Goal: Task Accomplishment & Management: Use online tool/utility

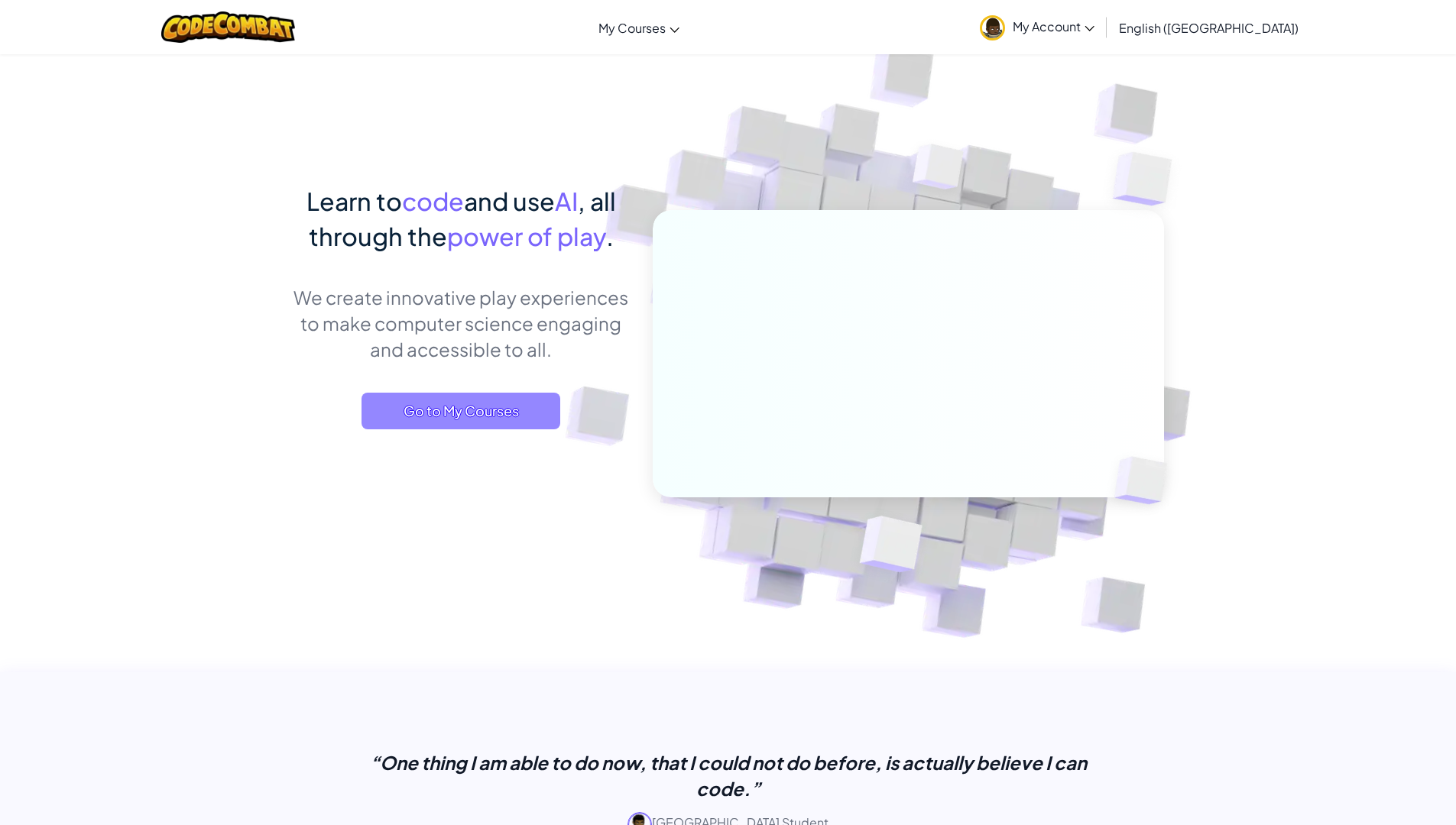
click at [518, 424] on span "Go to My Courses" at bounding box center [460, 410] width 198 height 36
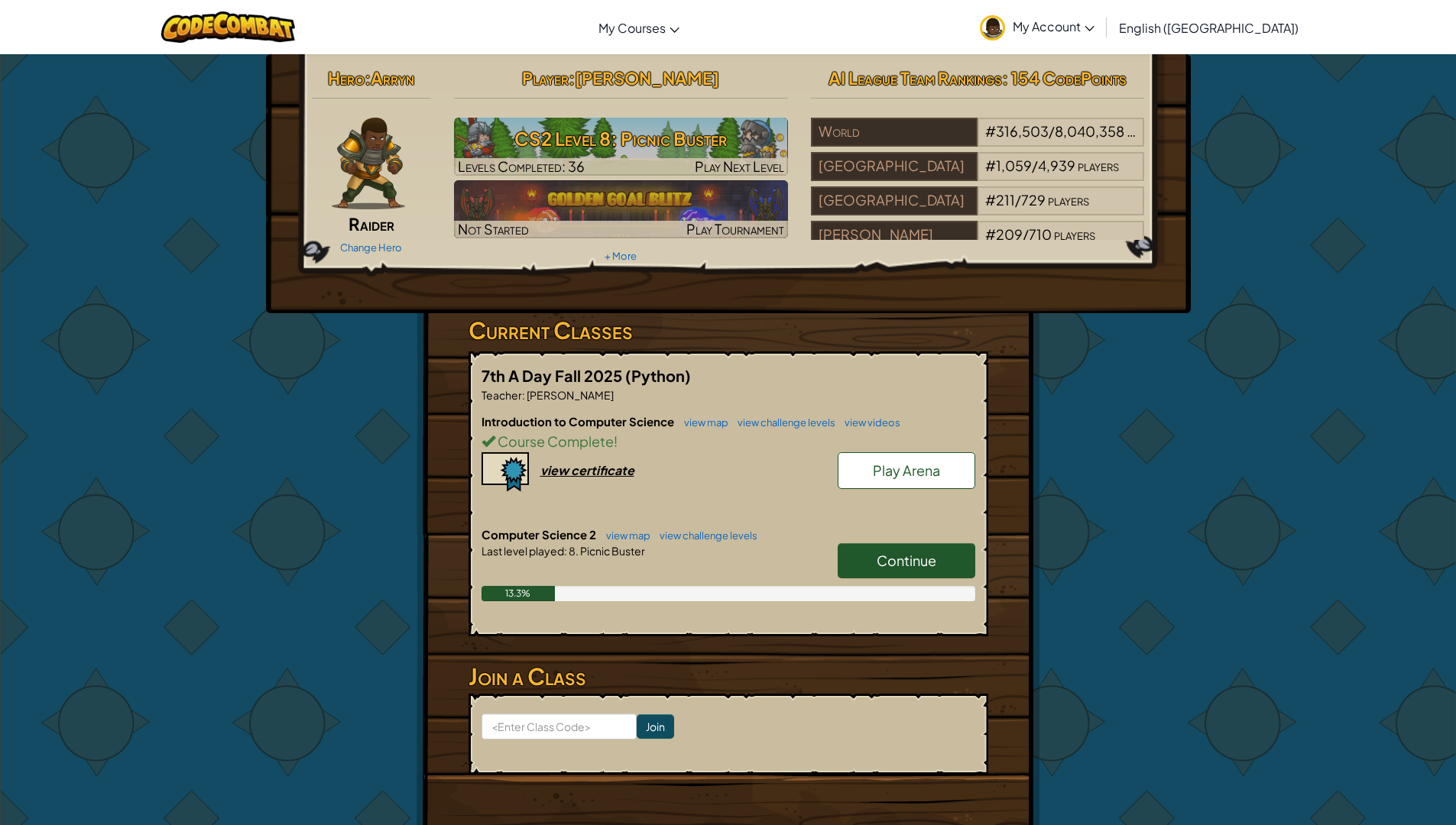
click at [884, 570] on link "Continue" at bounding box center [906, 560] width 138 height 35
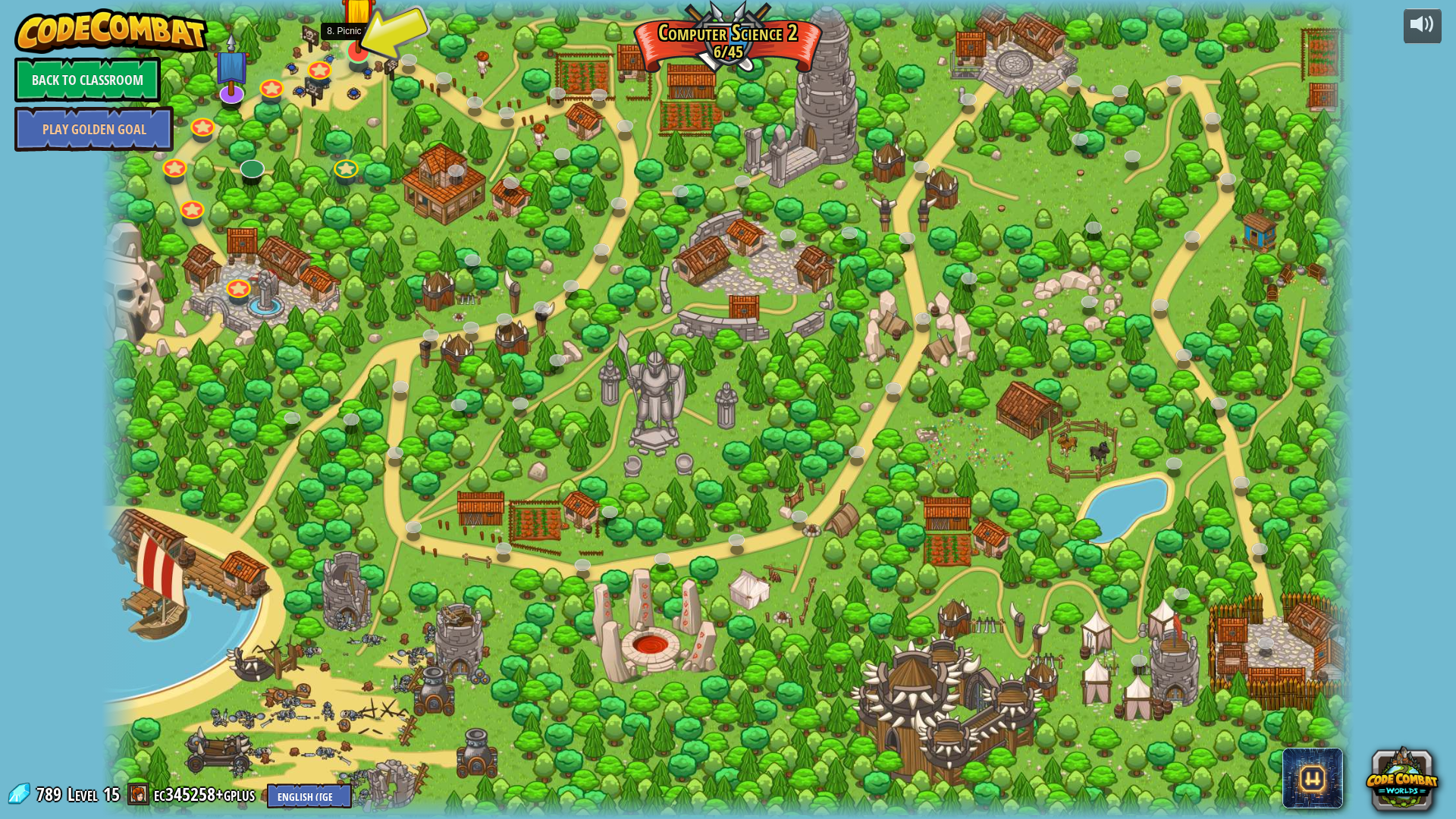
click at [365, 47] on img at bounding box center [358, 13] width 35 height 80
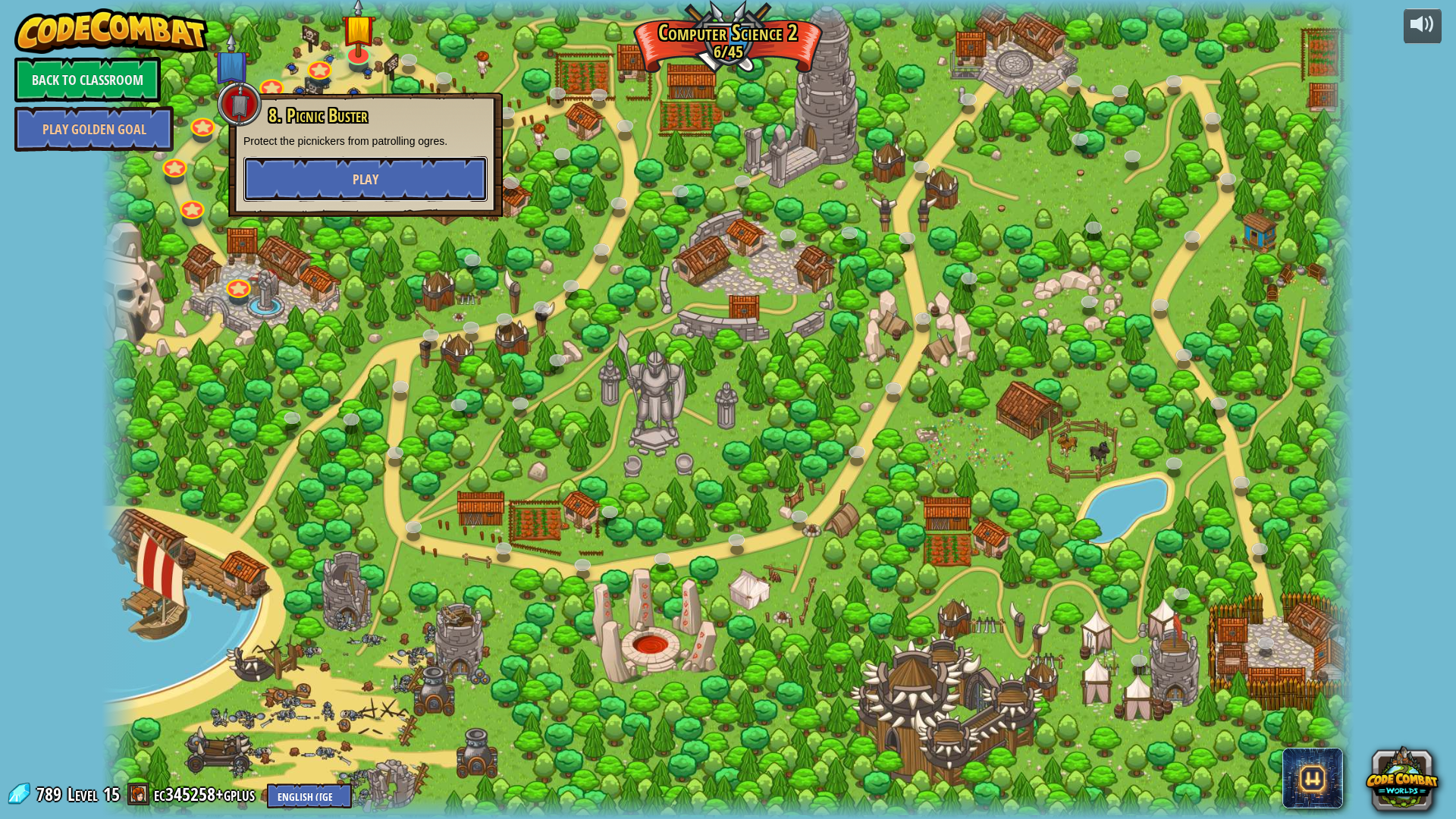
click at [381, 188] on button "Play" at bounding box center [365, 179] width 244 height 46
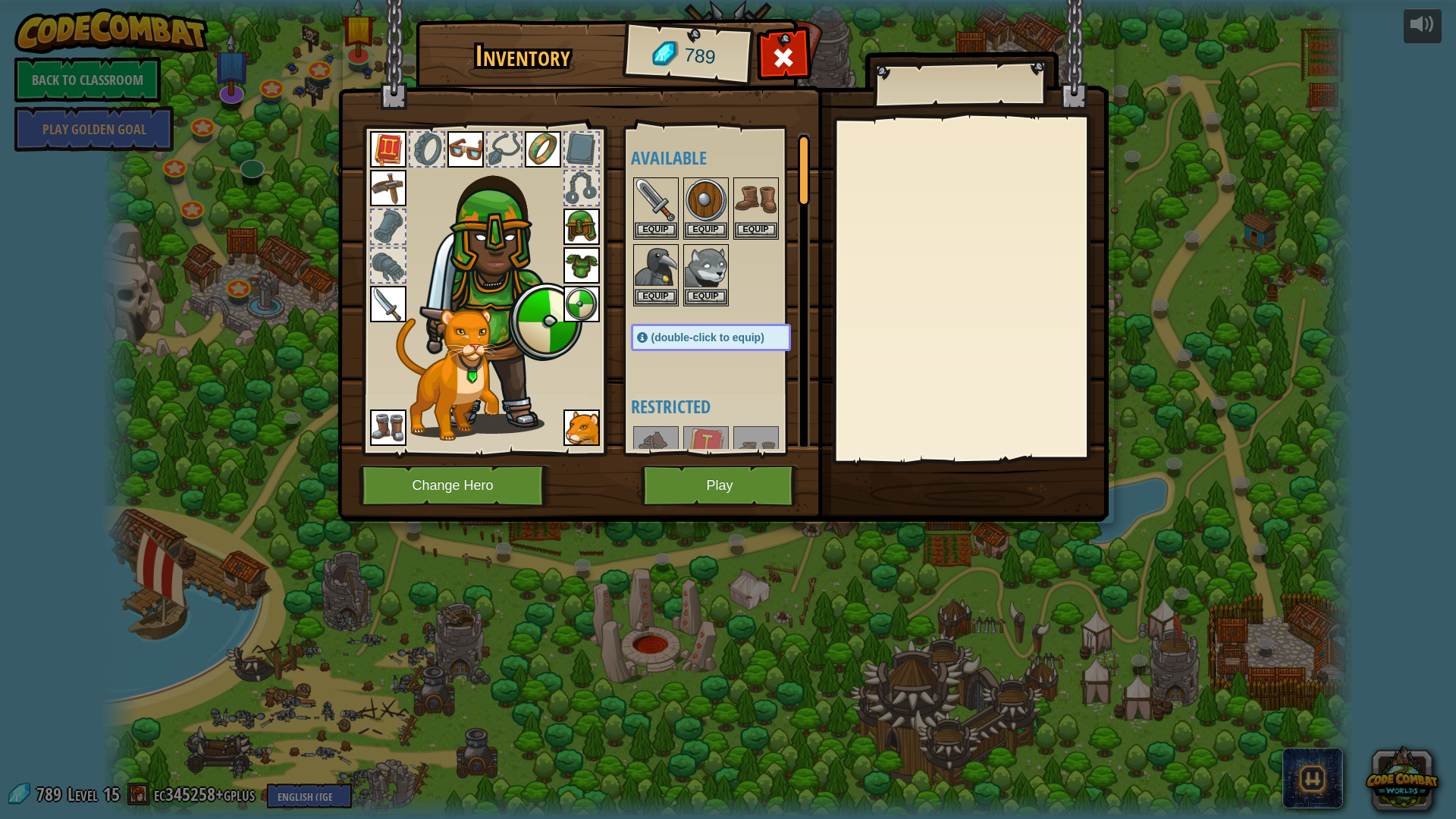
click at [740, 513] on img at bounding box center [723, 246] width 771 height 550
click at [738, 488] on button "Play" at bounding box center [719, 486] width 158 height 42
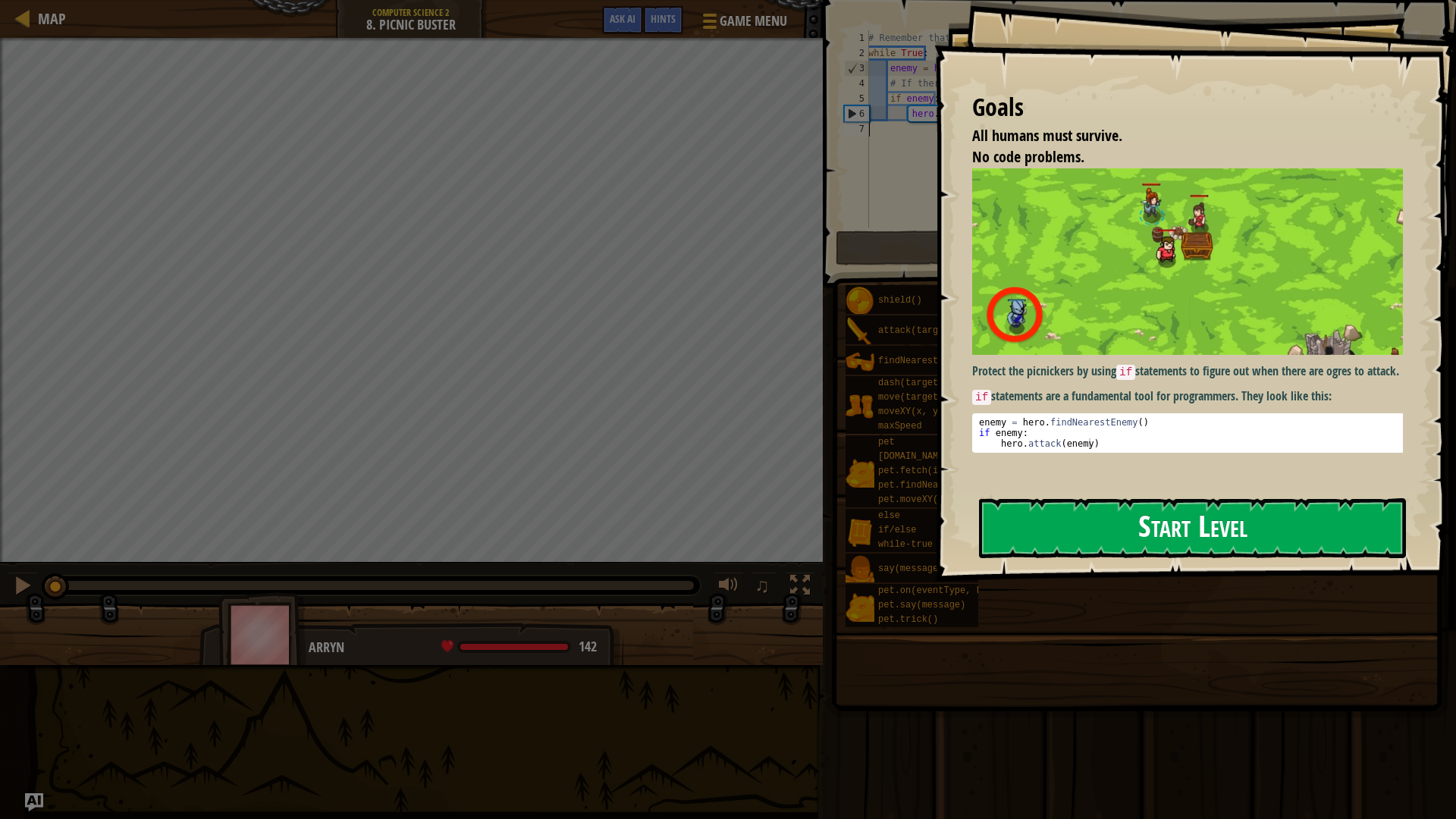
drag, startPoint x: 1154, startPoint y: 533, endPoint x: 1142, endPoint y: 535, distance: 12.2
click at [1153, 533] on button "Start Level" at bounding box center [1192, 529] width 427 height 60
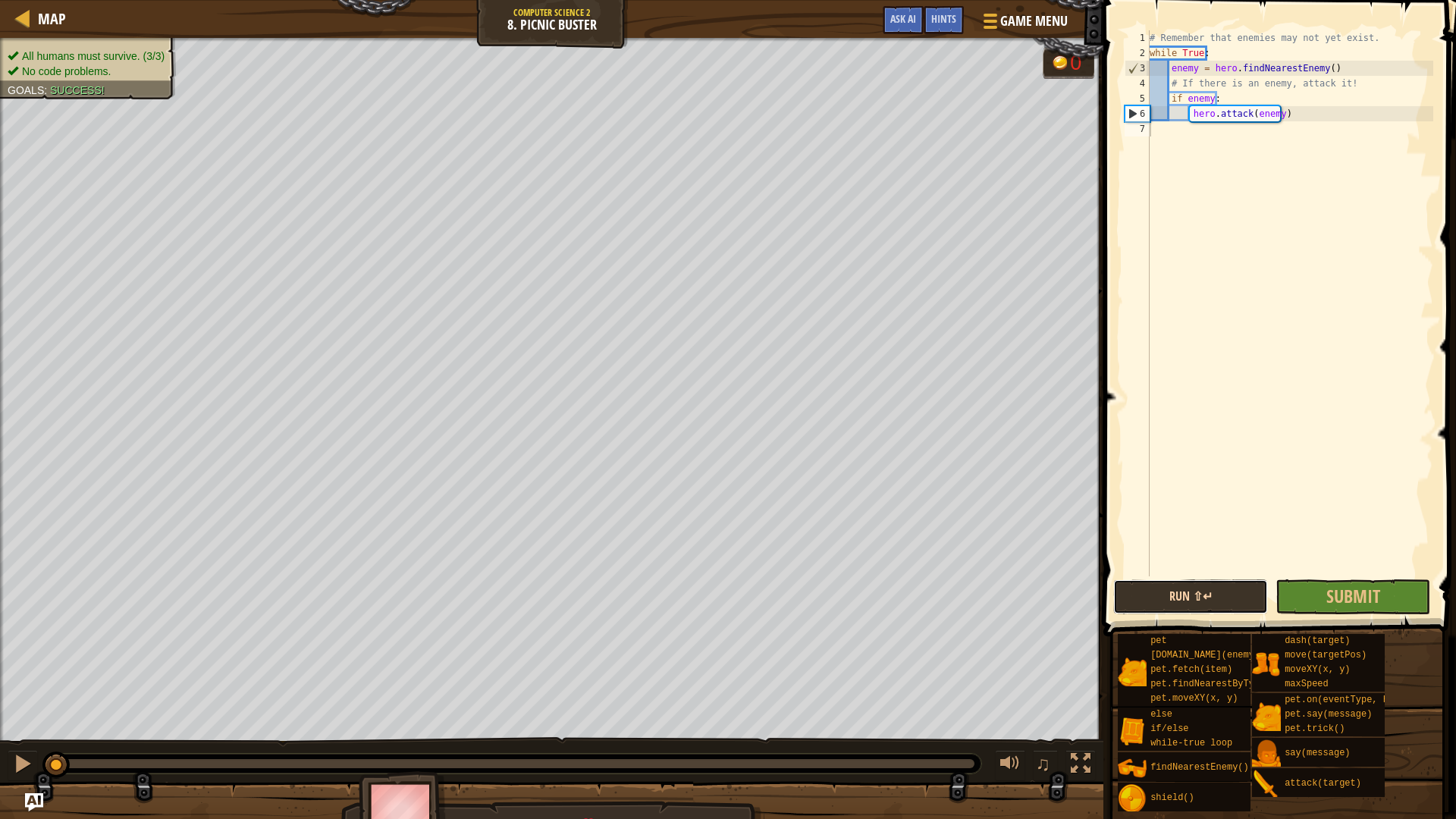
click at [1181, 609] on button "Run ⇧↵" at bounding box center [1190, 596] width 155 height 35
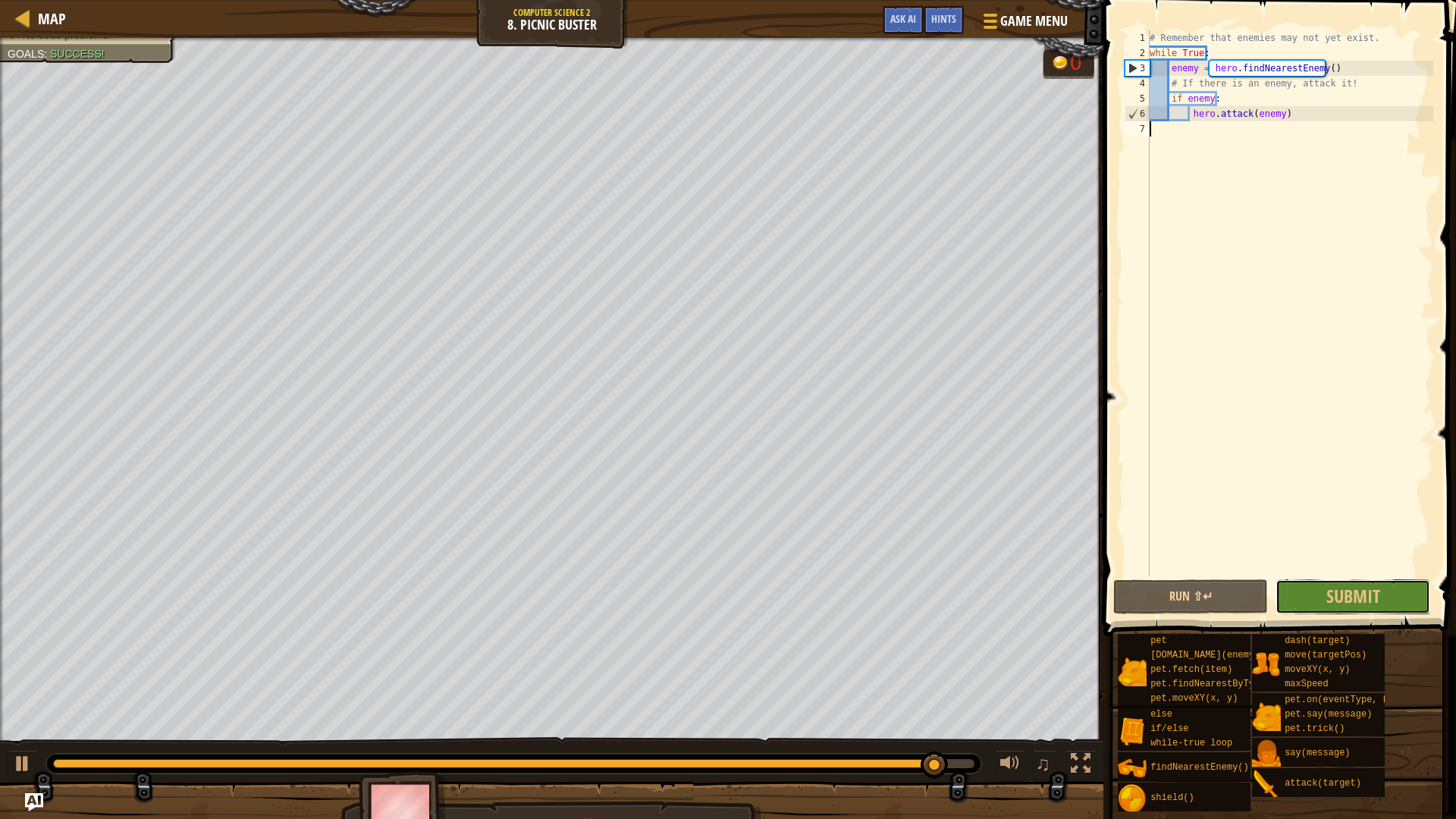
click at [1386, 590] on button "Submit" at bounding box center [1353, 596] width 155 height 35
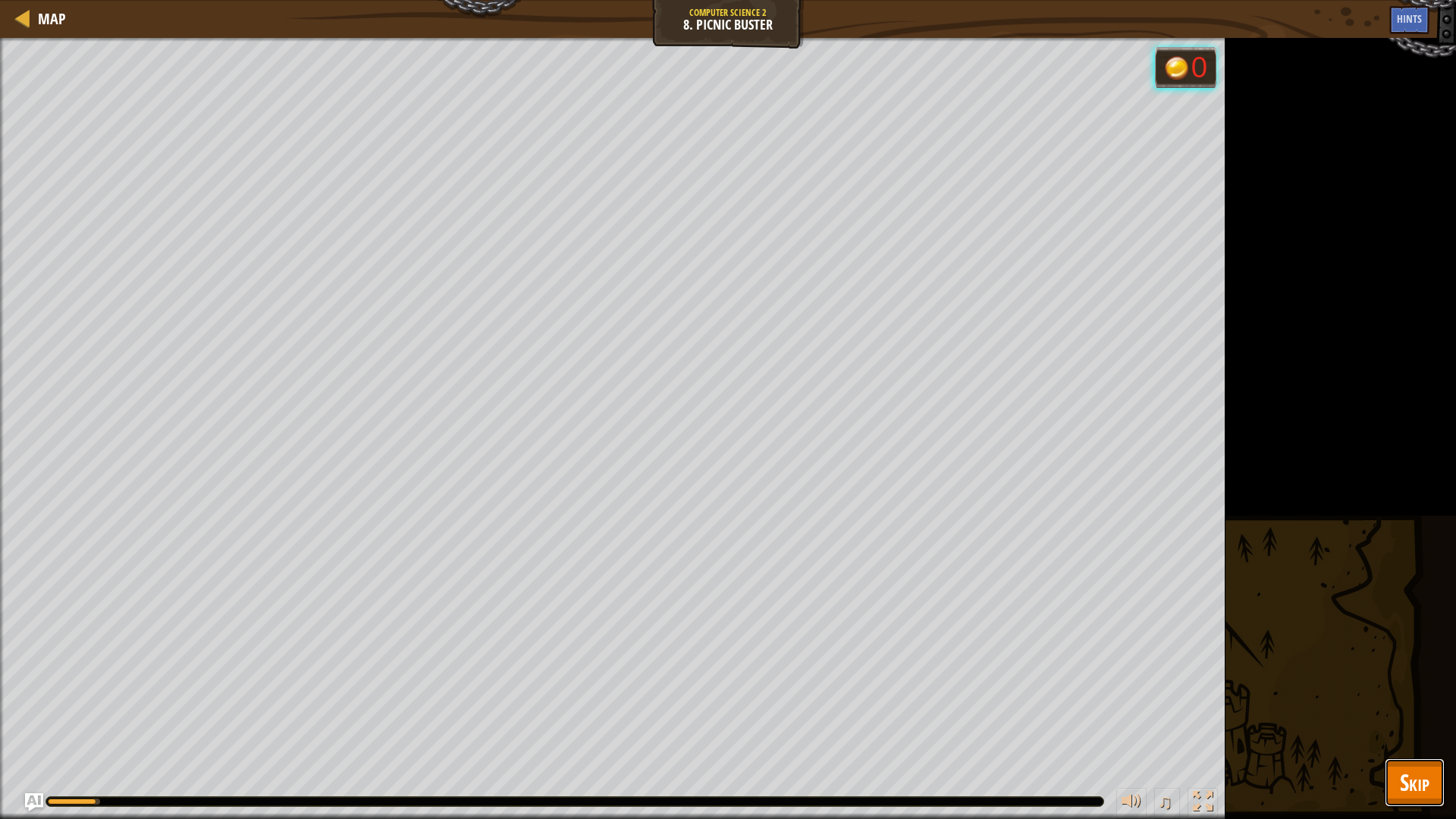
click at [1413, 690] on span "Skip" at bounding box center [1415, 782] width 29 height 31
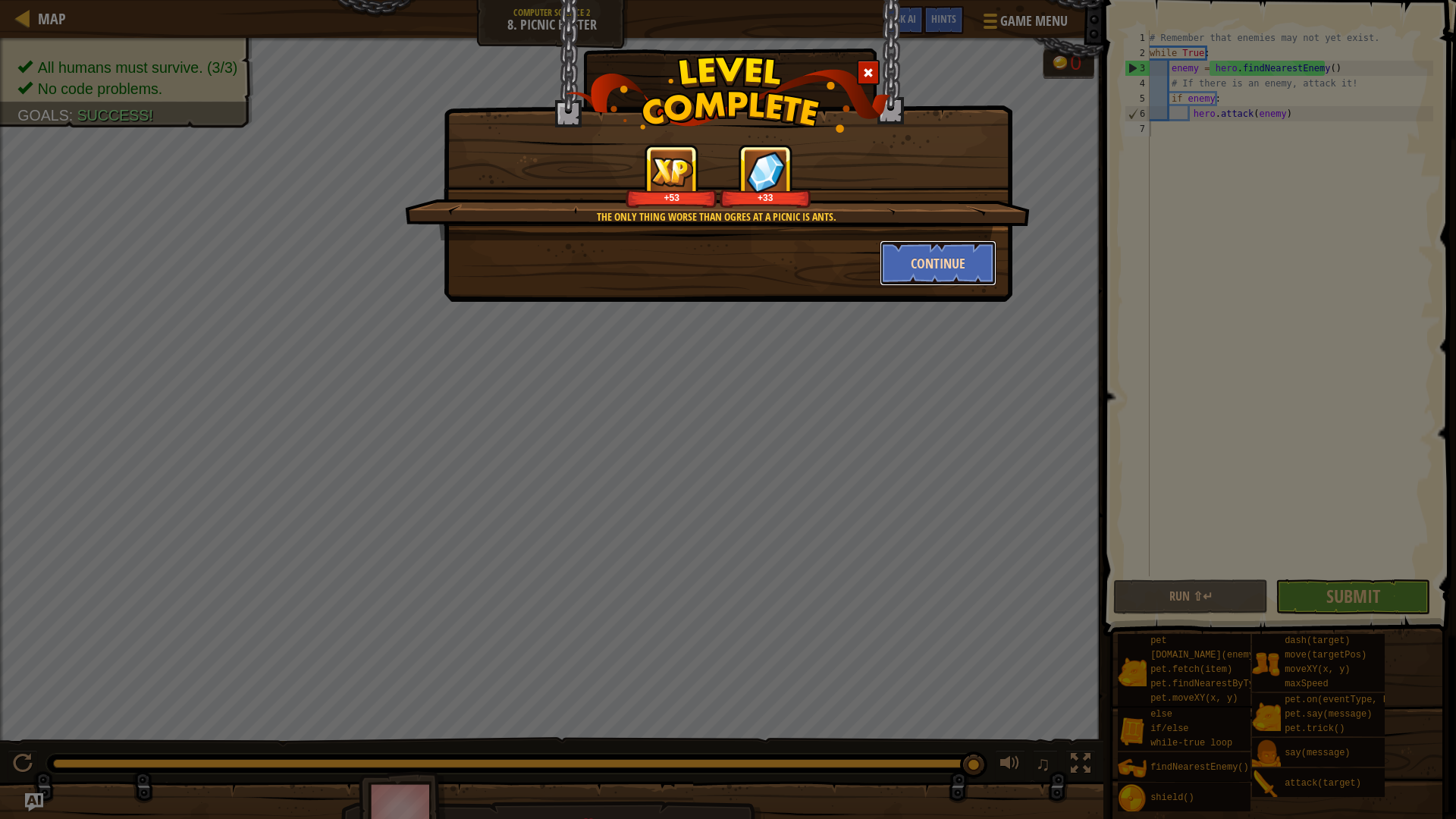
click at [955, 268] on button "Continue" at bounding box center [938, 263] width 118 height 46
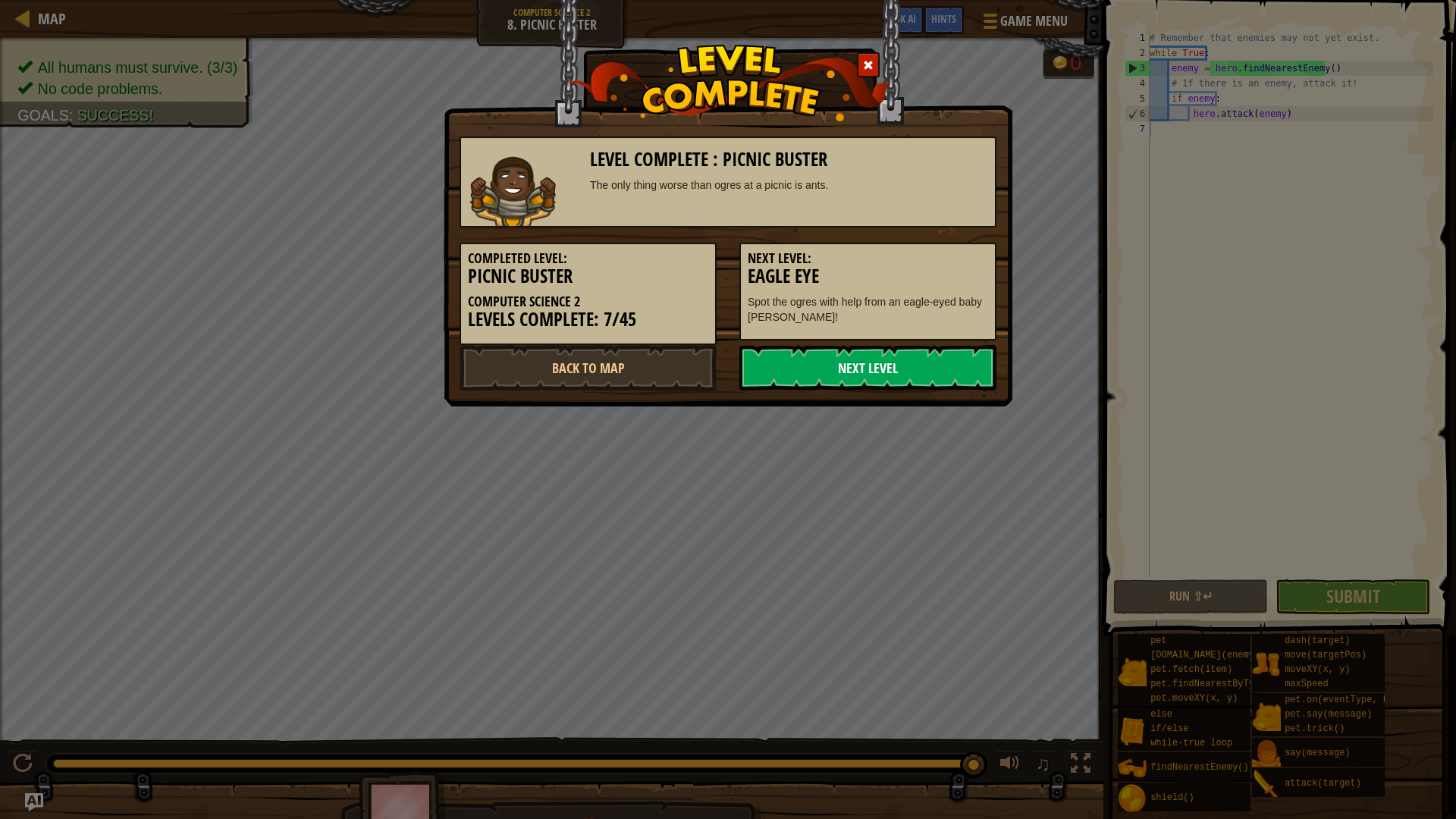
click at [909, 373] on link "Next Level" at bounding box center [867, 367] width 257 height 46
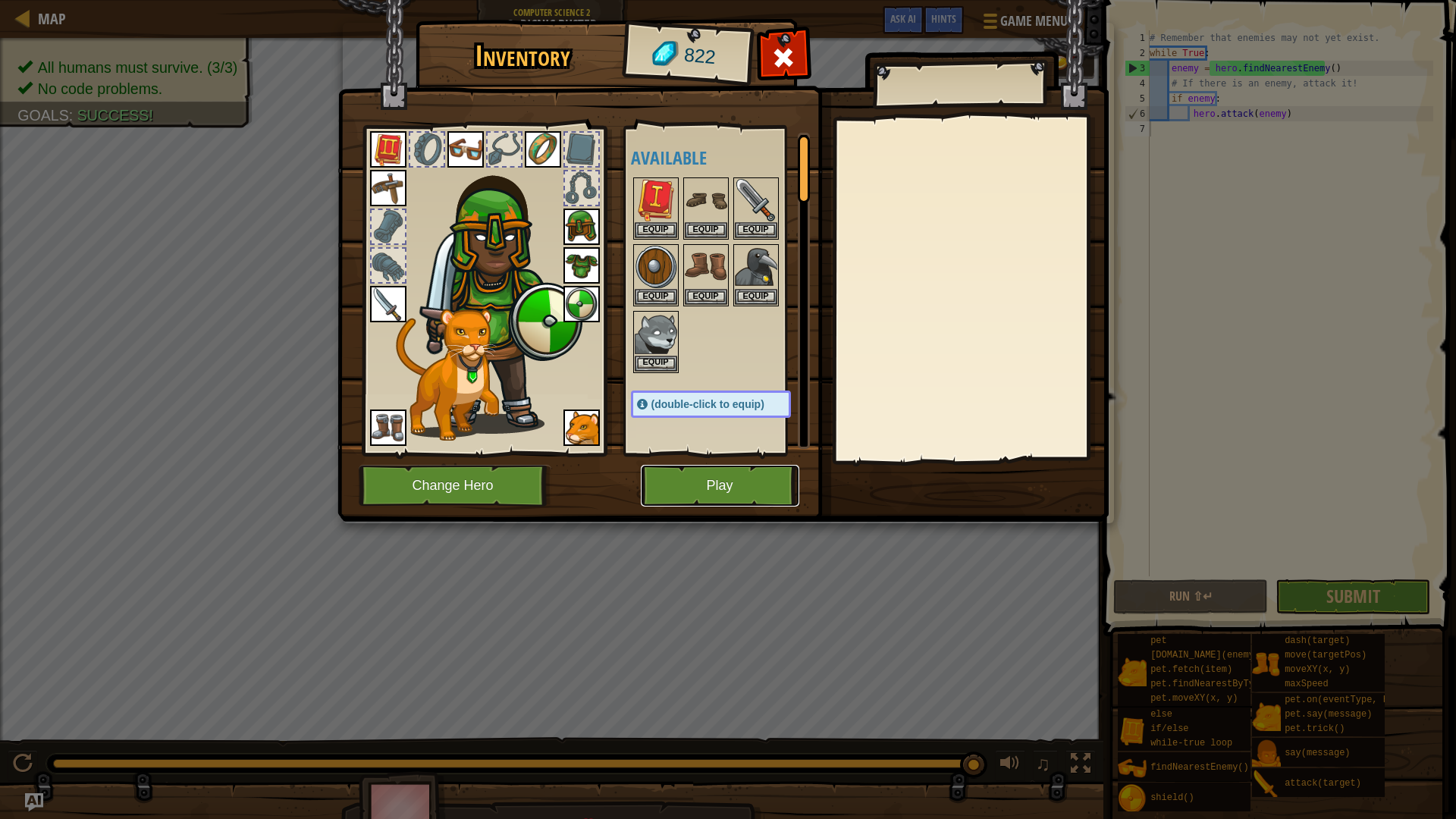
click at [687, 490] on button "Play" at bounding box center [719, 486] width 158 height 42
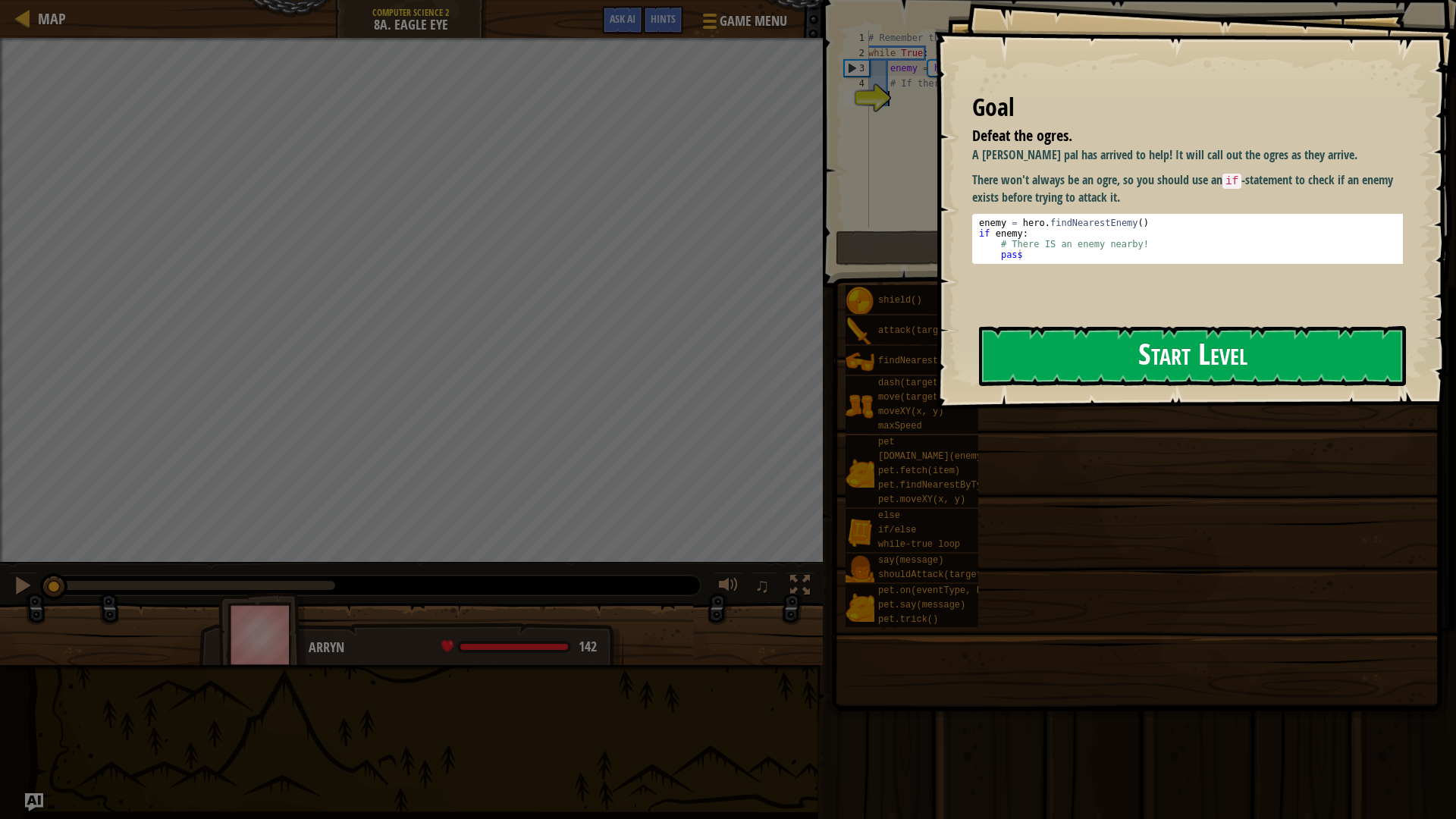
click at [1098, 355] on button "Start Level" at bounding box center [1192, 356] width 427 height 60
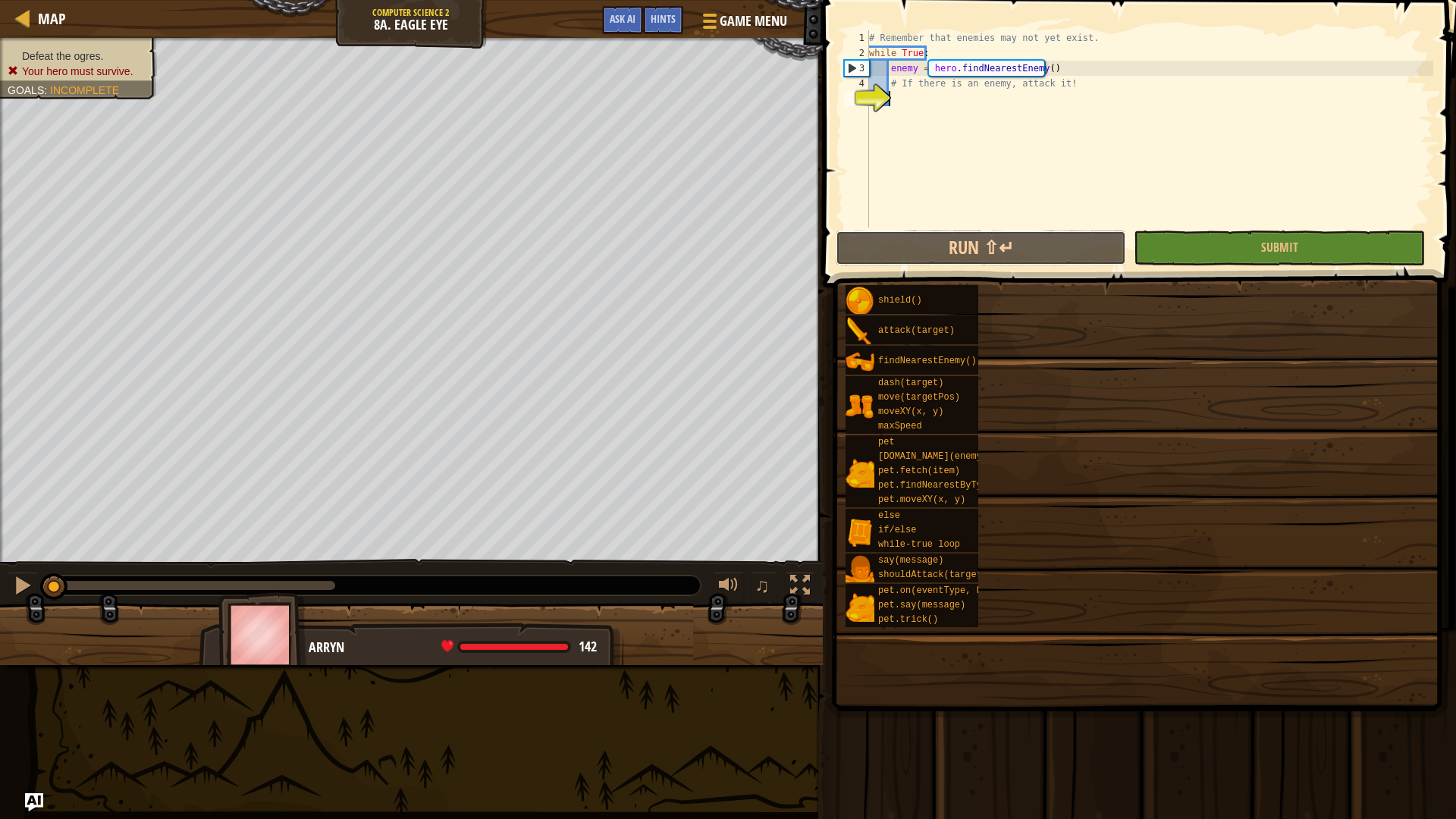
click at [996, 254] on div "Map Computer Science 2 8a. Eagle Eye Game Menu Done Hints Ask AI 1 הההההההההההה…" at bounding box center [728, 409] width 1456 height 819
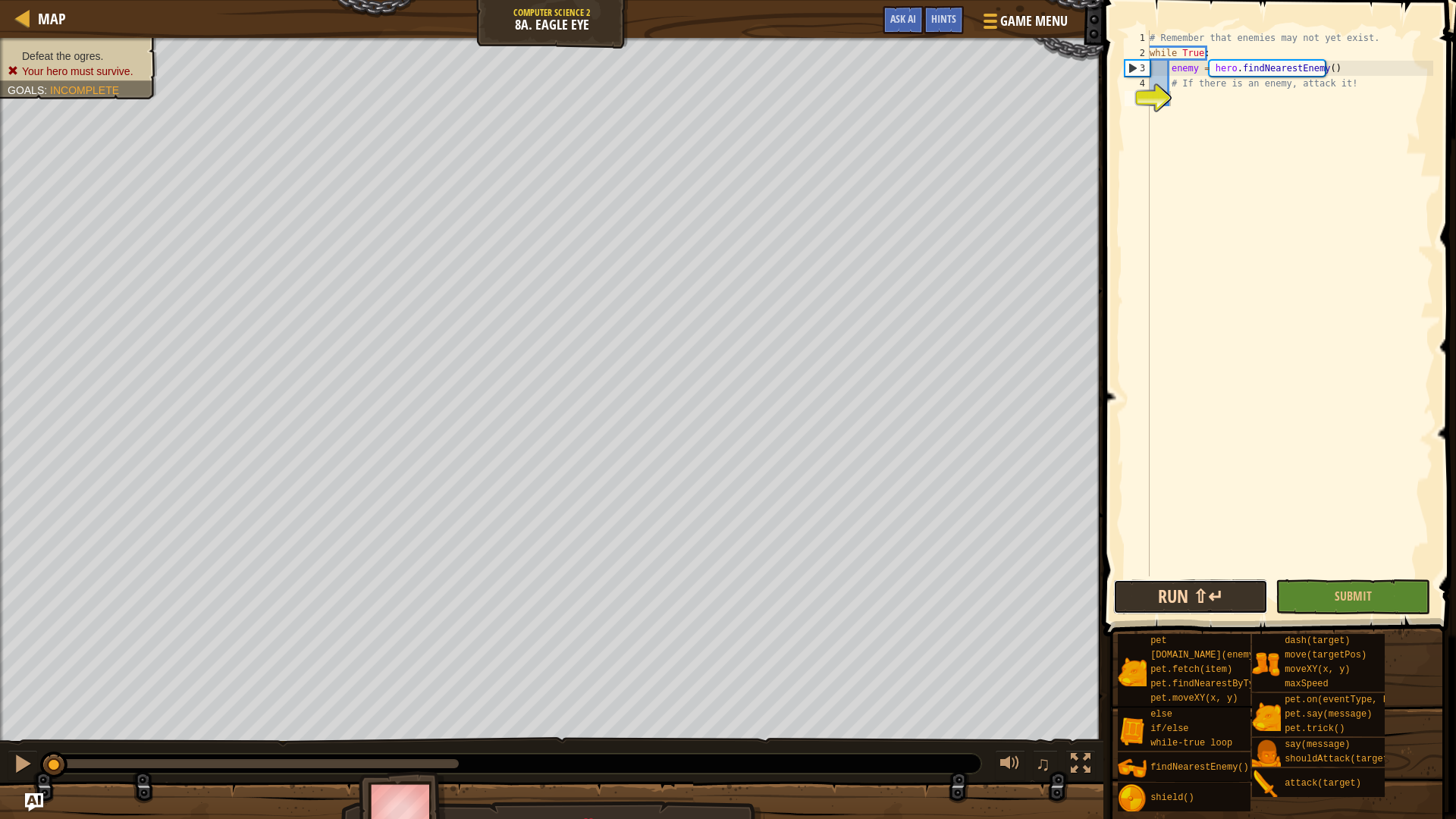
click at [1209, 602] on button "Run ⇧↵" at bounding box center [1190, 596] width 155 height 35
click at [1196, 593] on button "Run ⇧↵" at bounding box center [1190, 596] width 155 height 35
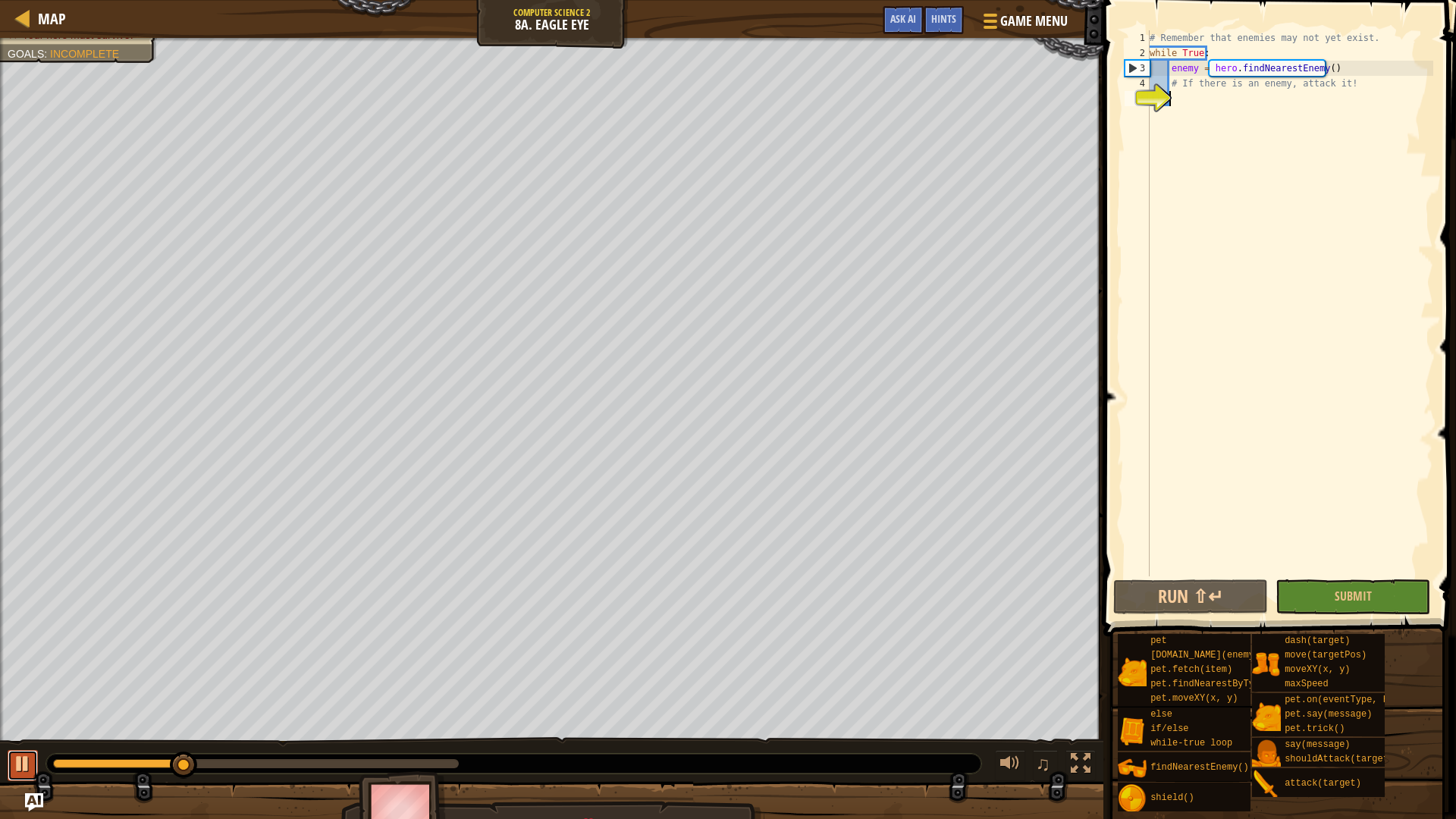
click at [16, 690] on div at bounding box center [22, 763] width 20 height 20
drag, startPoint x: 170, startPoint y: 769, endPoint x: 64, endPoint y: 781, distance: 106.7
click at [64, 690] on div "Defeat the ogres. Your hero must survive. Goals : Incomplete ♫ Arryn 128 x: 26 …" at bounding box center [728, 440] width 1456 height 805
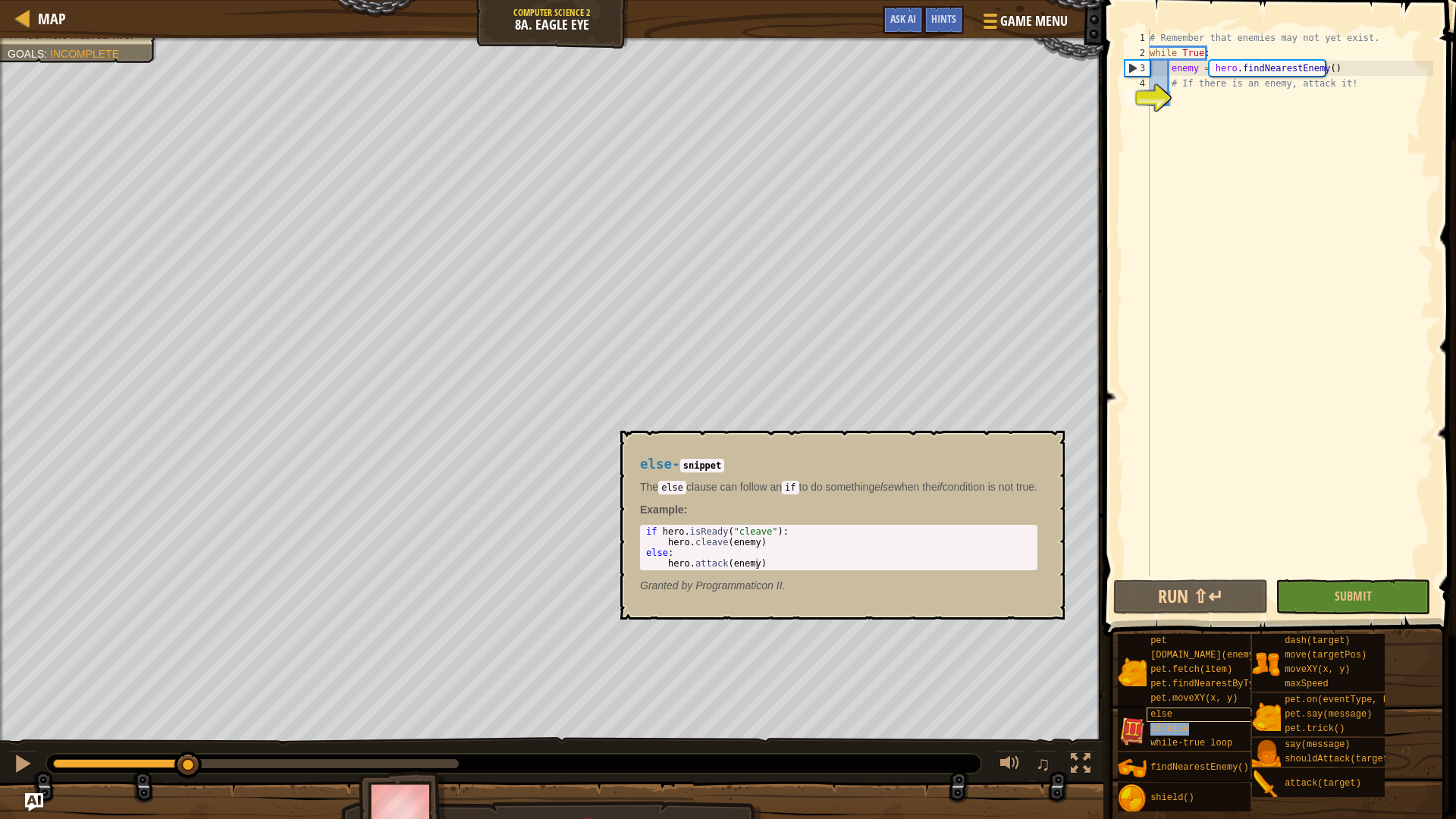
type textarea "if/else"
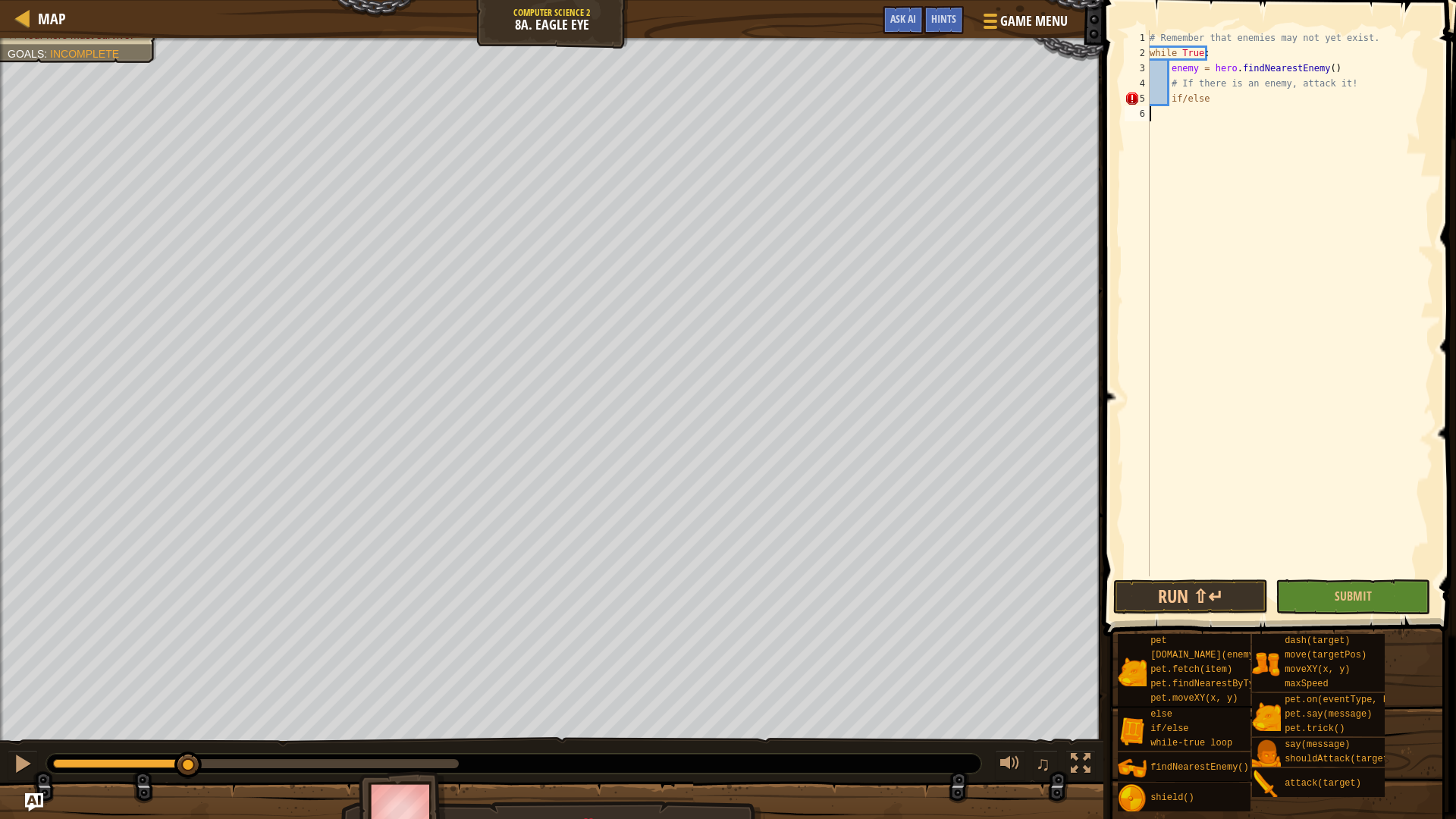
click at [1167, 118] on div "# Remember that enemies may not yet exist. while True : enemy = hero . findNear…" at bounding box center [1289, 318] width 286 height 576
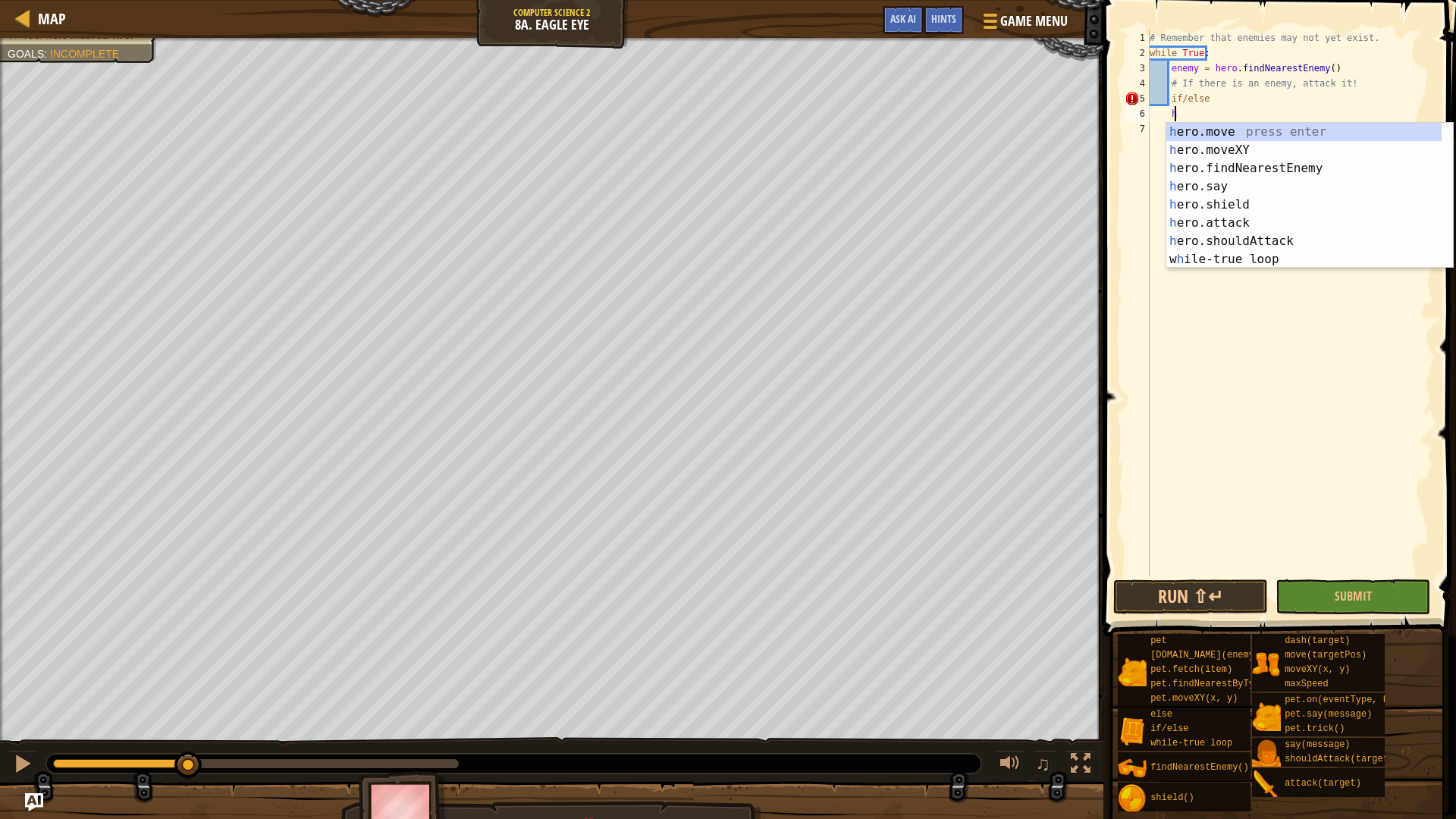
scroll to position [7, 1]
click at [1224, 216] on div "h ero.move press enter h ero.moveXY press enter h ero.findNearestEnemy press en…" at bounding box center [1304, 214] width 275 height 182
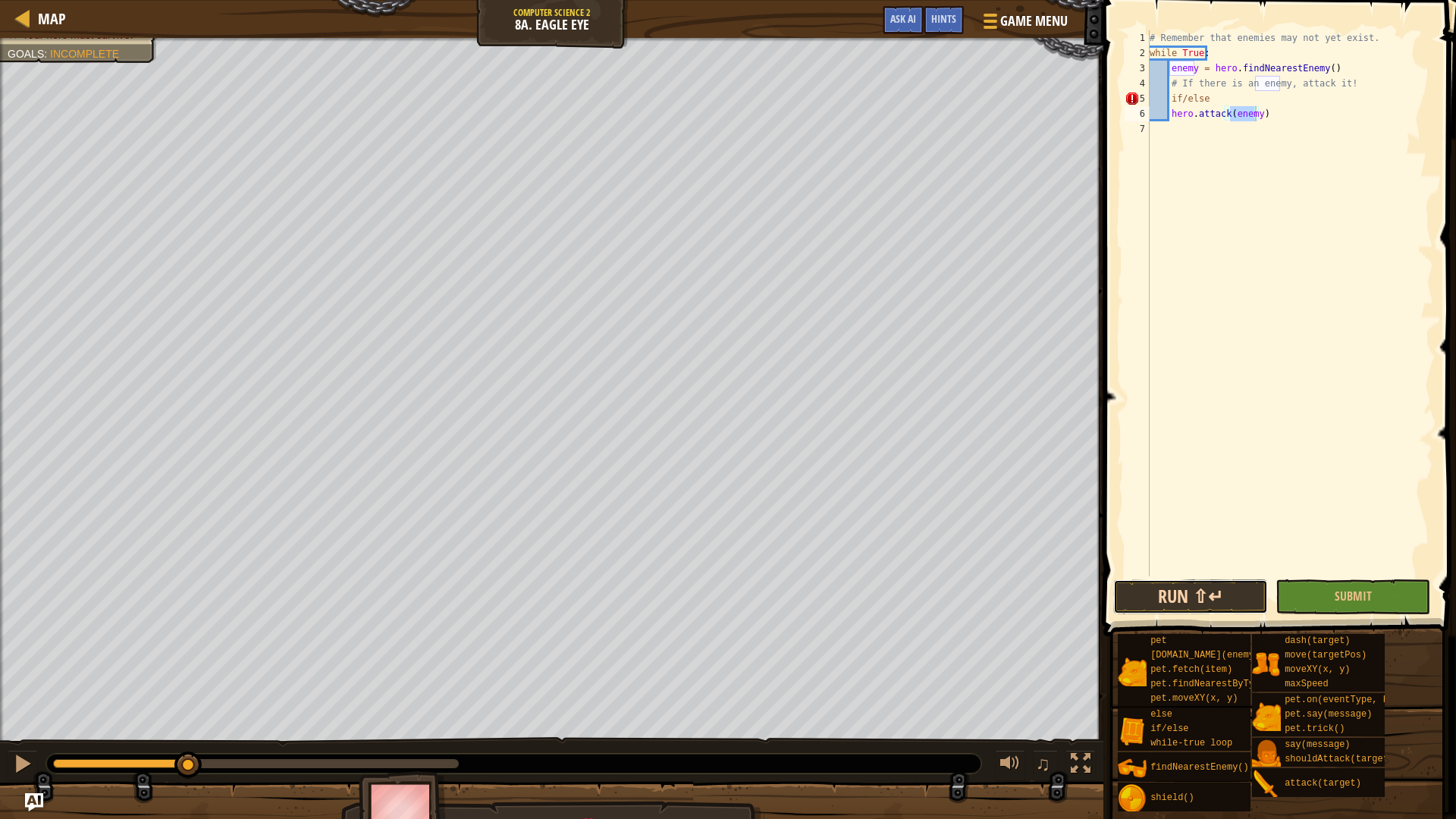
click at [1242, 589] on button "Run ⇧↵" at bounding box center [1190, 596] width 155 height 35
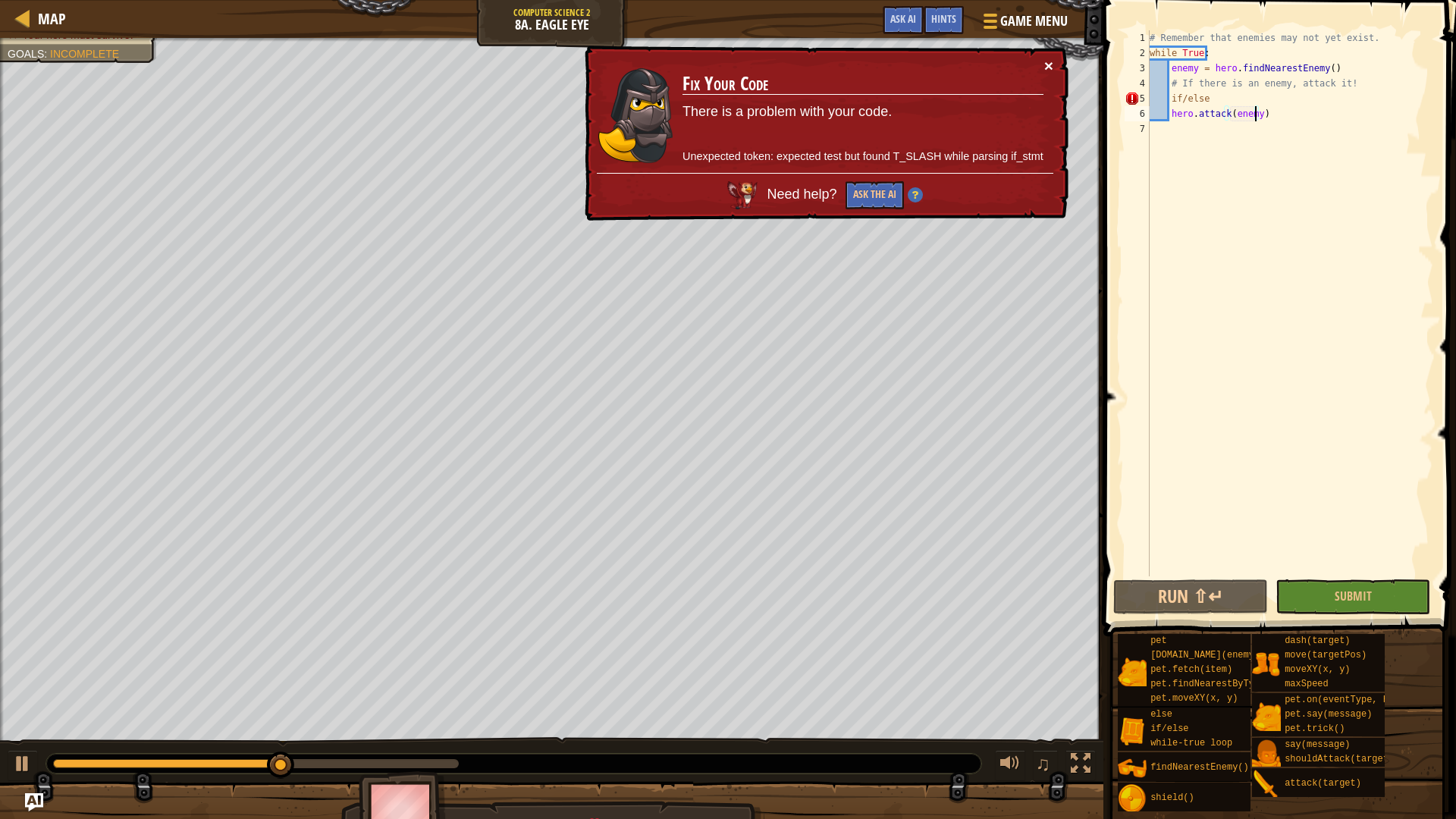
click at [1059, 54] on div "× Fix Your Code There is a problem with your code. Unexpected token: expected t…" at bounding box center [825, 133] width 486 height 176
click at [1045, 59] on button "×" at bounding box center [1049, 65] width 9 height 16
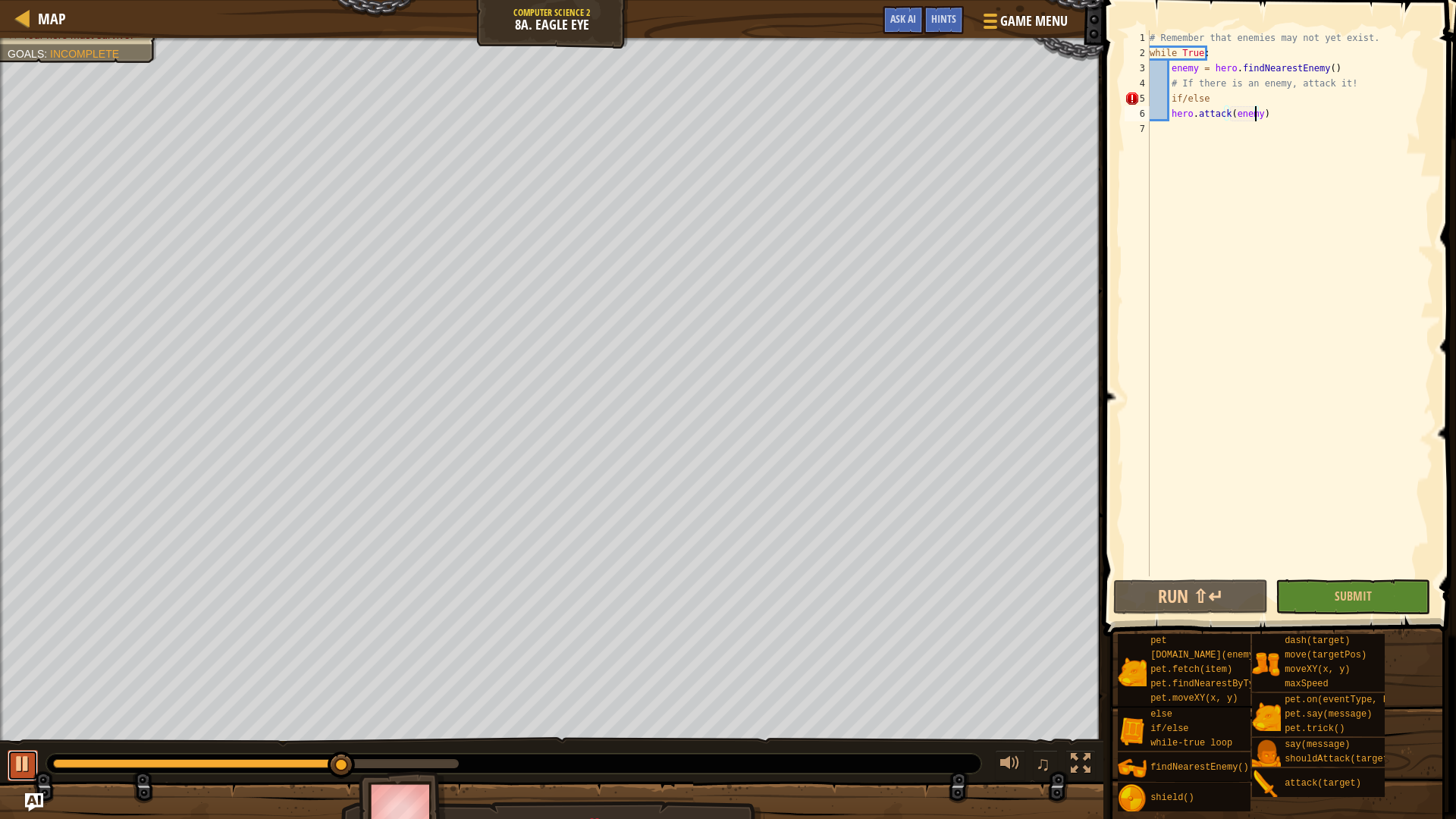
click at [28, 690] on div at bounding box center [22, 763] width 20 height 20
drag, startPoint x: 125, startPoint y: 755, endPoint x: 74, endPoint y: 767, distance: 52.4
click at [62, 690] on div at bounding box center [514, 763] width 935 height 20
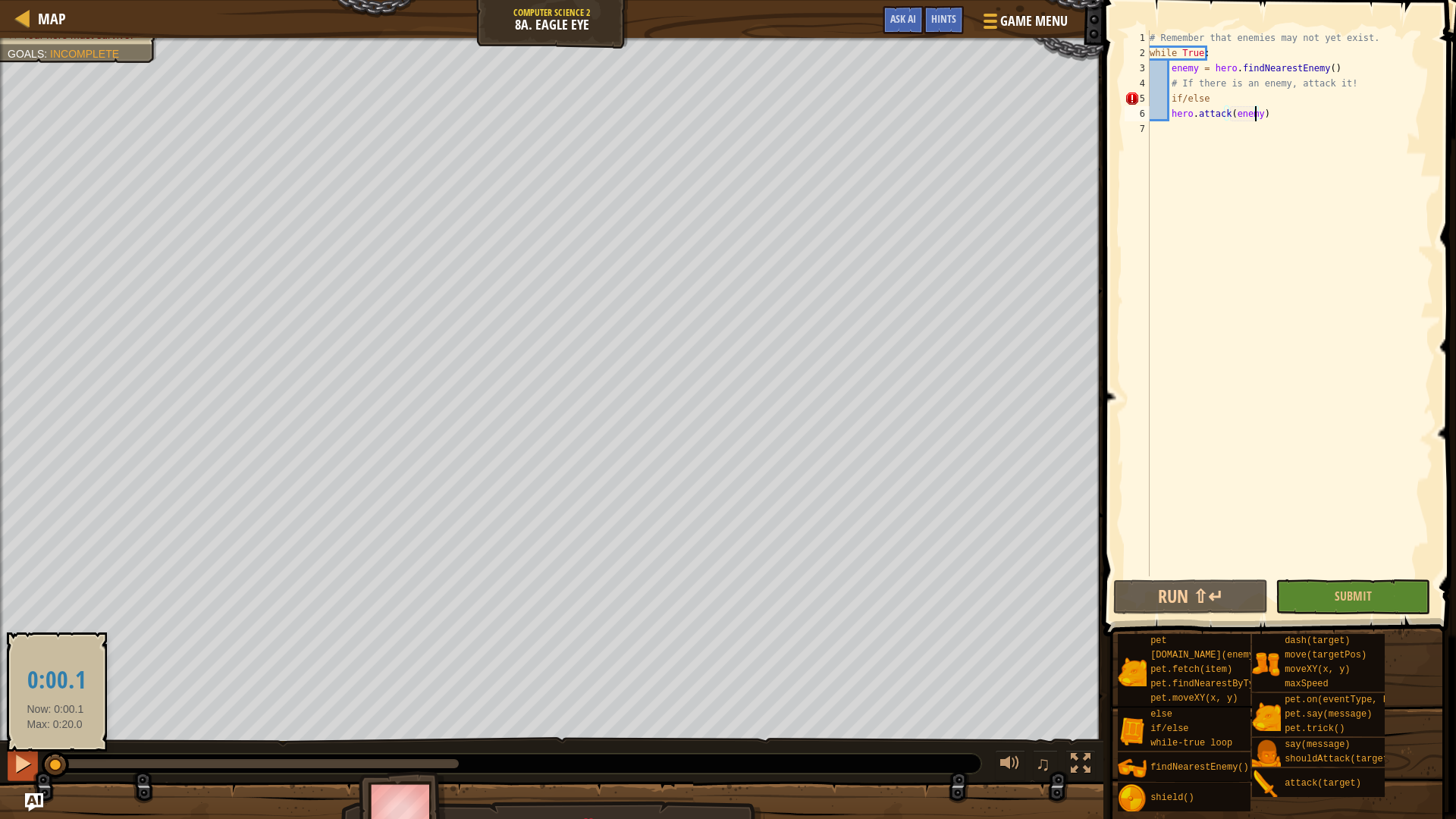
drag, startPoint x: 99, startPoint y: 762, endPoint x: 8, endPoint y: 767, distance: 91.1
click at [7, 690] on div "♫" at bounding box center [552, 760] width 1104 height 46
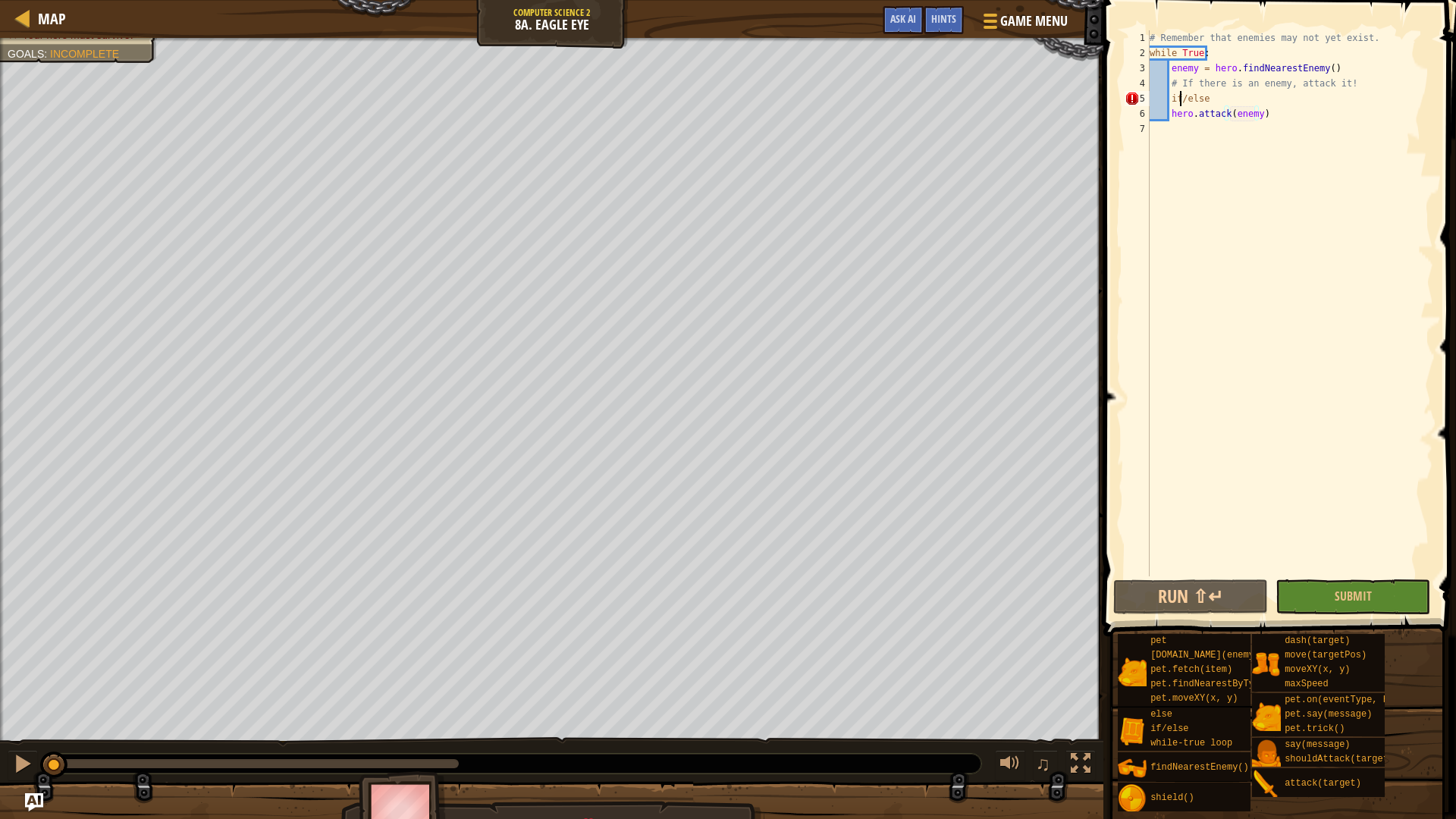
click at [1180, 101] on div "# Remember that enemies may not yet exist. while True : enemy = hero . findNear…" at bounding box center [1289, 318] width 286 height 576
click at [1174, 107] on div "# Remember that enemies may not yet exist. while True : enemy = hero . findNear…" at bounding box center [1289, 318] width 286 height 576
click at [1182, 105] on div "# Remember that enemies may not yet exist. while True : enemy = hero . findNear…" at bounding box center [1289, 318] width 286 height 576
click at [1212, 98] on div "# Remember that enemies may not yet exist. while True : enemy = hero . findNear…" at bounding box center [1289, 318] width 286 height 576
click at [1177, 100] on div "# Remember that enemies may not yet exist. while True : enemy = hero . findNear…" at bounding box center [1289, 318] width 286 height 576
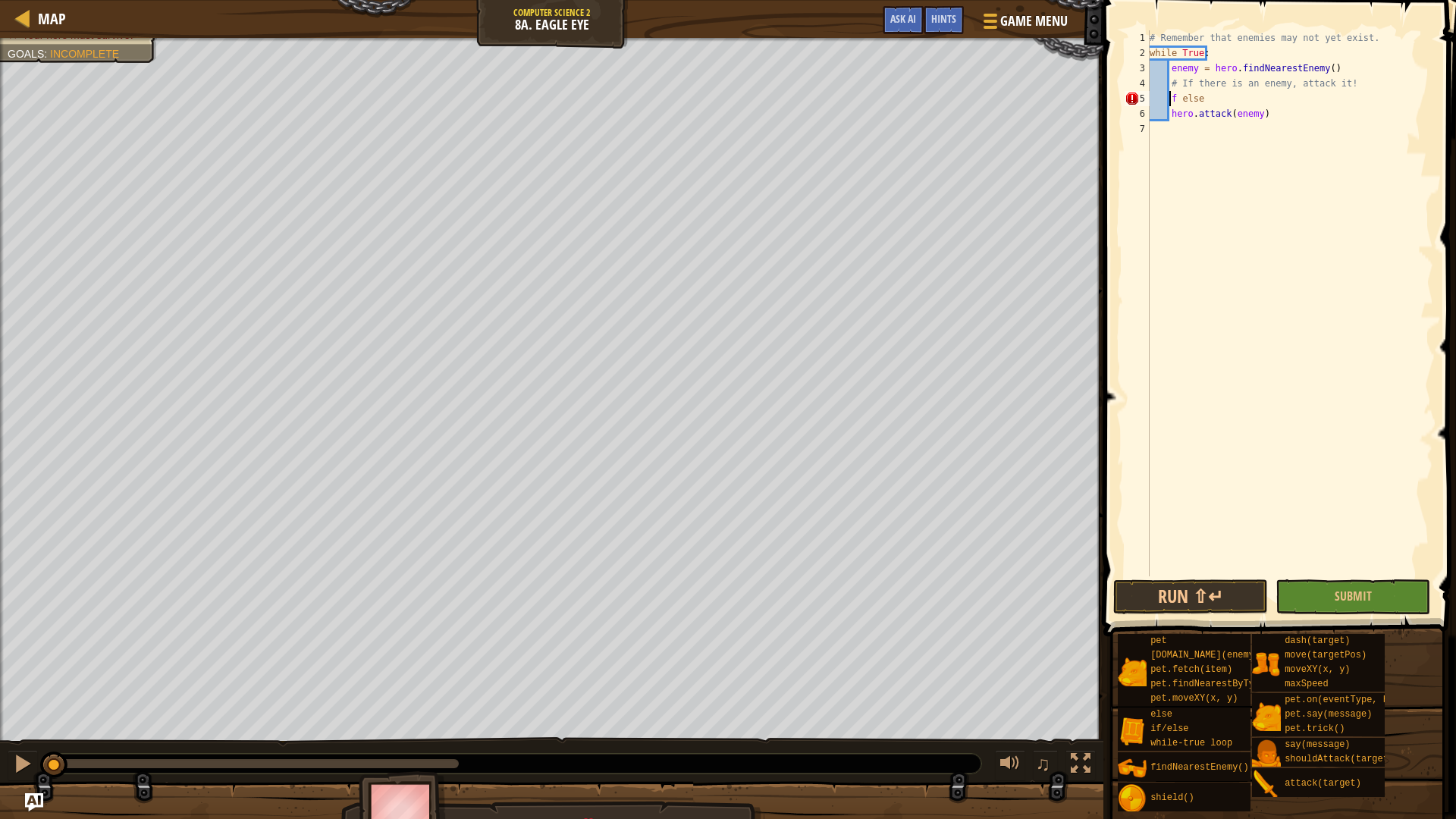
scroll to position [7, 2]
click at [1182, 99] on div "# Remember that enemies may not yet exist. while True : enemy = hero . findNear…" at bounding box center [1289, 318] width 286 height 576
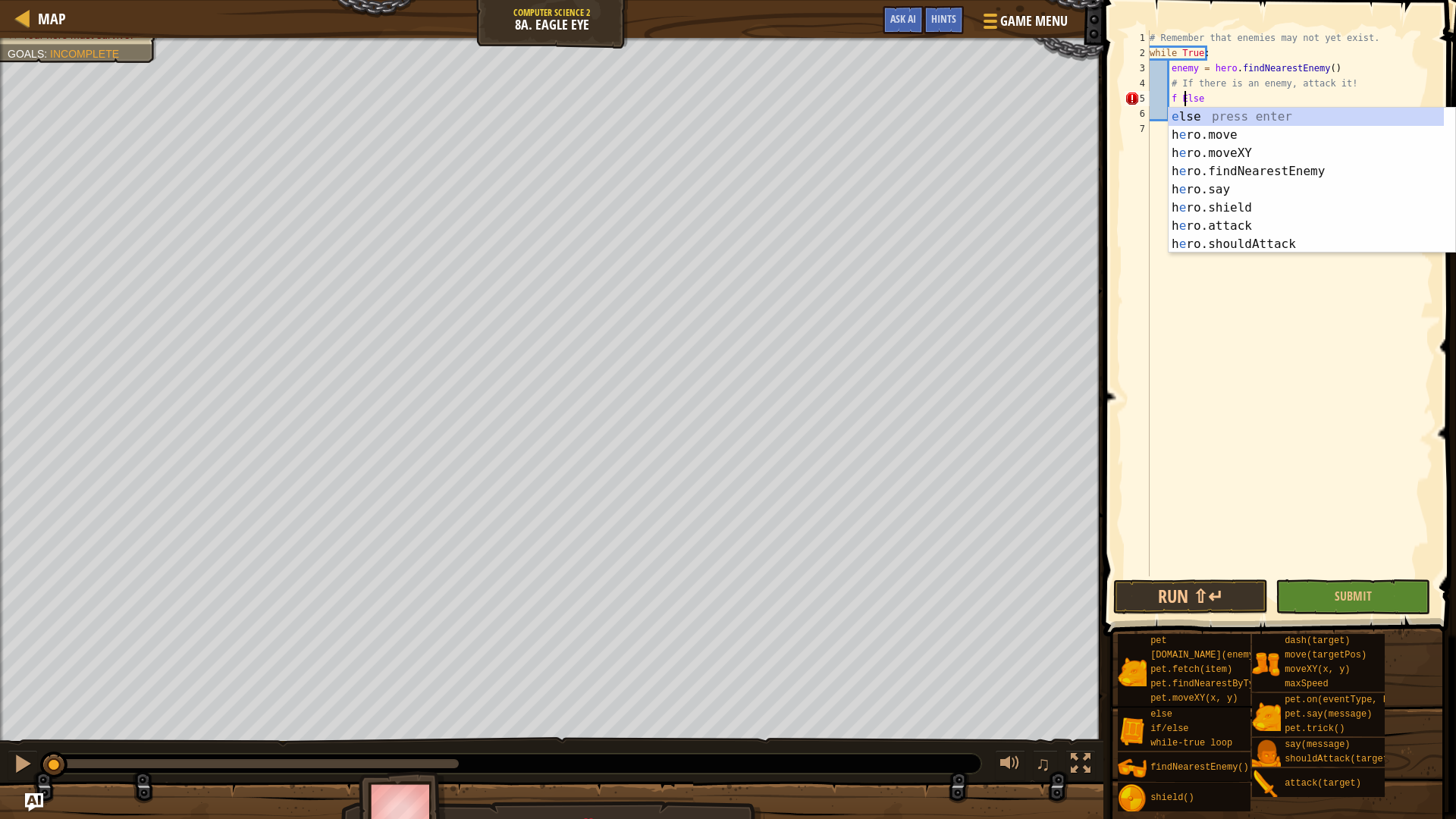
scroll to position [7, 3]
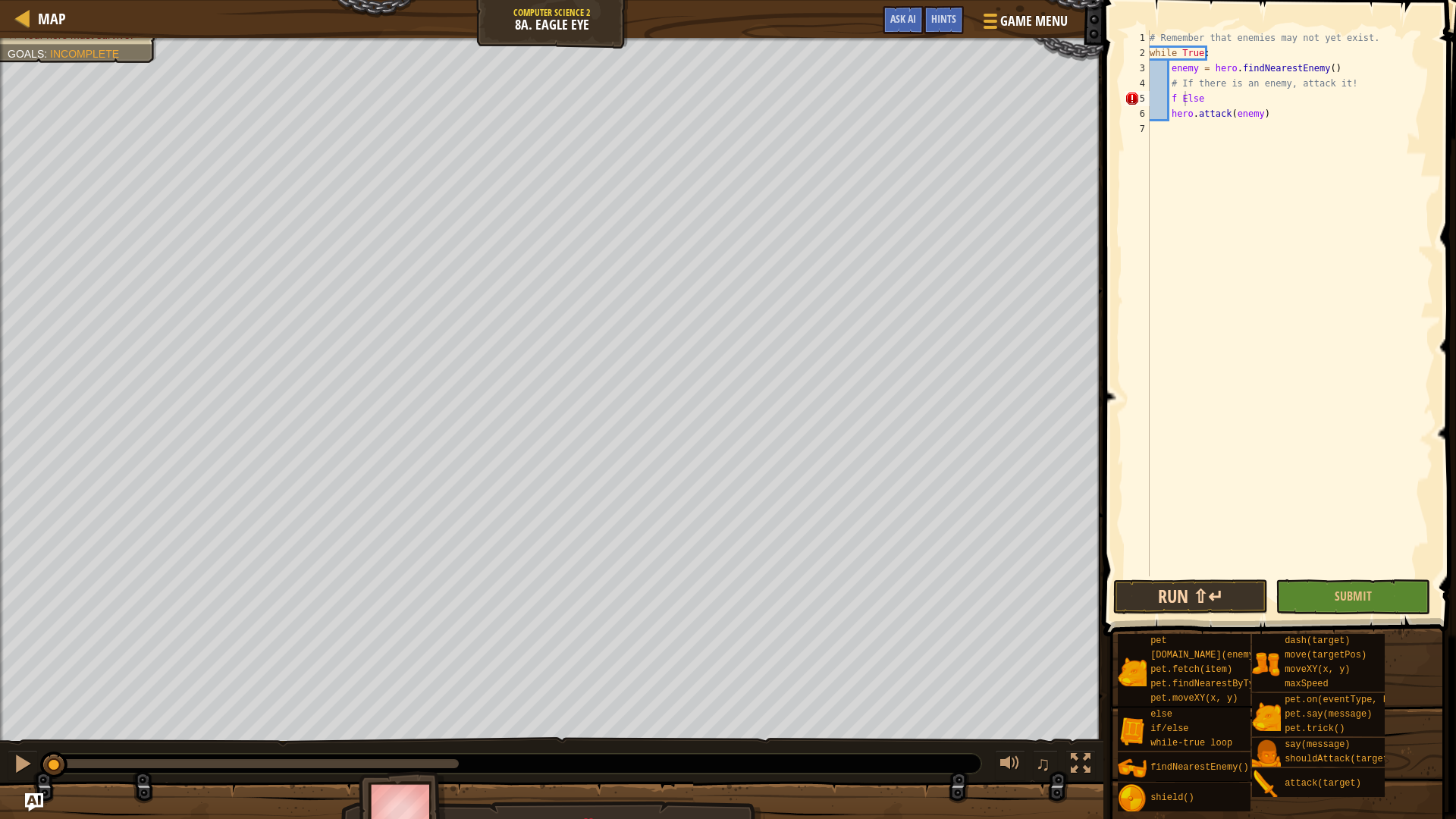
drag, startPoint x: 1181, startPoint y: 614, endPoint x: 1181, endPoint y: 605, distance: 9.0
click at [1181, 608] on div "f Else 1 2 3 4 5 6 7 # Remember that enemies may not yet exist. while True : en…" at bounding box center [1277, 348] width 358 height 681
click at [1181, 605] on button "Run ⇧↵" at bounding box center [1190, 596] width 155 height 35
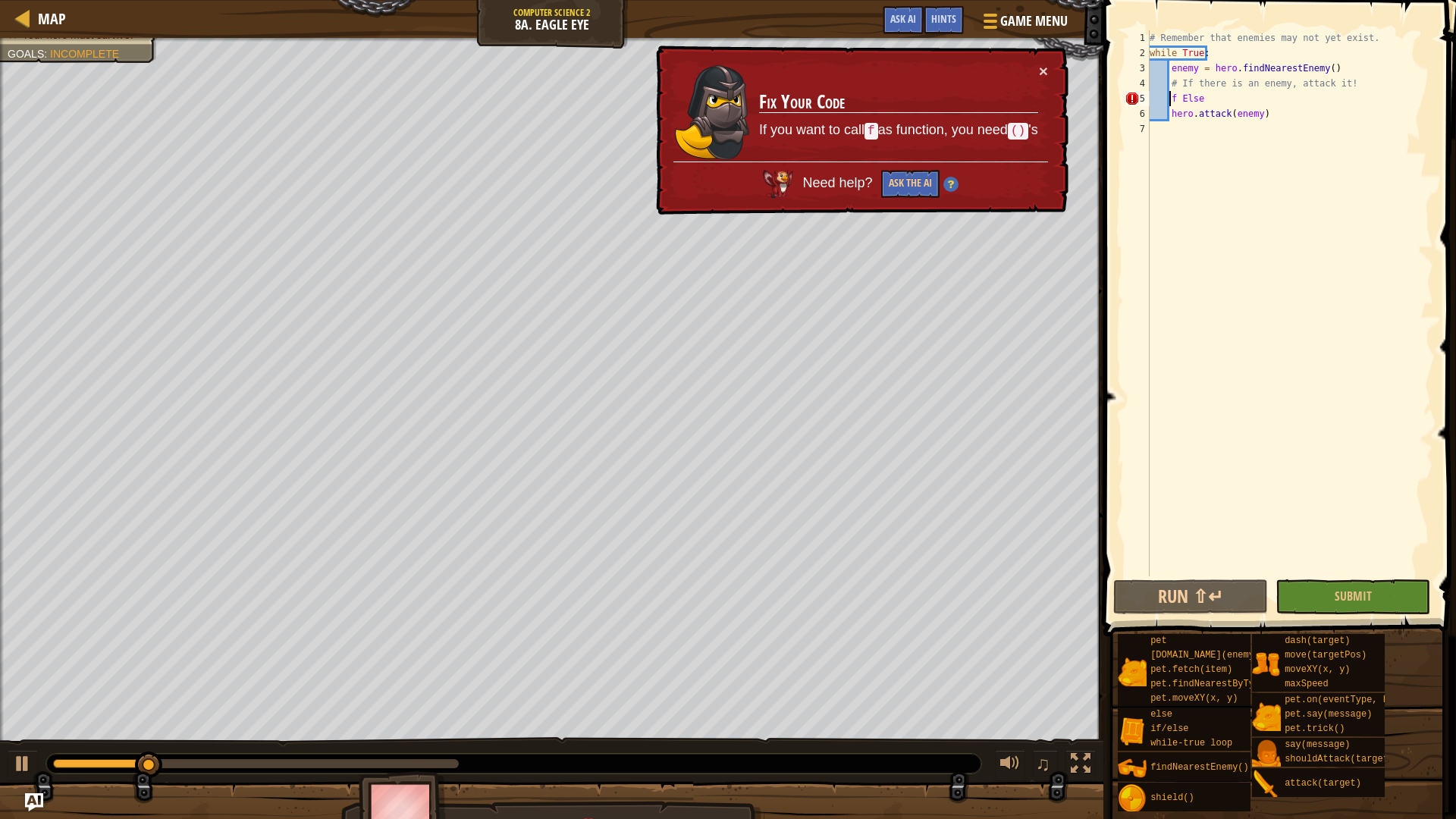
click at [1169, 94] on div "# Remember that enemies may not yet exist. while True : enemy = hero . findNear…" at bounding box center [1289, 318] width 286 height 576
type textarea "if Else"
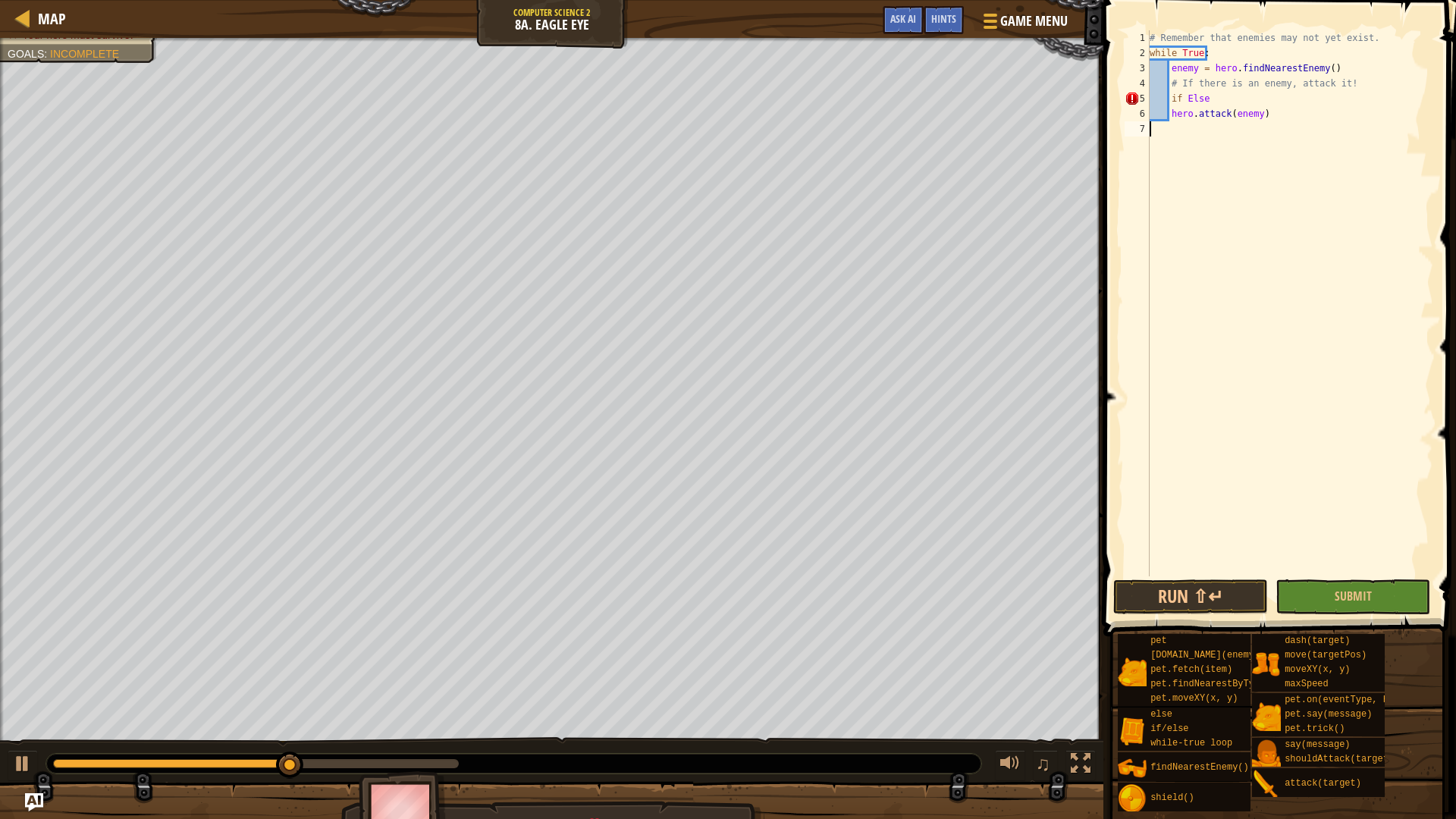
click at [1143, 586] on button "Run ⇧↵" at bounding box center [1190, 596] width 155 height 35
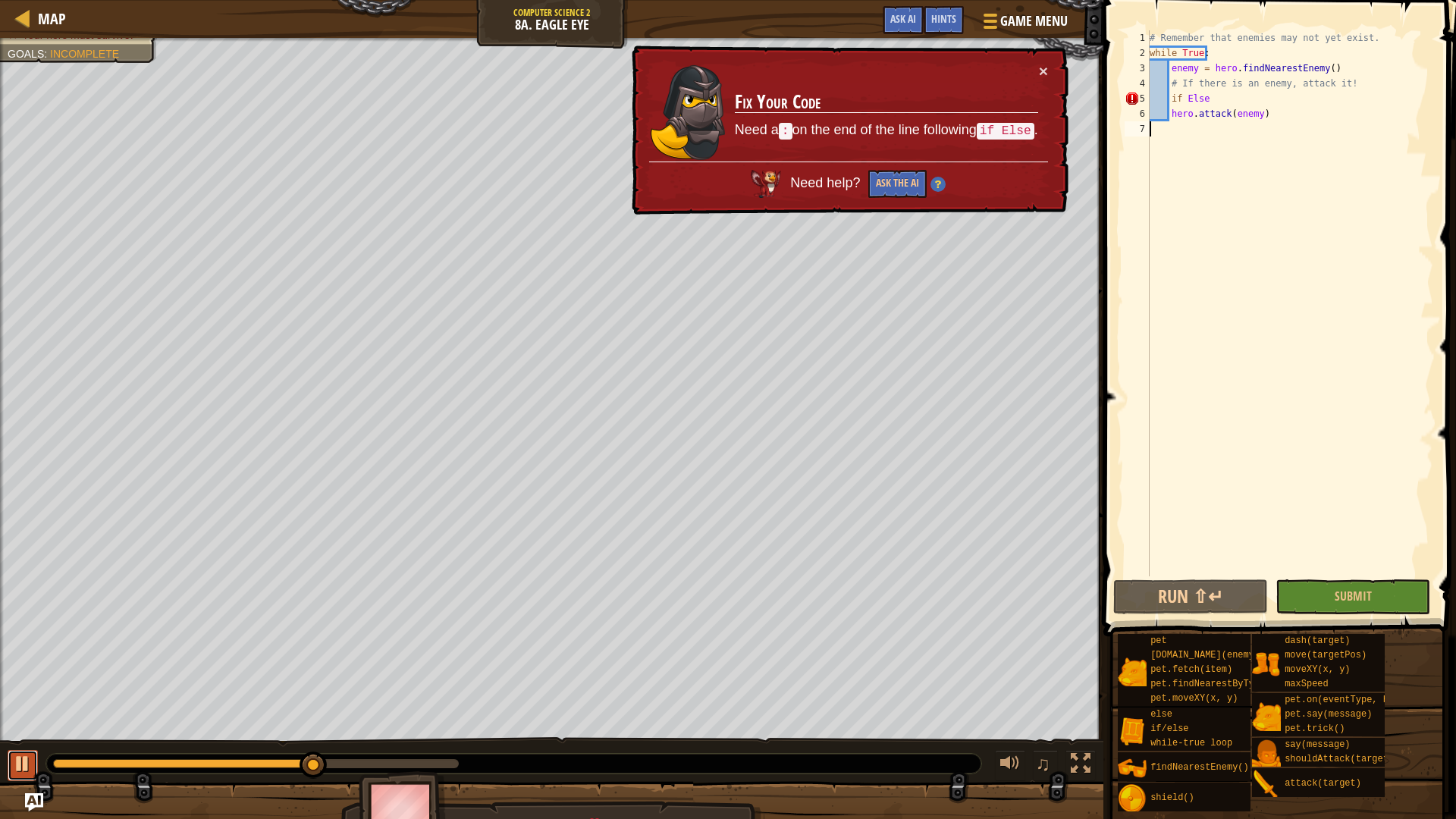
click at [24, 690] on div at bounding box center [22, 763] width 20 height 20
drag, startPoint x: 116, startPoint y: 757, endPoint x: 0, endPoint y: 764, distance: 116.2
click at [0, 690] on div "♫" at bounding box center [552, 760] width 1104 height 46
click at [1197, 92] on div "# Remember that enemies may not yet exist. while True : enemy = hero . findNear…" at bounding box center [1289, 318] width 286 height 576
click at [1207, 99] on div "# Remember that enemies may not yet exist. while True : enemy = hero . findNear…" at bounding box center [1289, 318] width 286 height 576
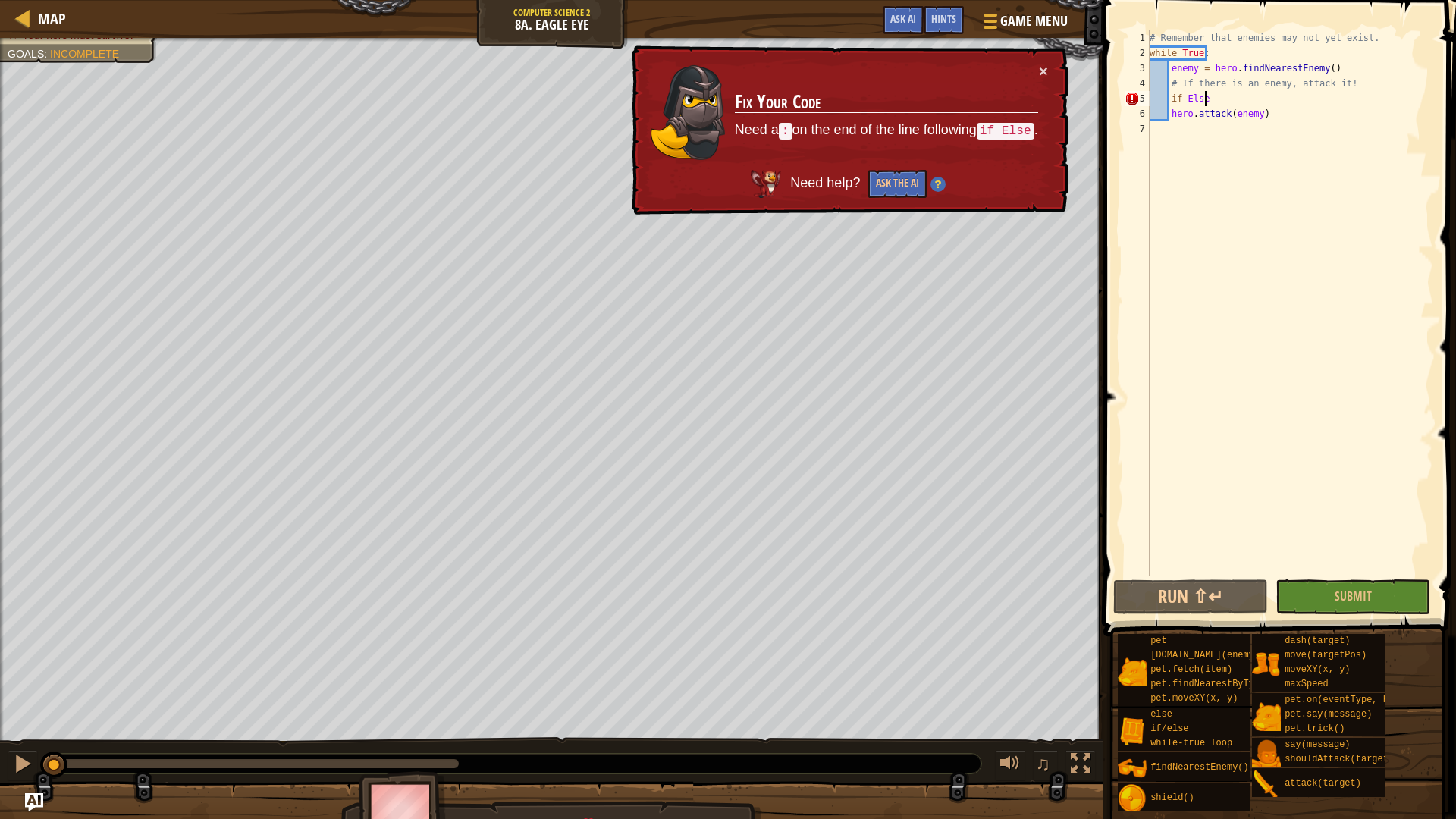
scroll to position [7, 3]
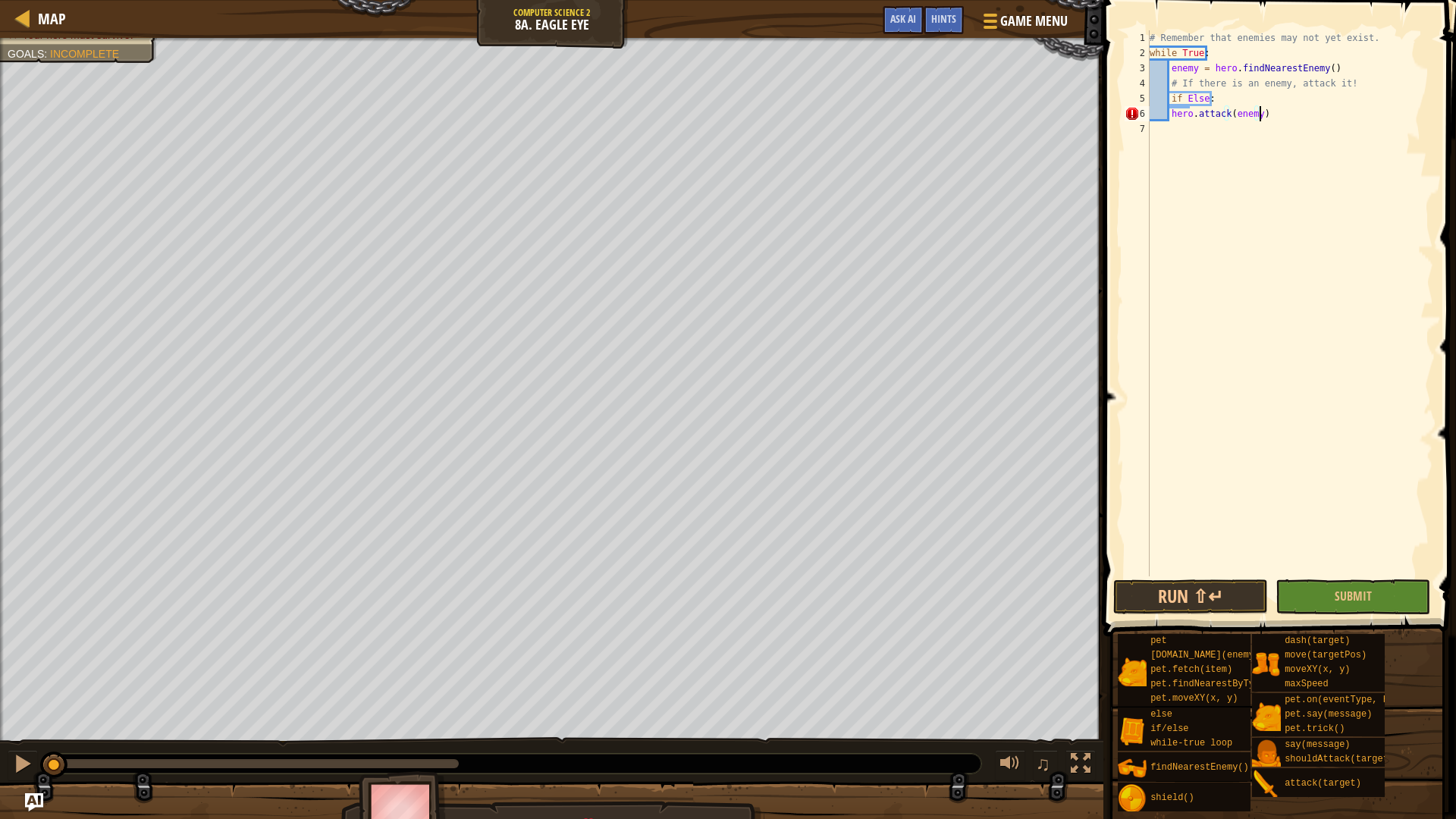
click at [1257, 112] on div "# Remember that enemies may not yet exist. while True : enemy = hero . findNear…" at bounding box center [1289, 318] width 286 height 576
click at [1196, 119] on div "# Remember that enemies may not yet exist. while True : enemy = hero . findNear…" at bounding box center [1289, 318] width 286 height 576
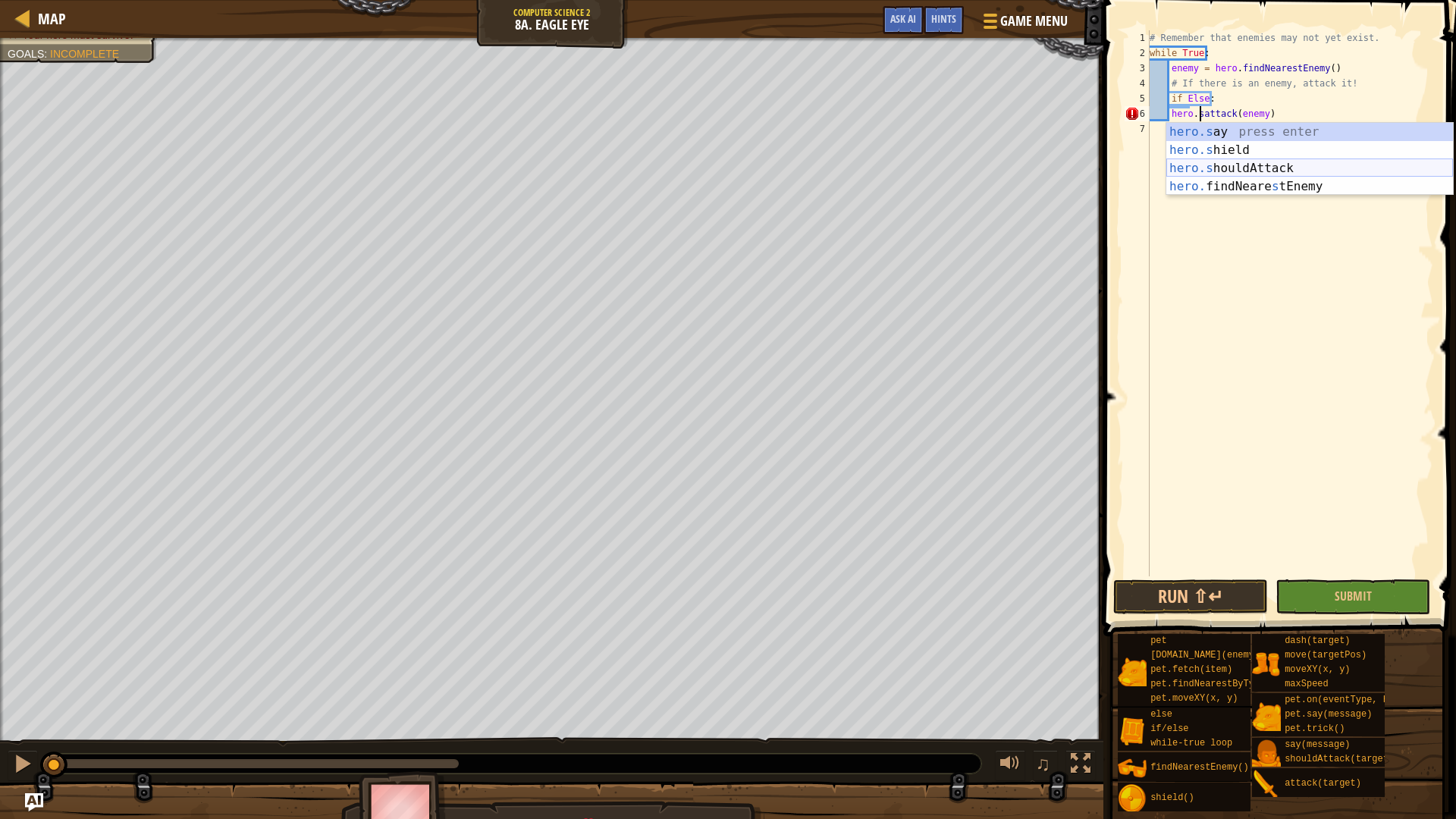
drag, startPoint x: 1245, startPoint y: 161, endPoint x: 1252, endPoint y: 164, distance: 7.6
click at [1251, 164] on div "hero.s ay press enter hero.s hield press enter hero.s houldAttack press enter h…" at bounding box center [1309, 177] width 286 height 109
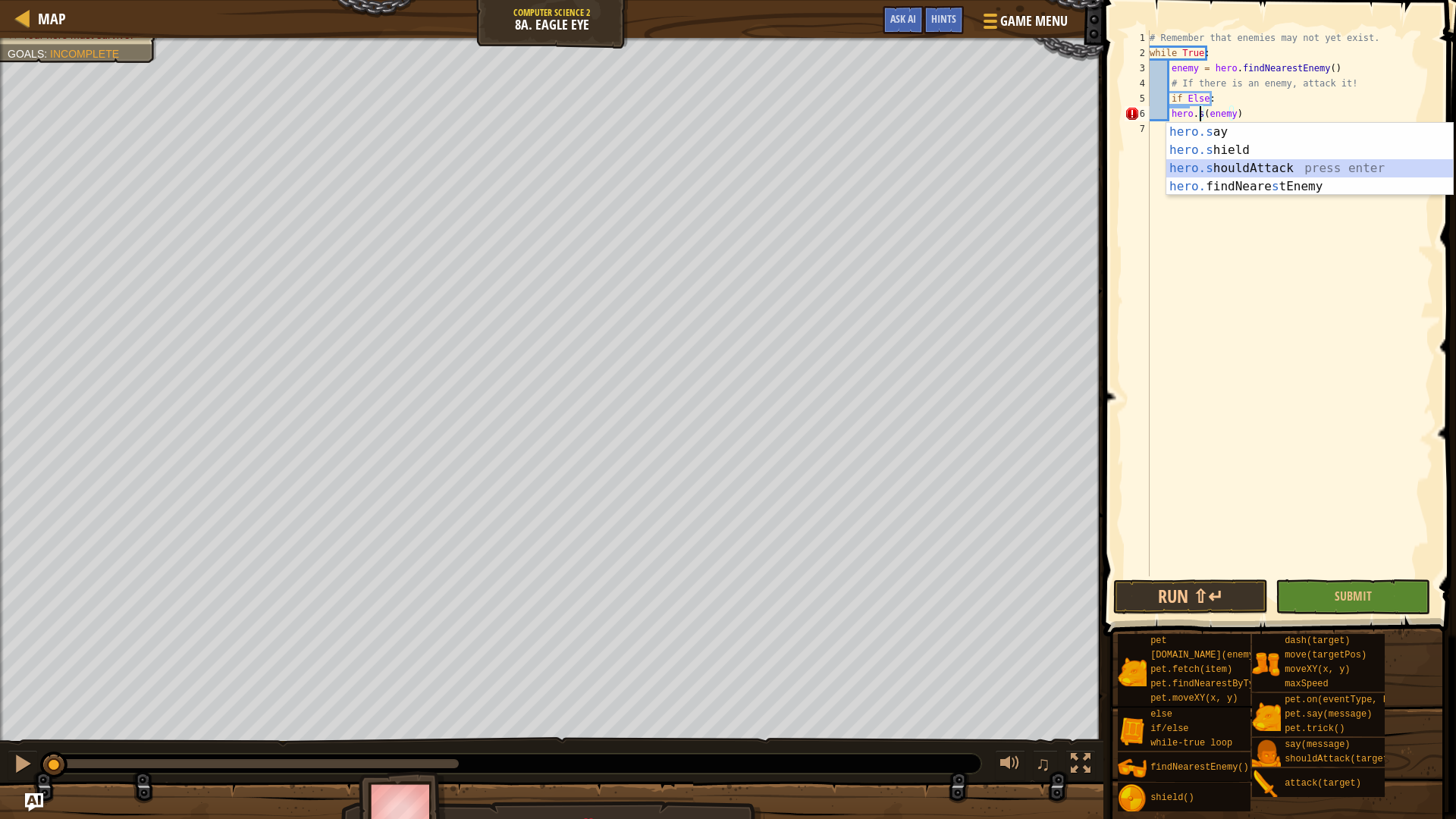
click at [1232, 163] on div "hero.s ay press enter hero.s hield press enter hero.s houldAttack press enter h…" at bounding box center [1309, 177] width 286 height 109
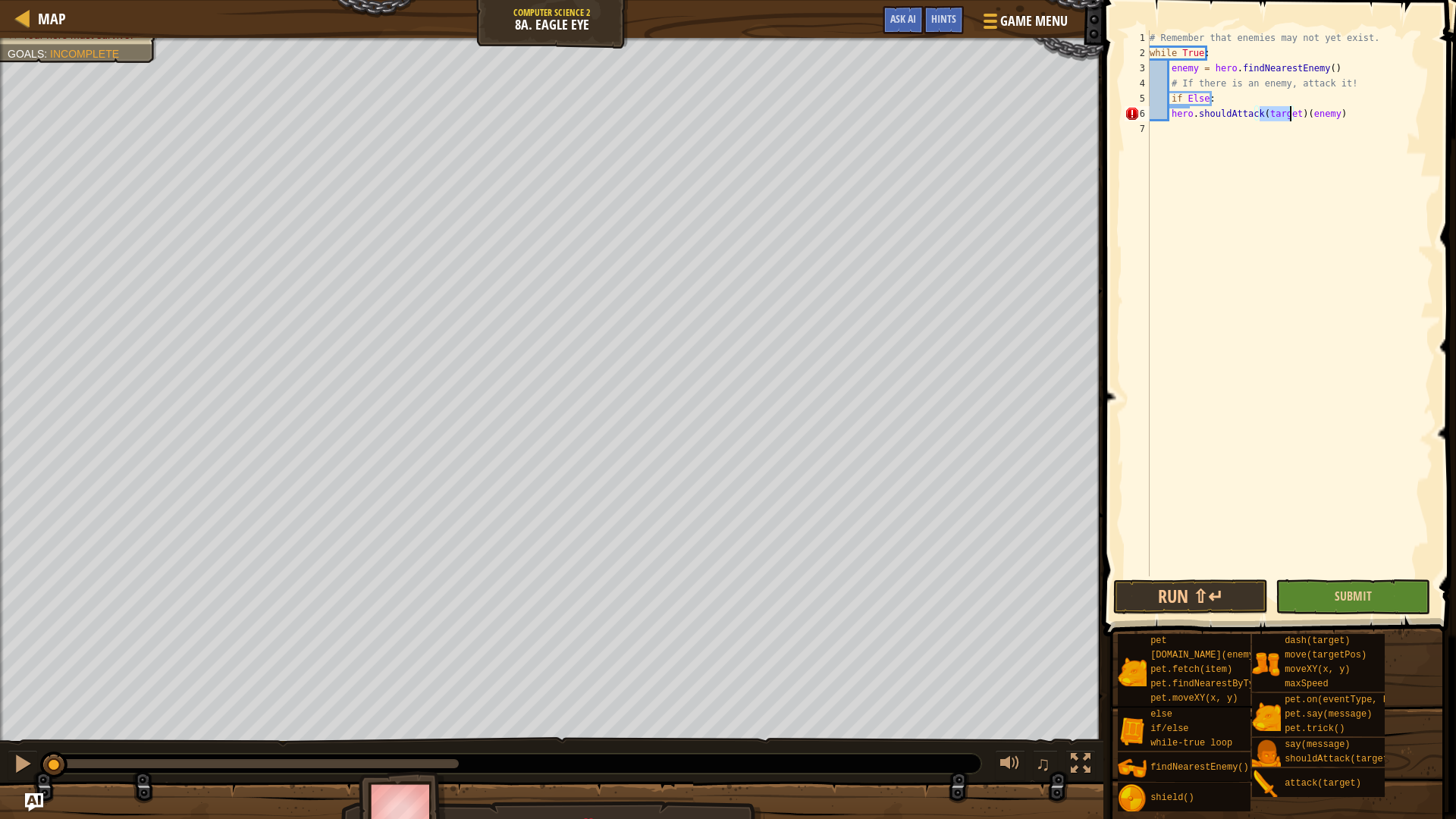
type textarea "hero.shouldAttack(target)(enemy)"
click at [1282, 603] on button "Submit" at bounding box center [1353, 596] width 155 height 35
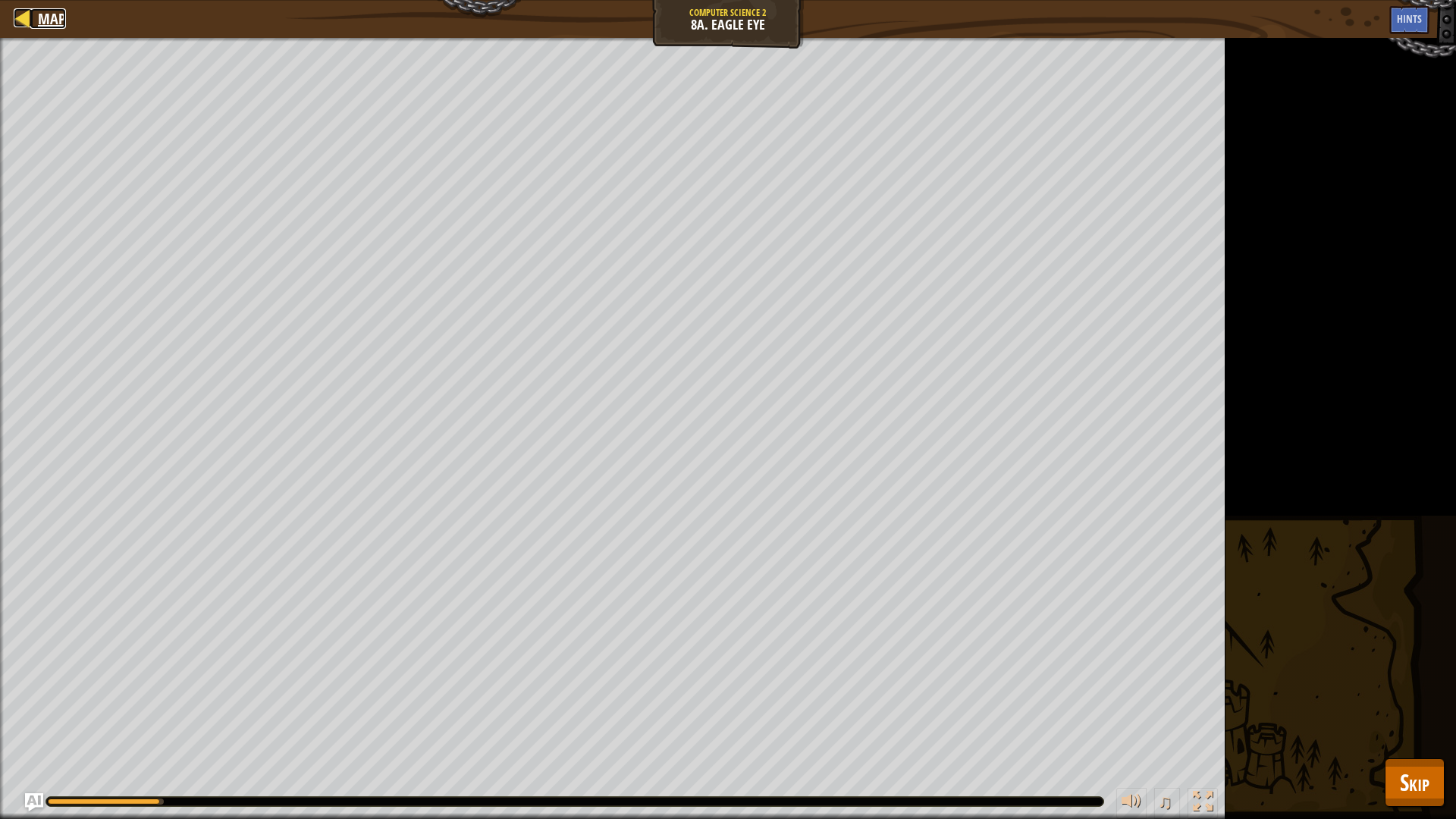
click at [22, 10] on div at bounding box center [23, 18] width 19 height 19
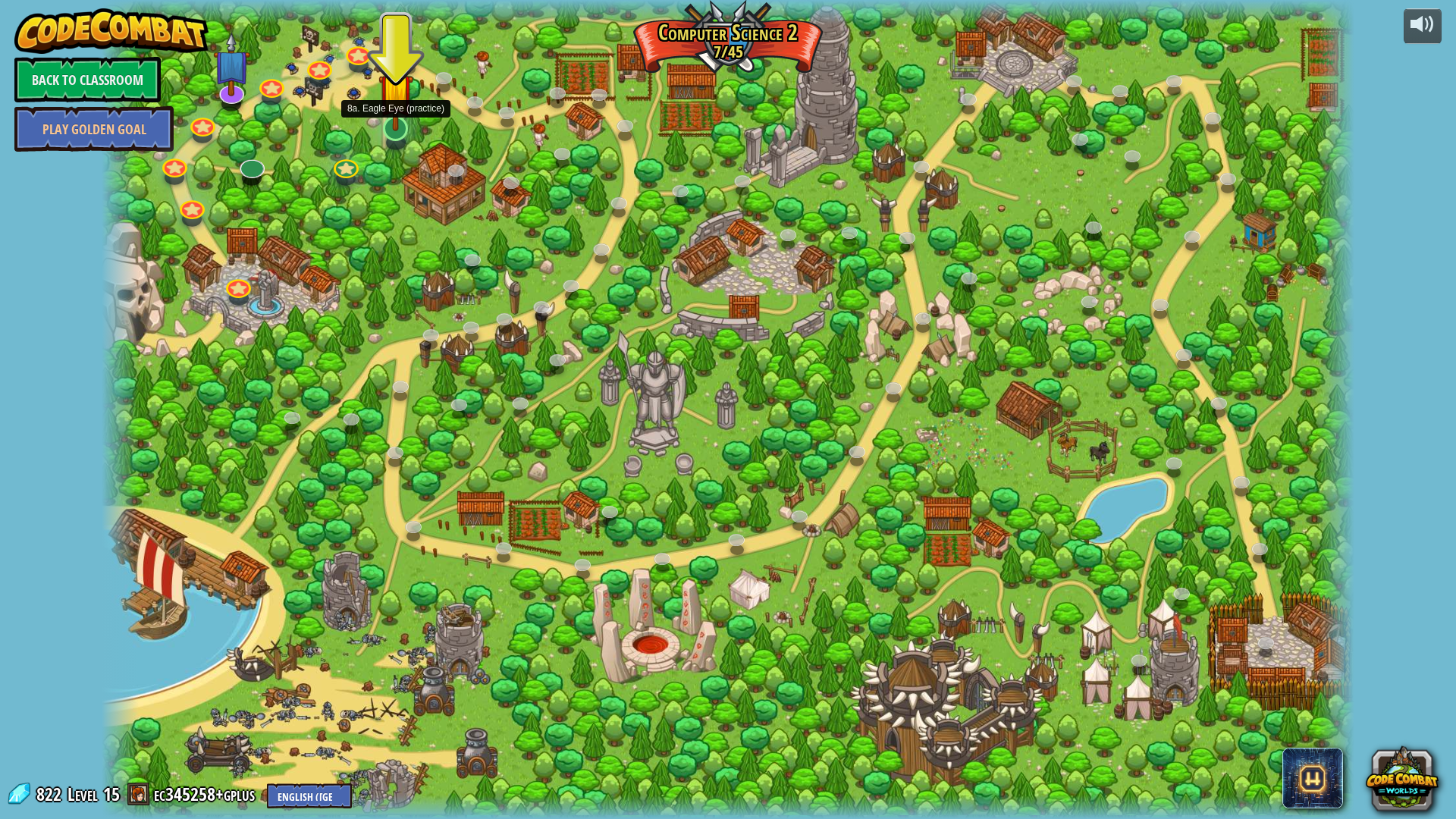
click at [394, 113] on img at bounding box center [395, 90] width 35 height 80
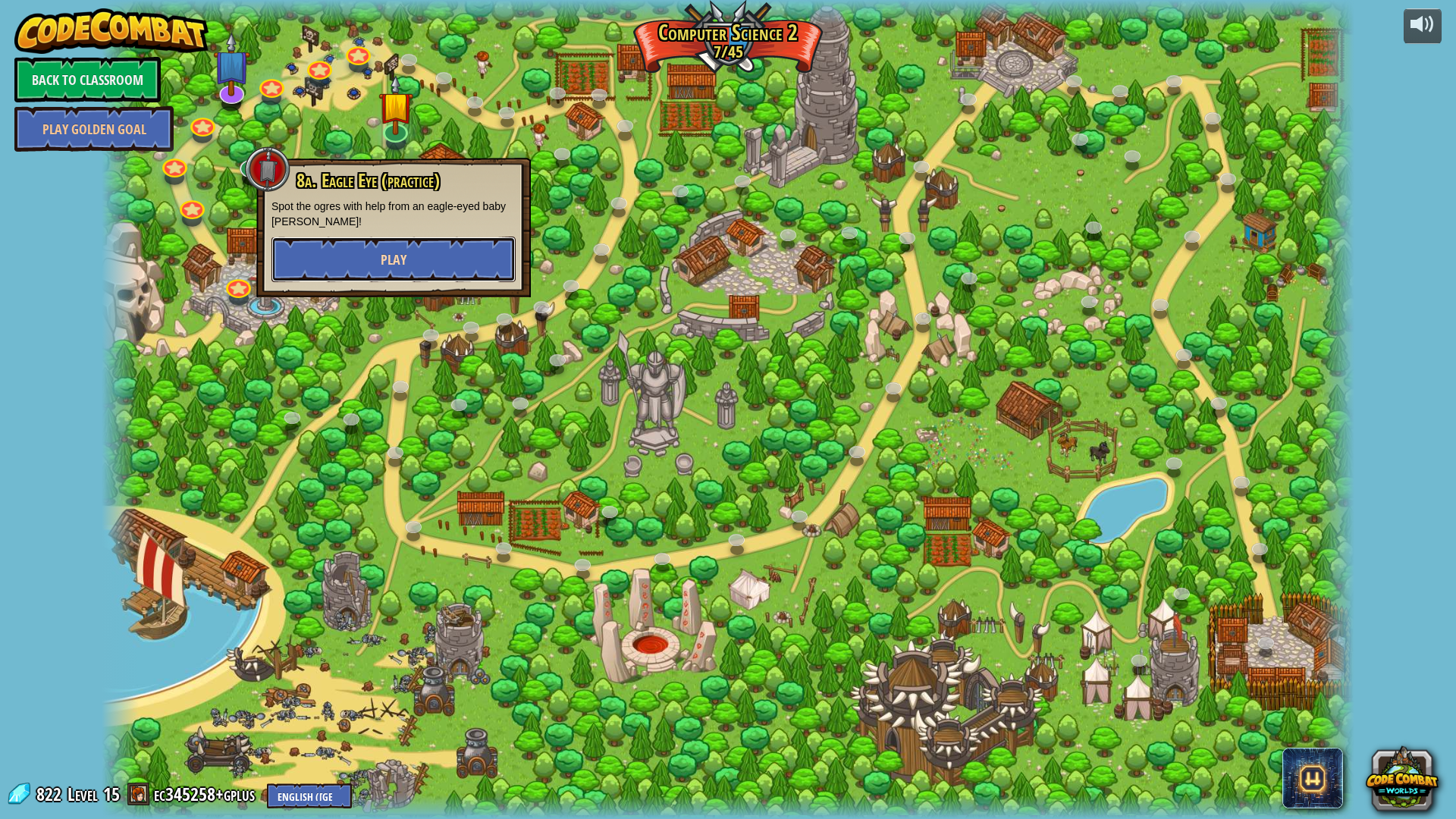
click at [429, 246] on button "Play" at bounding box center [394, 259] width 244 height 46
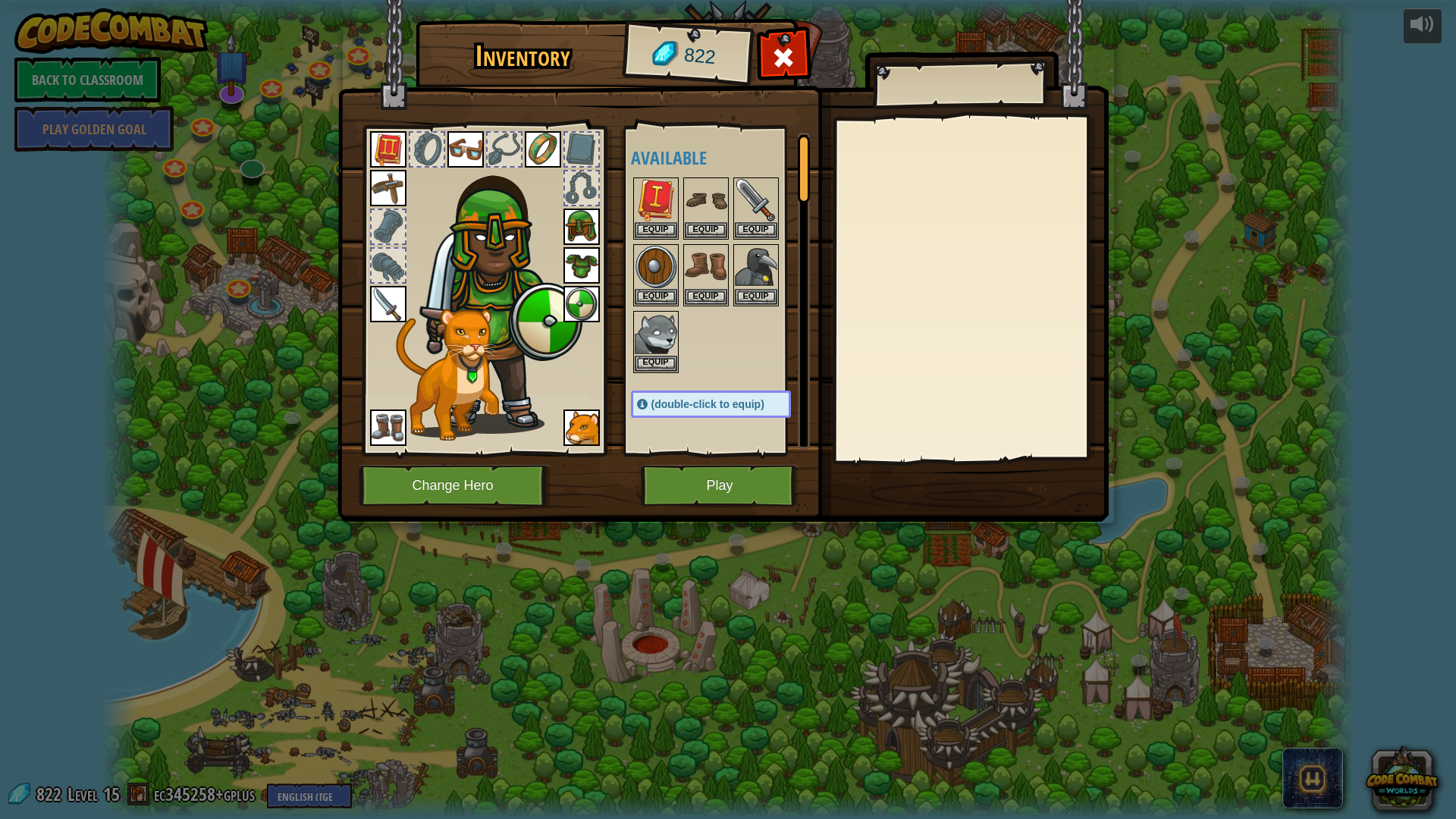
click at [761, 509] on img at bounding box center [723, 246] width 771 height 550
click at [745, 503] on button "Play" at bounding box center [719, 486] width 158 height 42
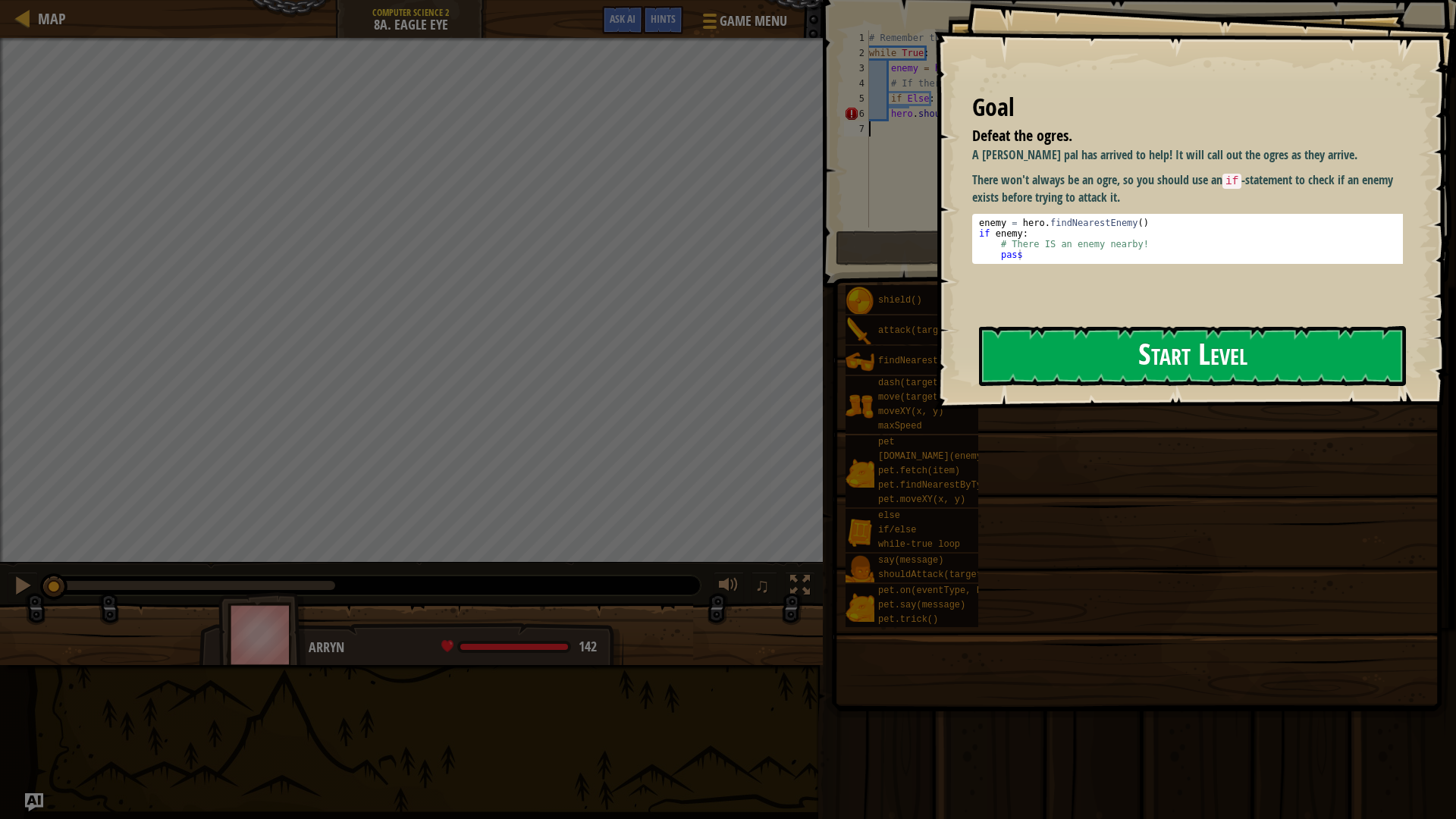
click at [1110, 358] on button "Start Level" at bounding box center [1192, 356] width 427 height 60
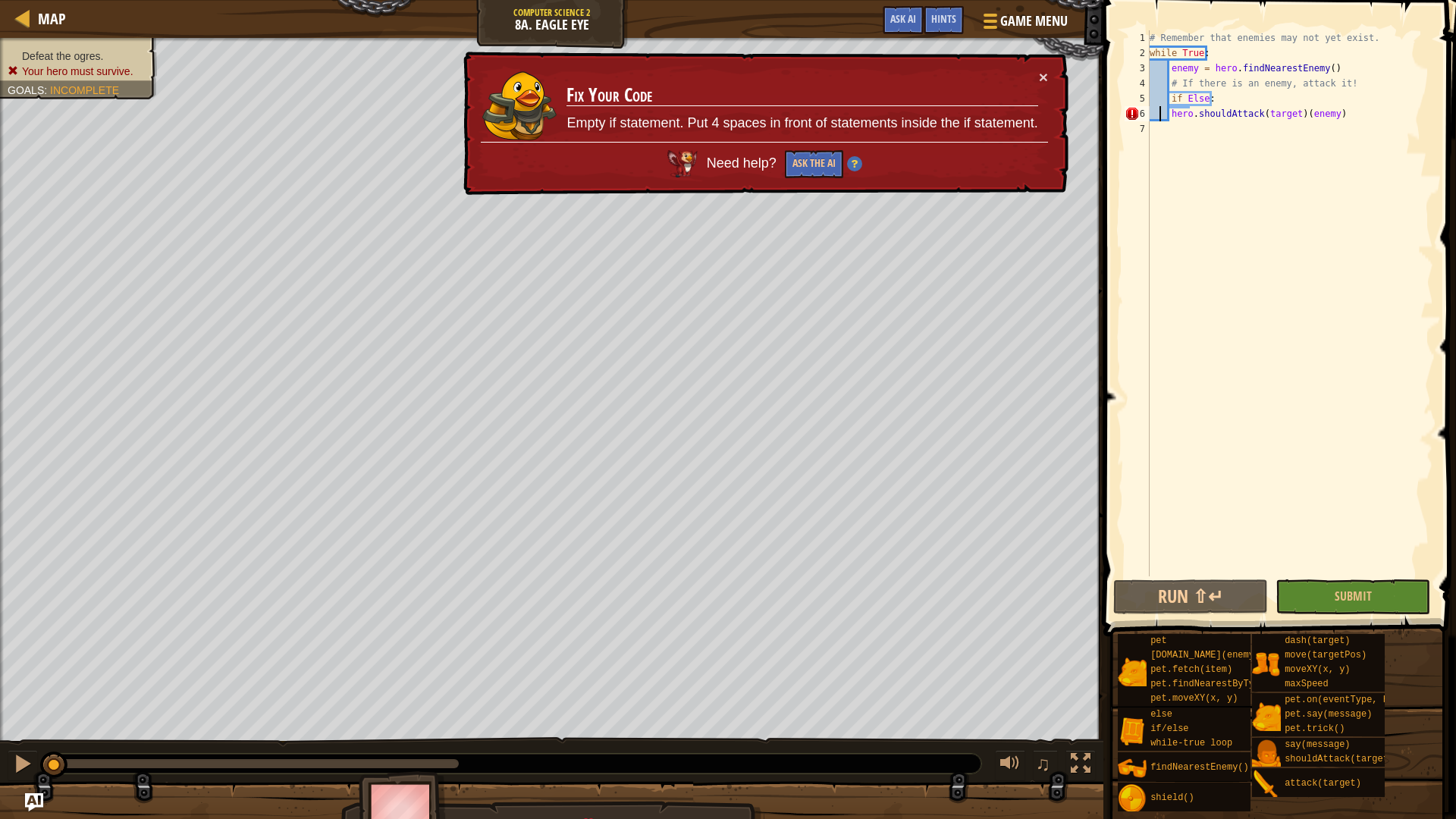
click at [1157, 113] on div "# Remember that enemies may not yet exist. while True : enemy = hero . findNear…" at bounding box center [1289, 318] width 286 height 576
click at [1173, 112] on div "# Remember that enemies may not yet exist. while True : enemy = hero . findNear…" at bounding box center [1289, 318] width 286 height 576
drag, startPoint x: 1336, startPoint y: 110, endPoint x: 1337, endPoint y: 120, distance: 10.0
click at [1337, 113] on div "# Remember that enemies may not yet exist. while True : enemy = hero . findNear…" at bounding box center [1289, 318] width 286 height 576
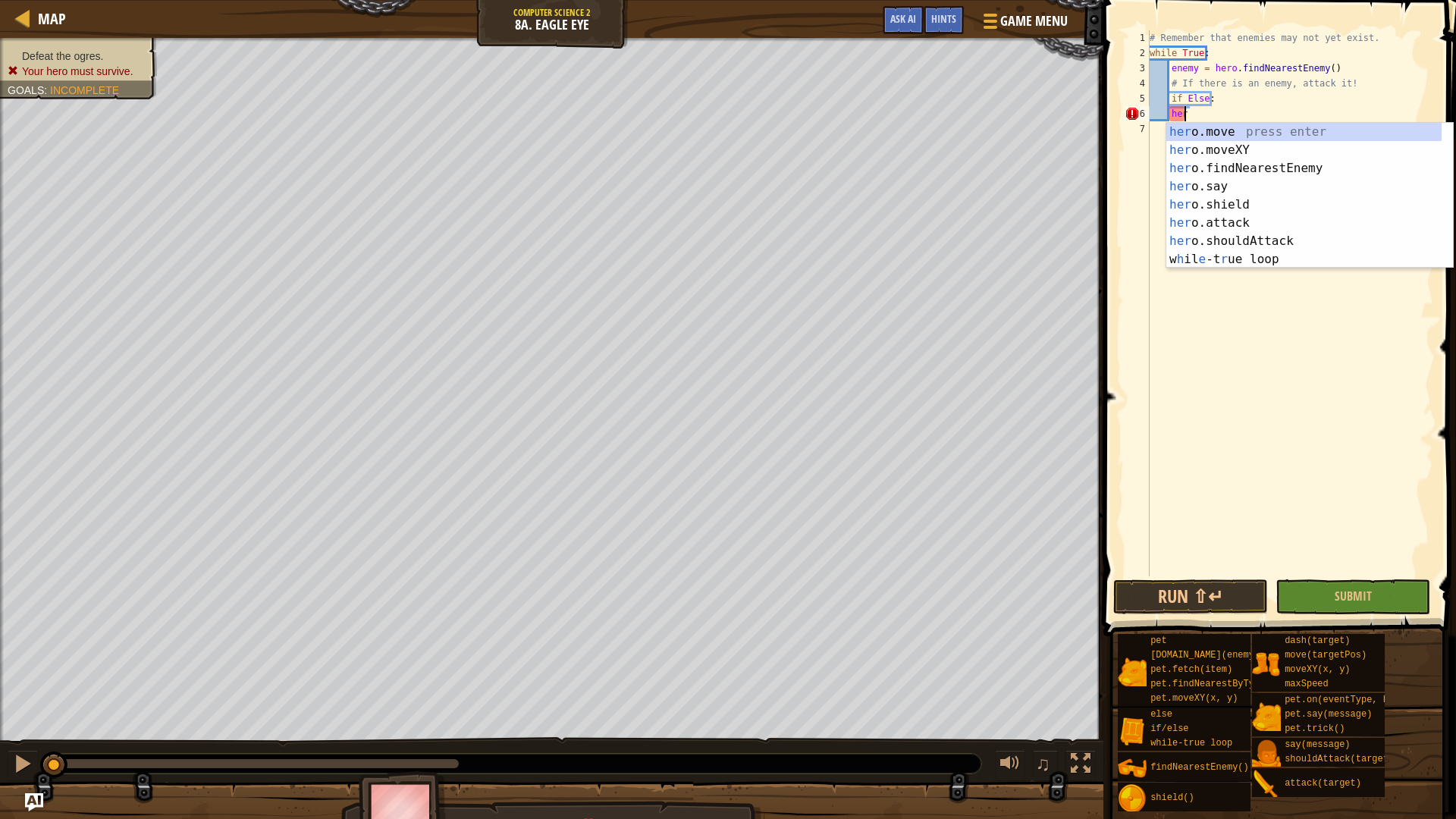
type textarea "h"
click at [1211, 232] on div "h ero.move press enter h ero.moveXY press enter h ero.findNearestEnemy press en…" at bounding box center [1304, 214] width 275 height 182
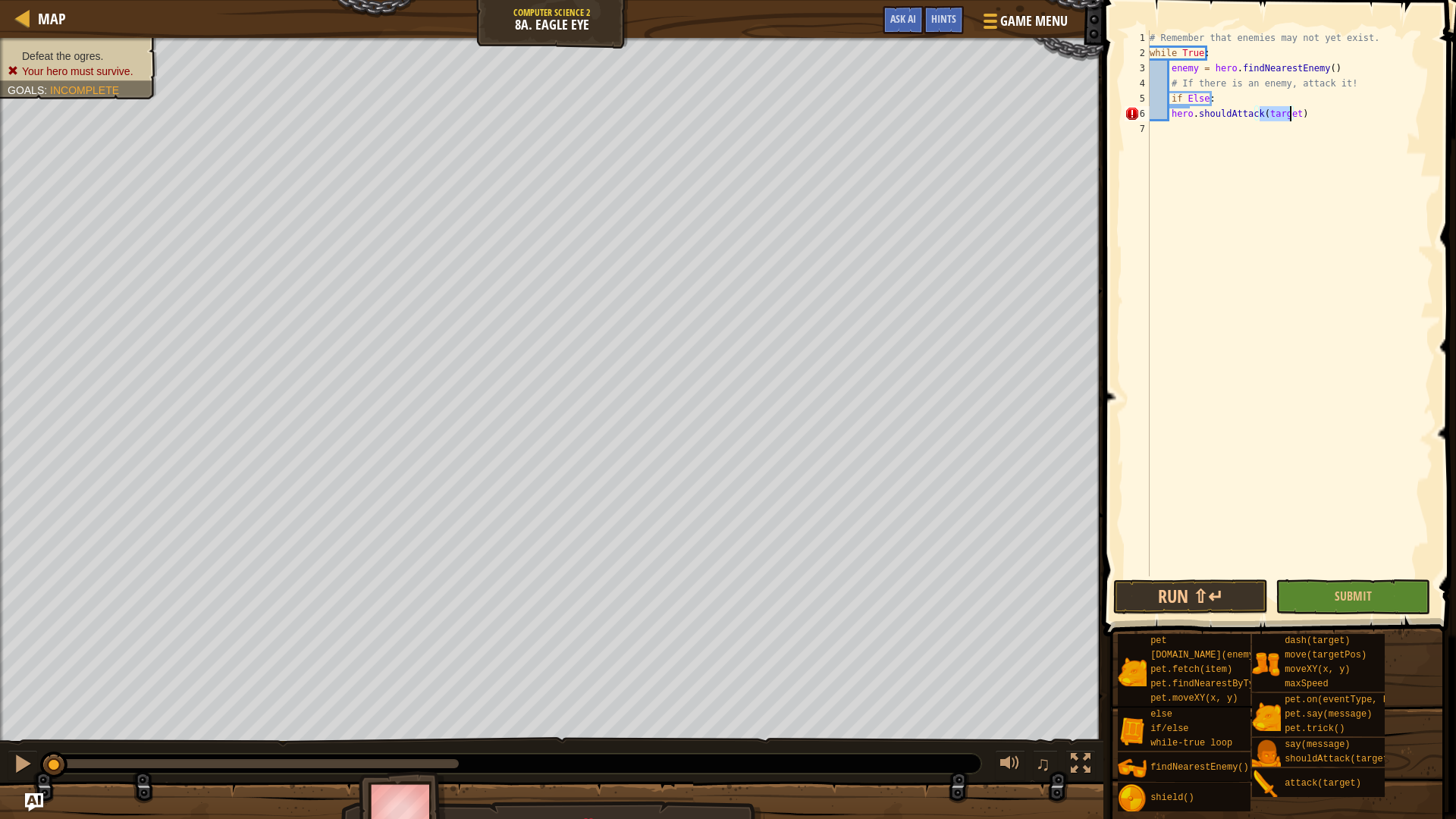
click at [1222, 116] on div "# Remember that enemies may not yet exist. while True : enemy = hero . findNear…" at bounding box center [1289, 318] width 286 height 576
drag, startPoint x: 1256, startPoint y: 108, endPoint x: 1257, endPoint y: 116, distance: 8.1
click at [1256, 111] on div "# Remember that enemies may not yet exist. while True : enemy = hero . findNear…" at bounding box center [1289, 318] width 286 height 576
click at [1258, 118] on div "# Remember that enemies may not yet exist. while True : enemy = hero . findNear…" at bounding box center [1289, 318] width 286 height 576
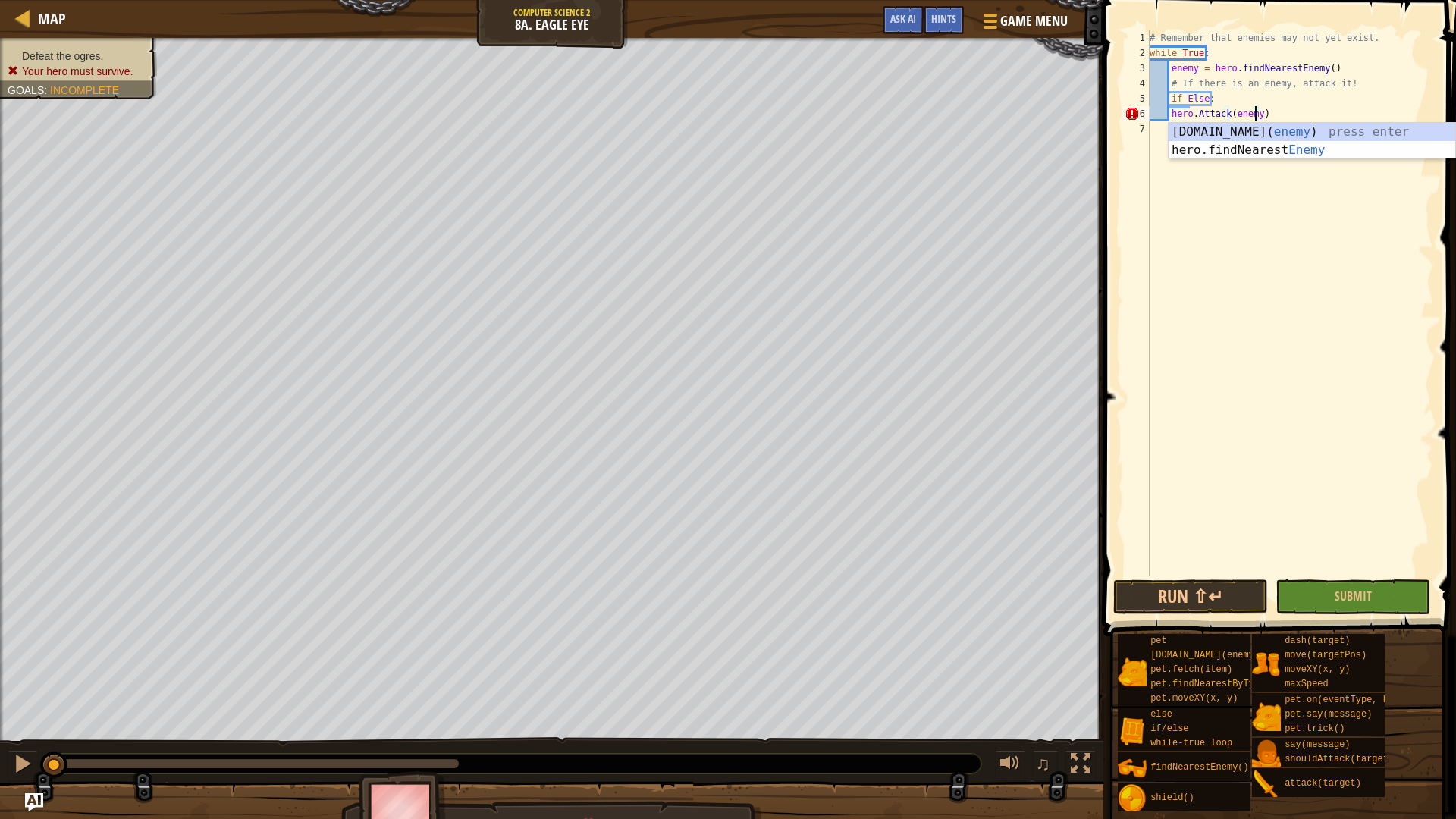
click at [1273, 113] on div "# Remember that enemies may not yet exist. while True : enemy = hero . findNear…" at bounding box center [1289, 318] width 286 height 576
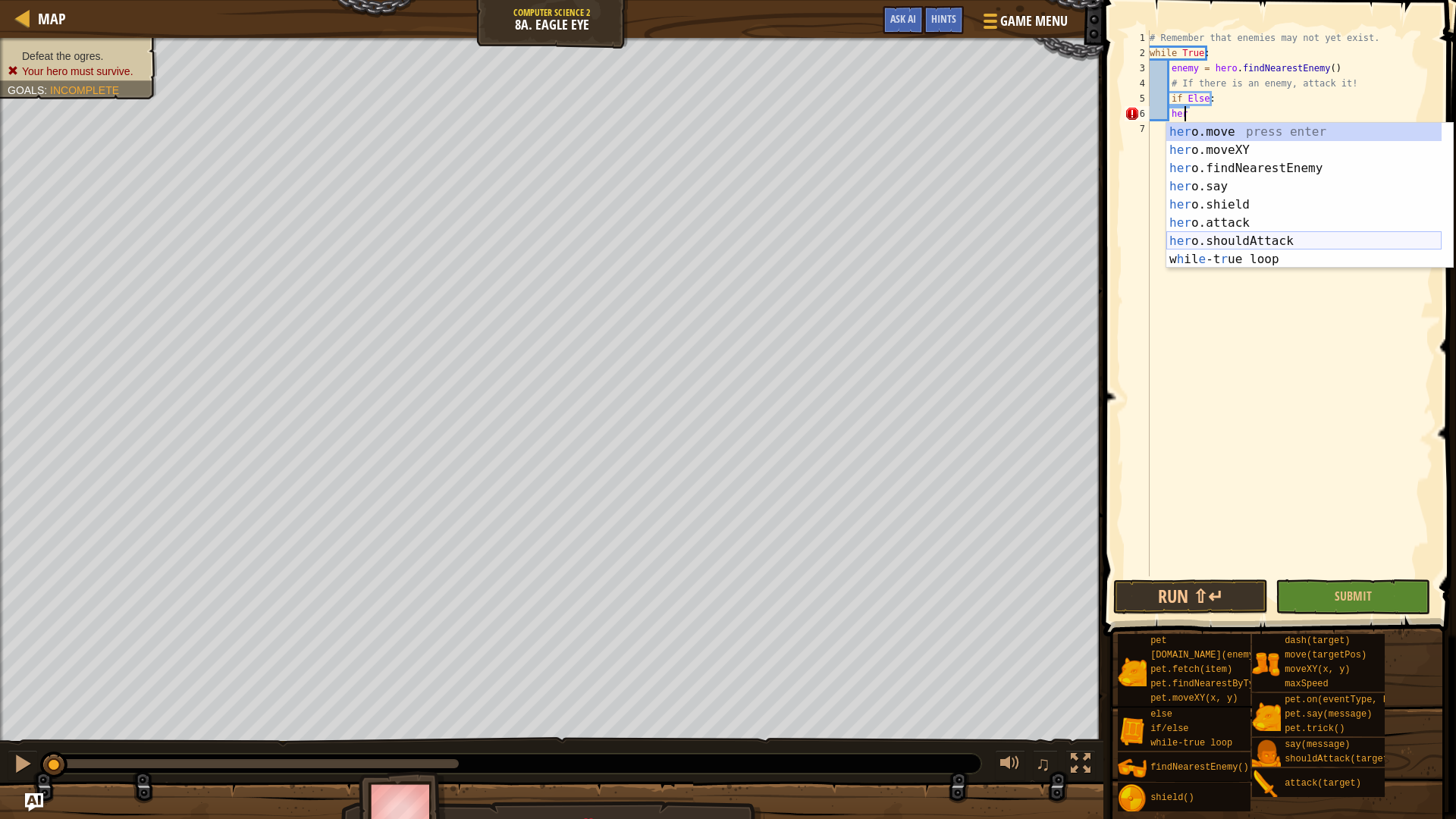
type textarea "h"
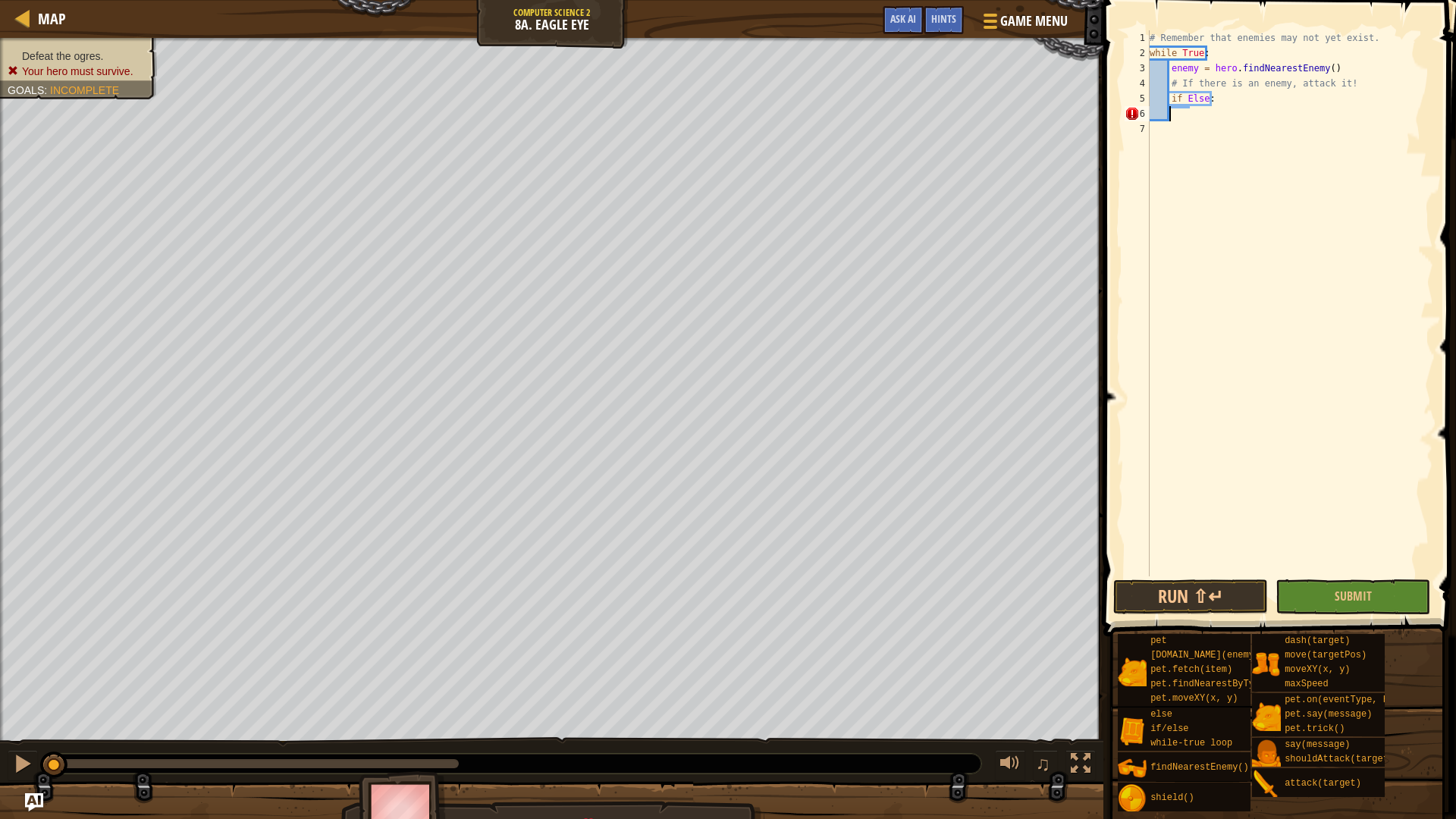
scroll to position [7, 1]
click at [1205, 600] on button "Run ⇧↵" at bounding box center [1190, 596] width 155 height 35
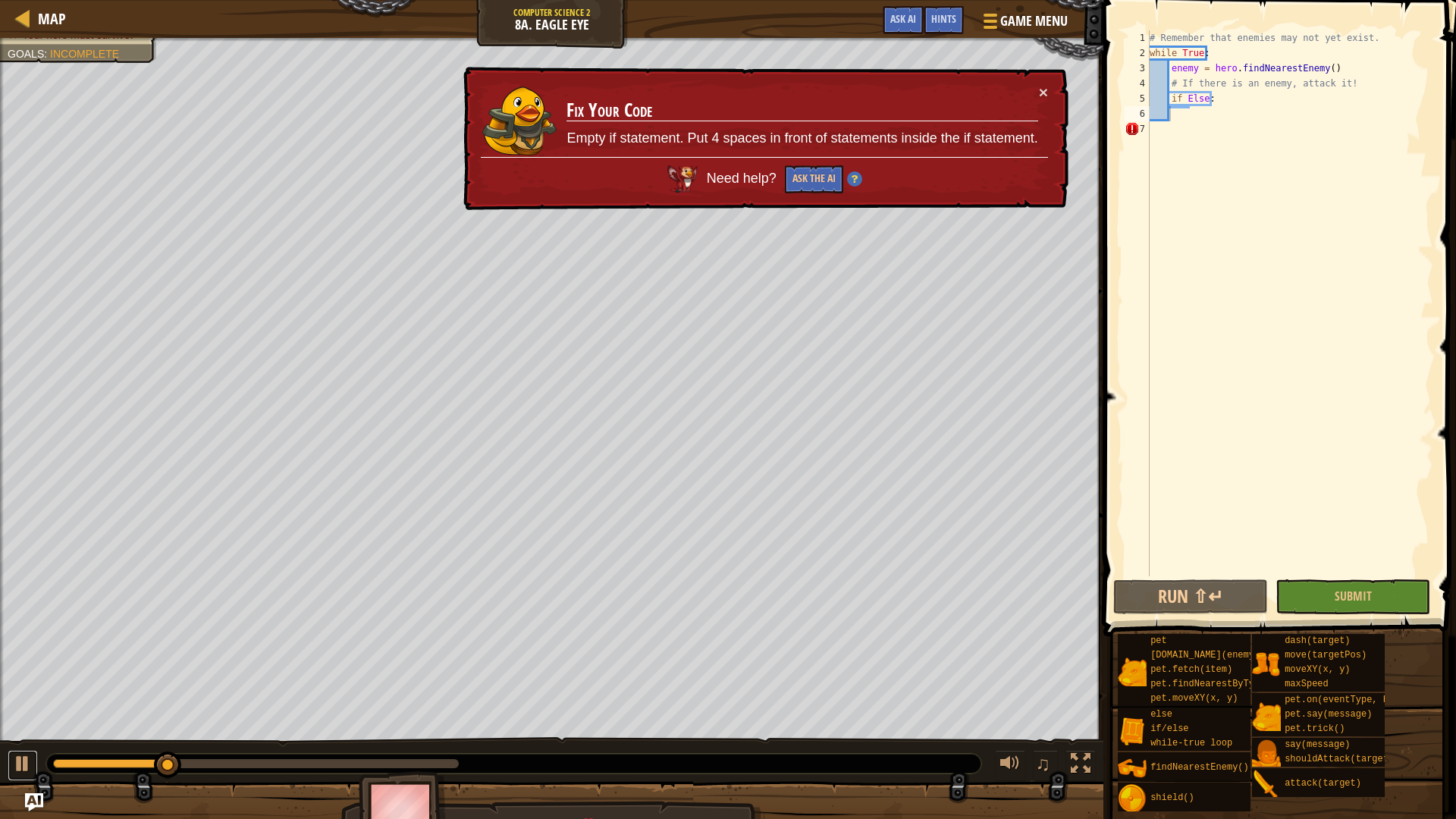
drag, startPoint x: 37, startPoint y: 762, endPoint x: 94, endPoint y: 737, distance: 62.2
click at [37, 690] on button at bounding box center [22, 766] width 30 height 31
click at [801, 186] on button "Ask the AI" at bounding box center [813, 180] width 58 height 29
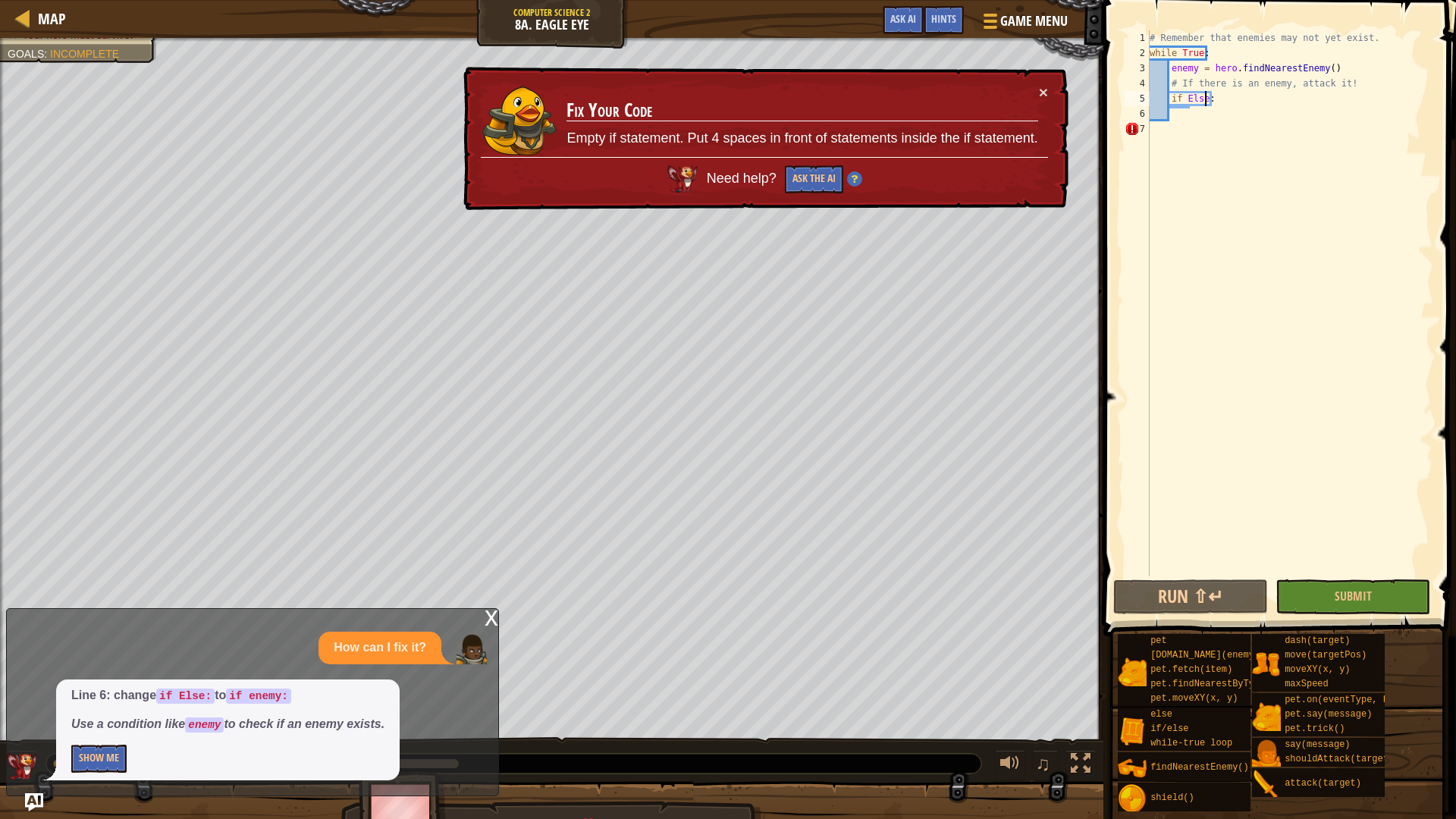
click at [1202, 94] on div "# Remember that enemies may not yet exist. while True : enemy = hero . findNear…" at bounding box center [1289, 318] width 286 height 576
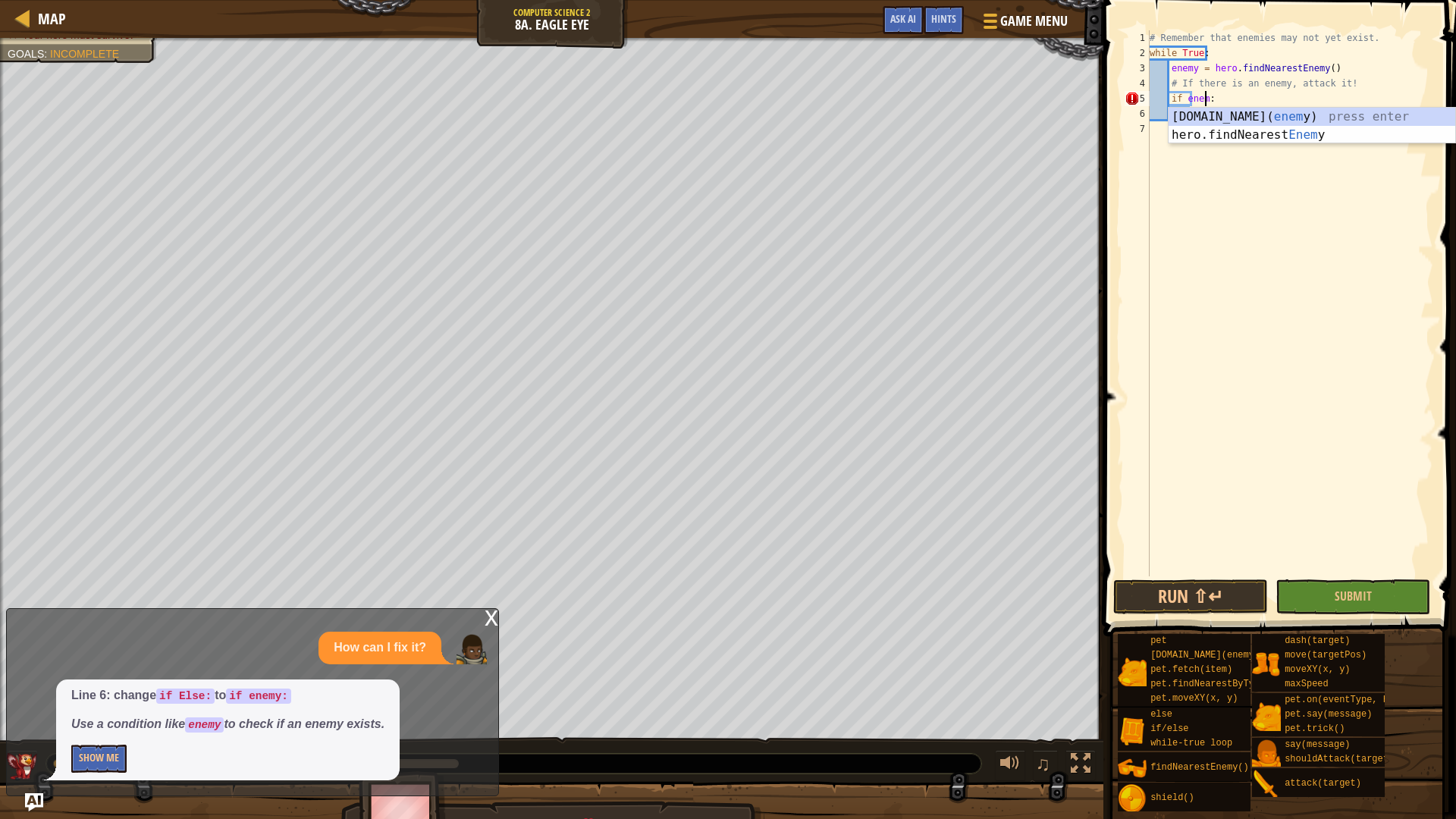
type textarea "if enemy:"
click at [1263, 101] on div "# Remember that enemies may not yet exist. while True : enemy = hero . findNear…" at bounding box center [1289, 318] width 286 height 576
click at [1216, 125] on div "# Remember that enemies may not yet exist. while True : enemy = hero . findNear…" at bounding box center [1289, 318] width 286 height 576
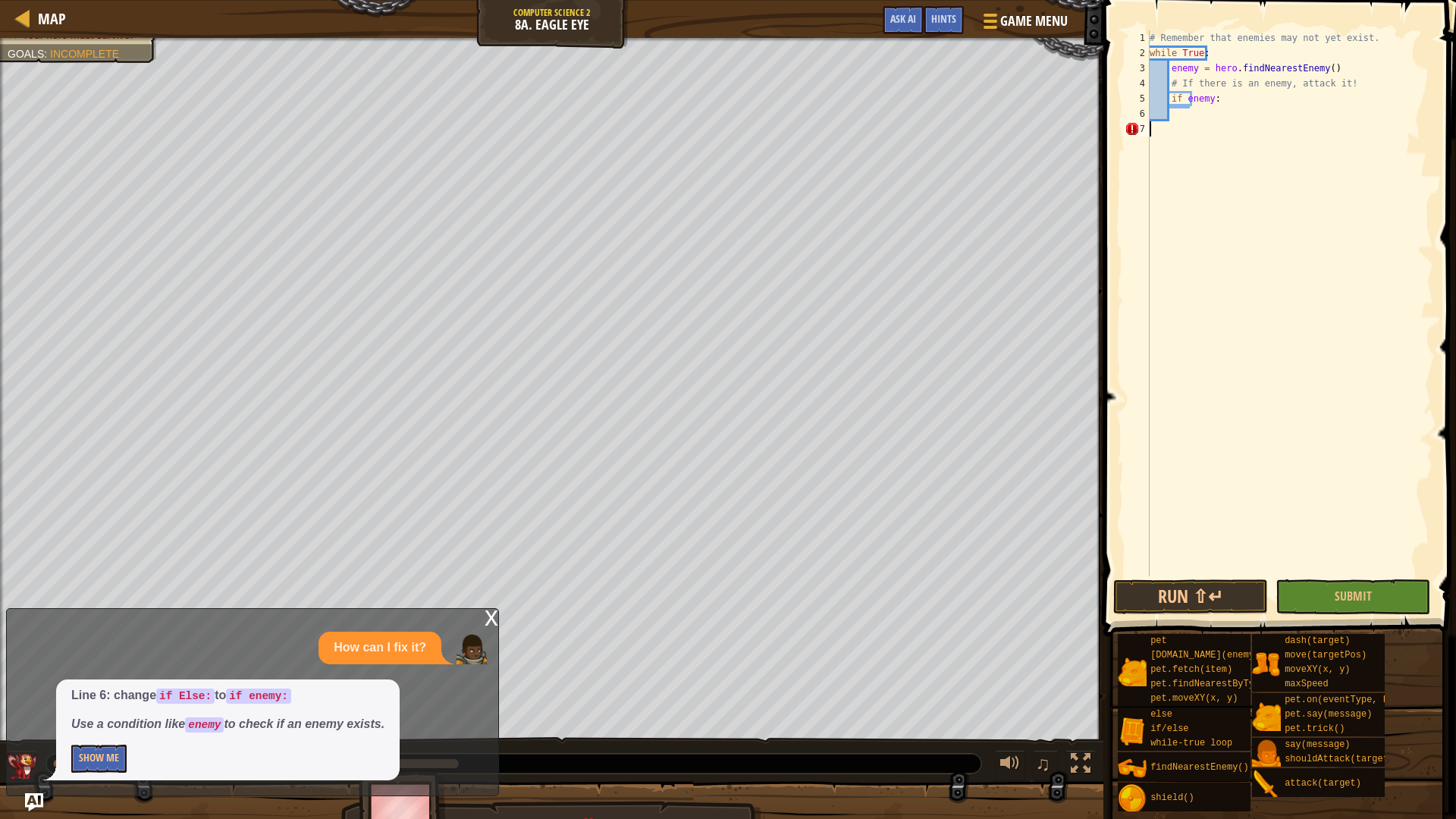
click at [1202, 117] on div "# Remember that enemies may not yet exist. while True : enemy = hero . findNear…" at bounding box center [1289, 318] width 286 height 576
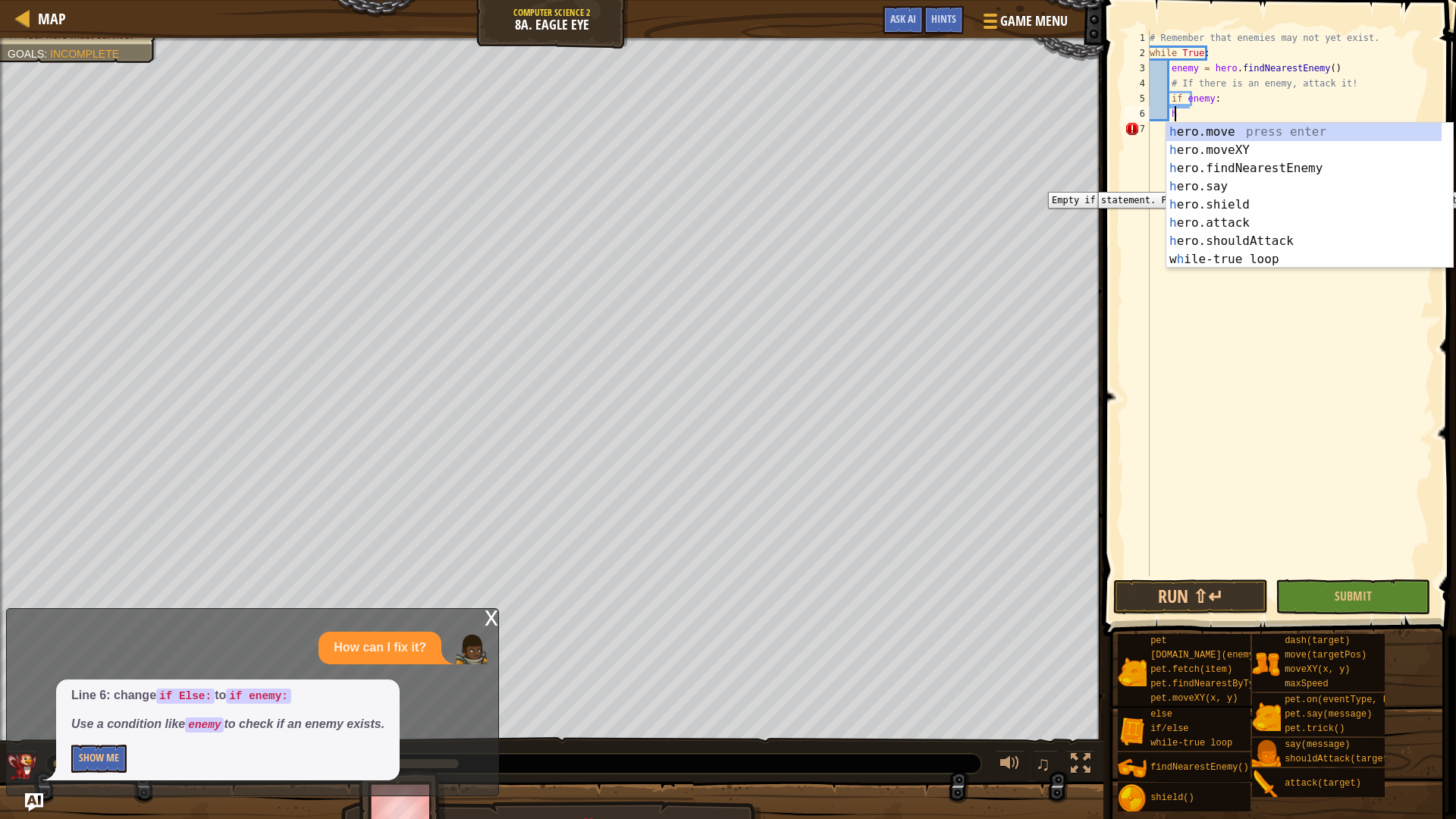
scroll to position [7, 1]
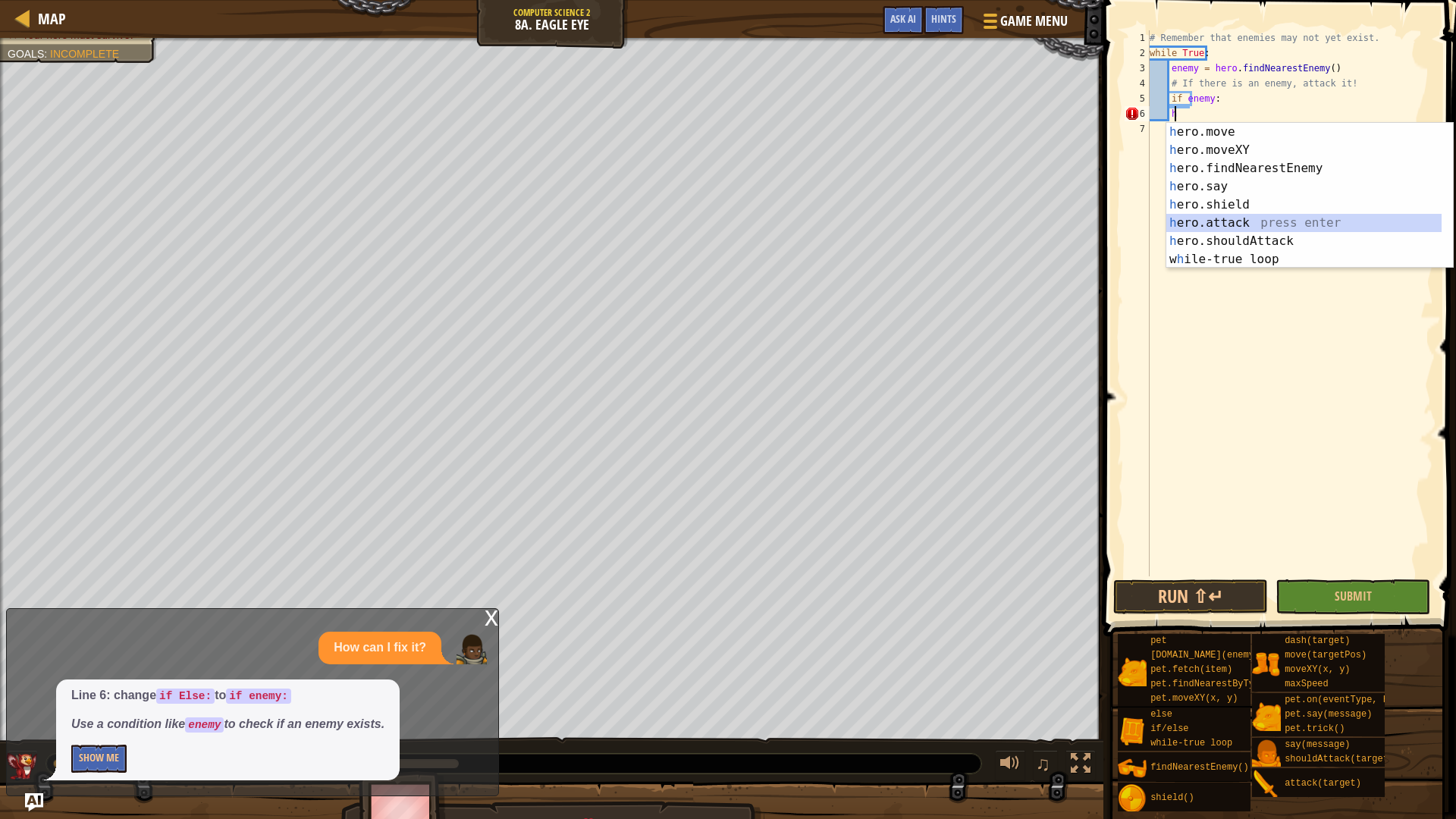
click at [1233, 221] on div "h ero.move press enter h ero.moveXY press enter h ero.findNearestEnemy press en…" at bounding box center [1309, 214] width 286 height 182
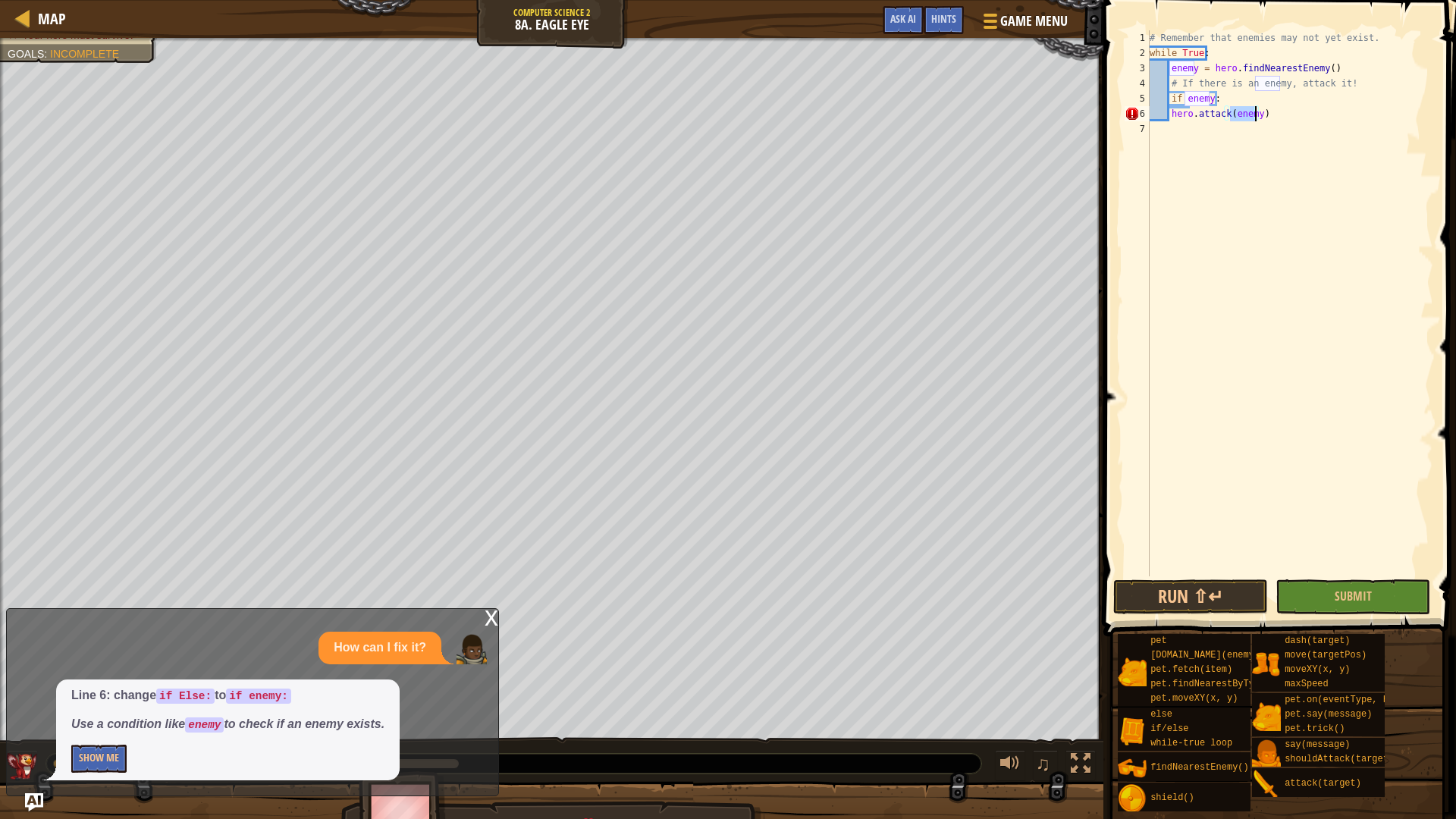
click at [1194, 119] on div "# Remember that enemies may not yet exist. while True : enemy = hero . findNear…" at bounding box center [1289, 318] width 286 height 576
click at [1300, 130] on div "hero.should Attack press enter" at bounding box center [1309, 150] width 286 height 55
click at [1321, 112] on div "# Remember that enemies may not yet exist. while True : enemy = hero . findNear…" at bounding box center [1289, 318] width 286 height 576
drag, startPoint x: 1412, startPoint y: 108, endPoint x: 1412, endPoint y: 118, distance: 10.0
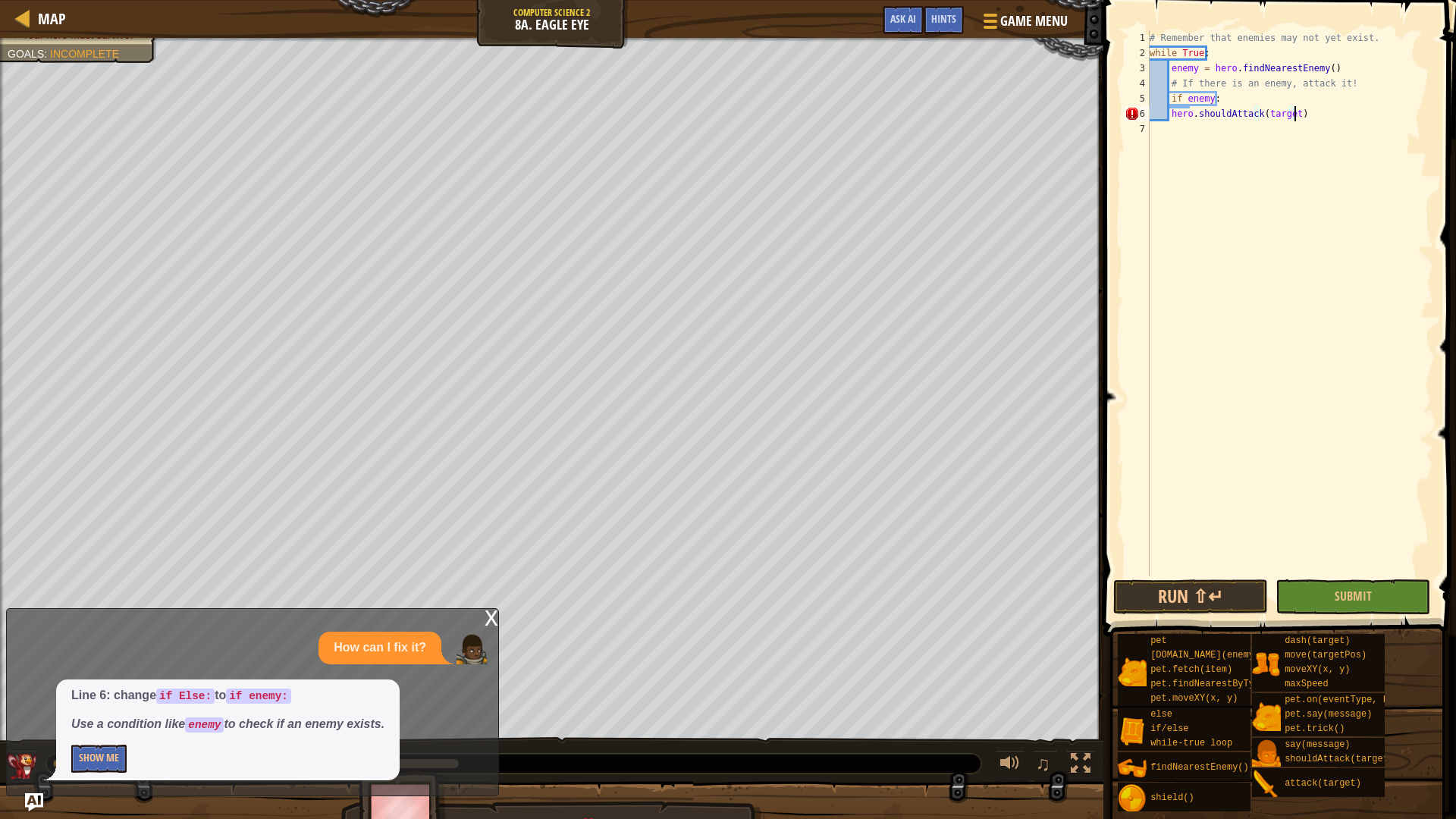
click at [1412, 118] on div "# Remember that enemies may not yet exist. while True : enemy = hero . findNear…" at bounding box center [1289, 318] width 286 height 576
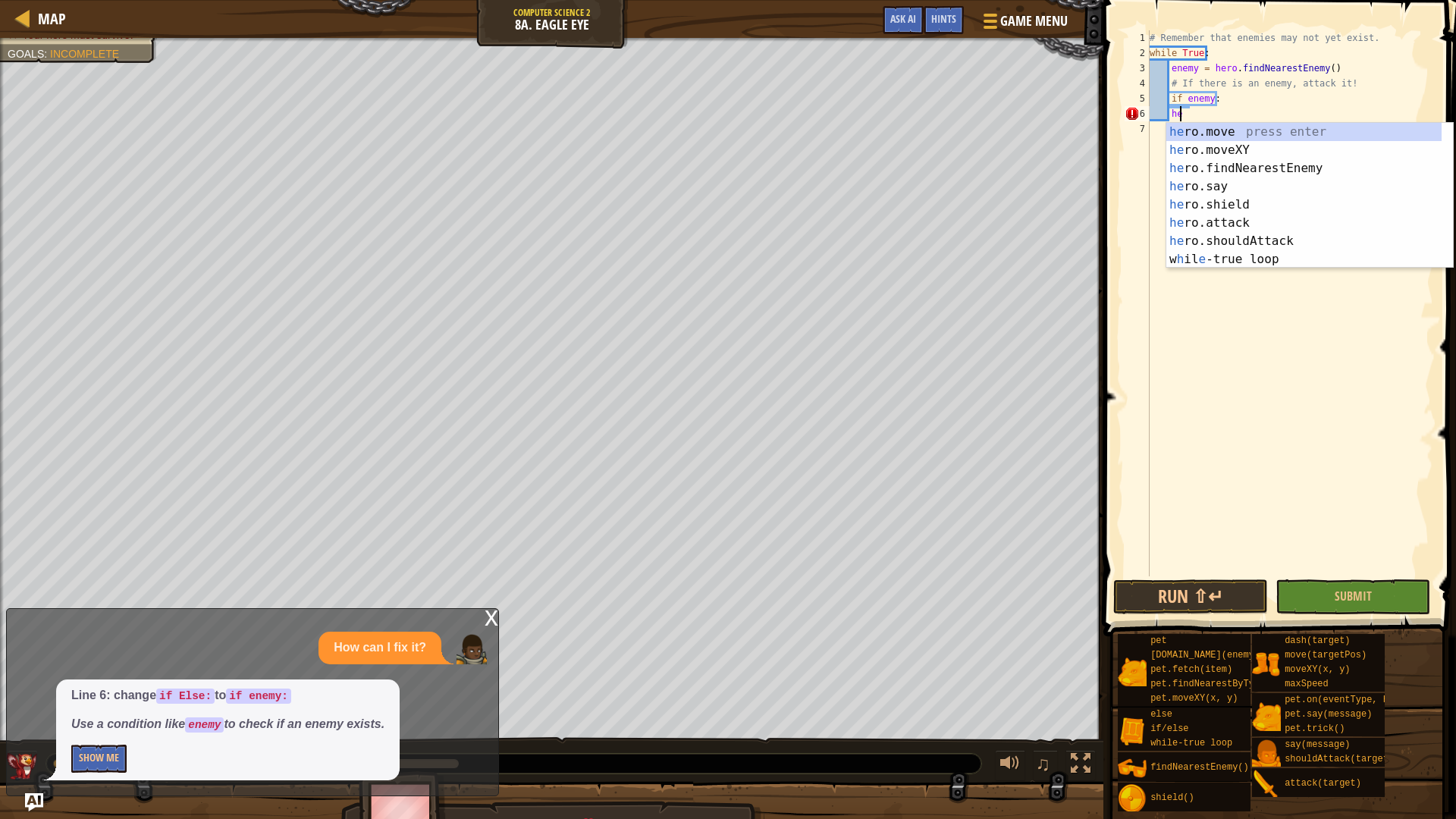
type textarea "h"
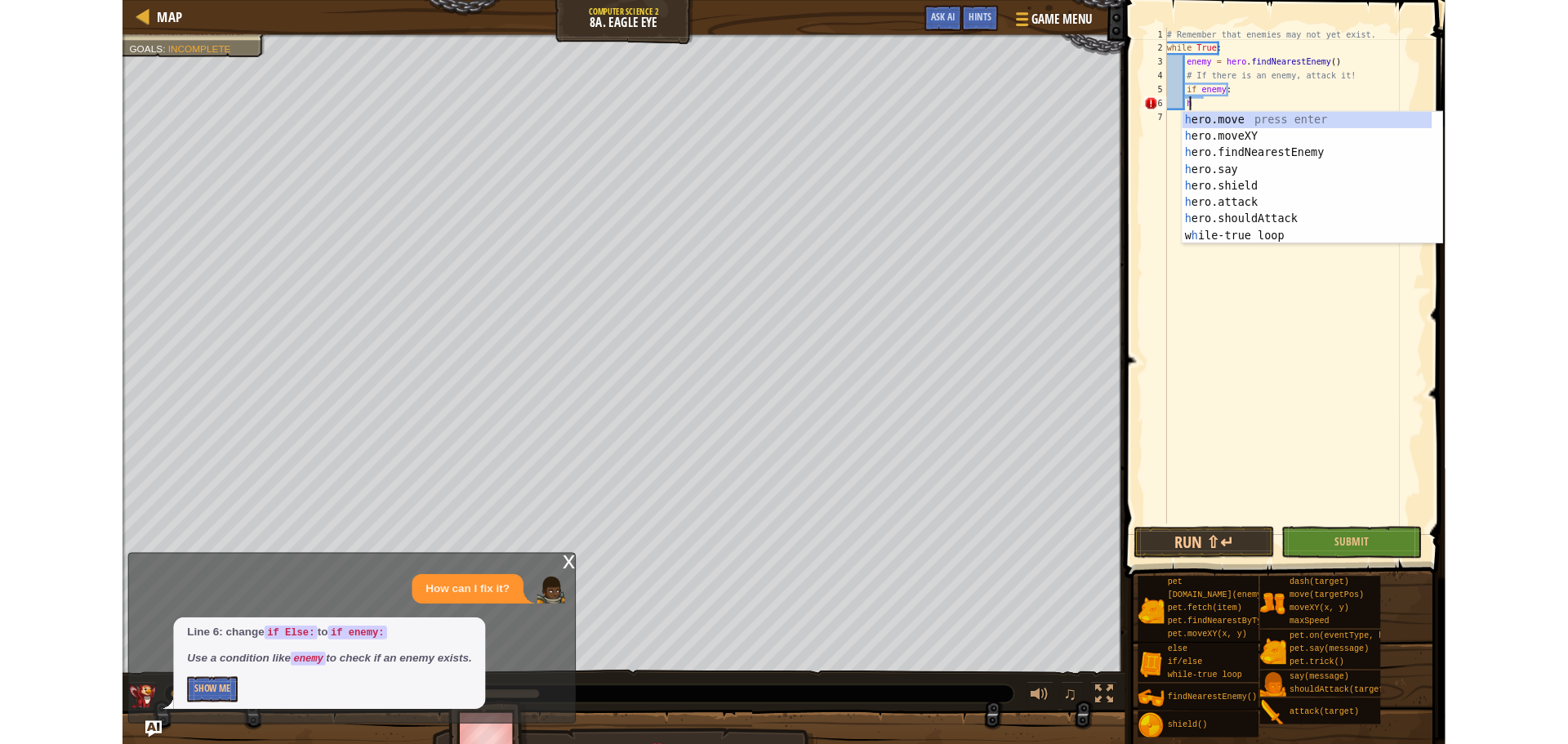
scroll to position [7, 1]
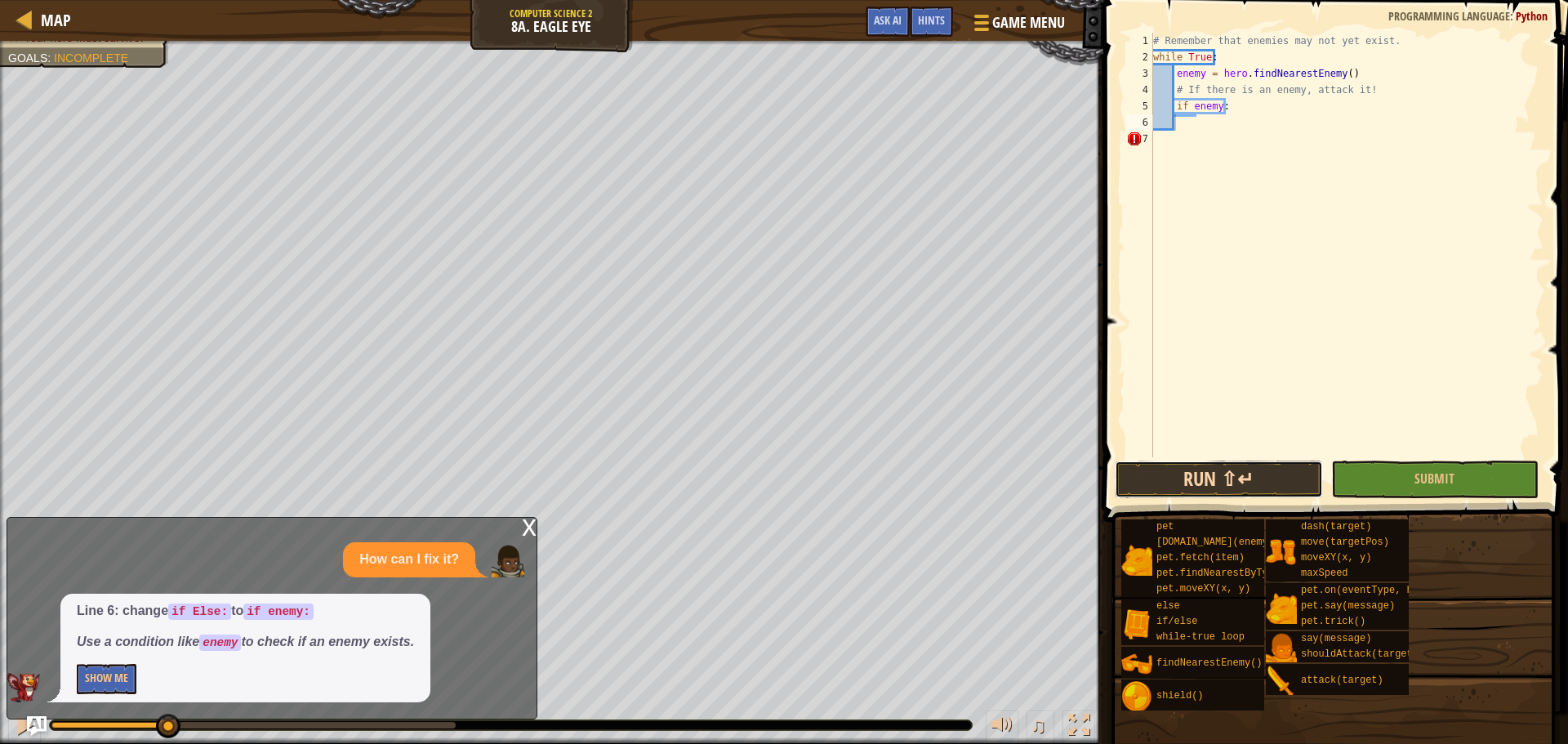
click at [1154, 472] on button "Run ⇧↵" at bounding box center [1218, 479] width 207 height 38
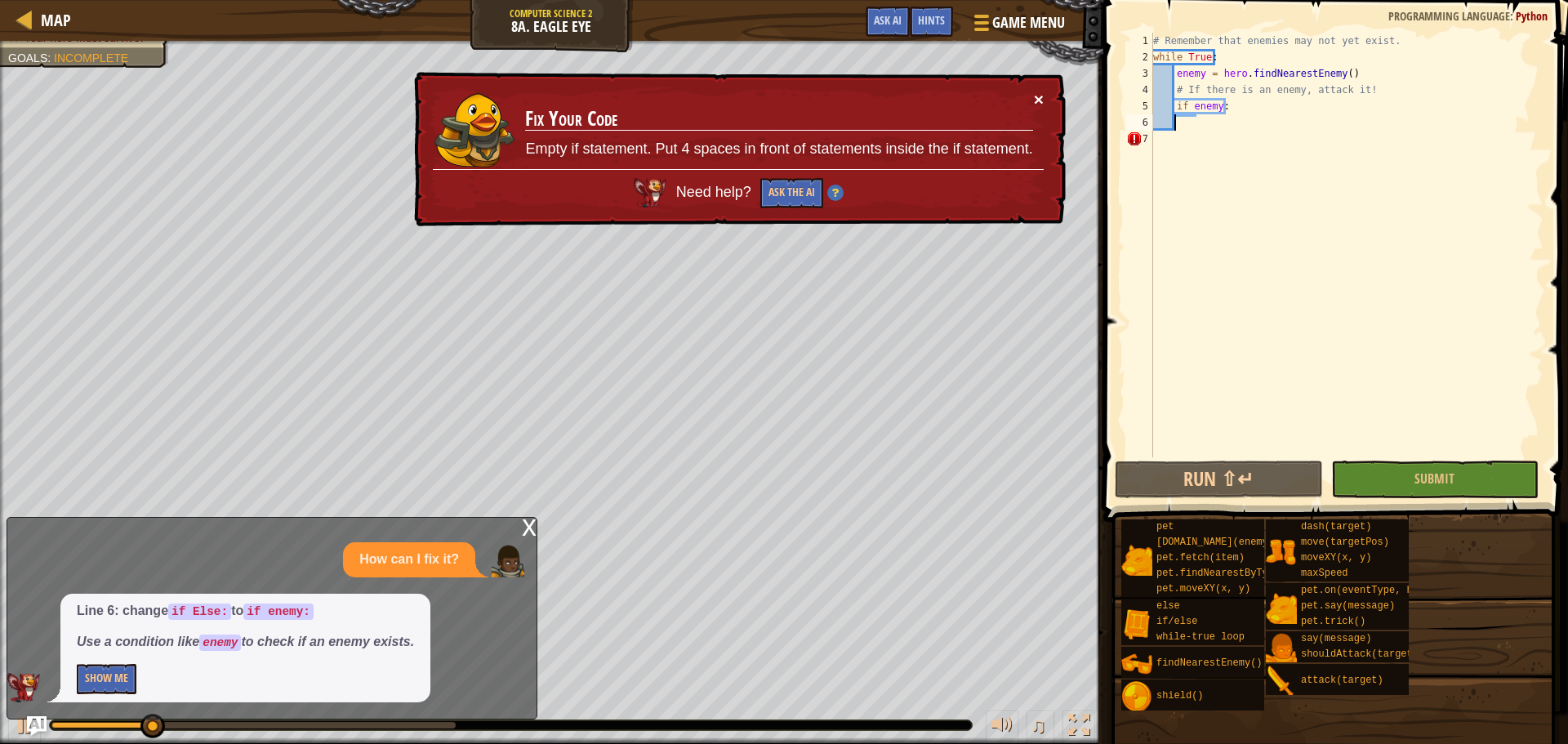
click at [1035, 96] on button "×" at bounding box center [1039, 101] width 10 height 18
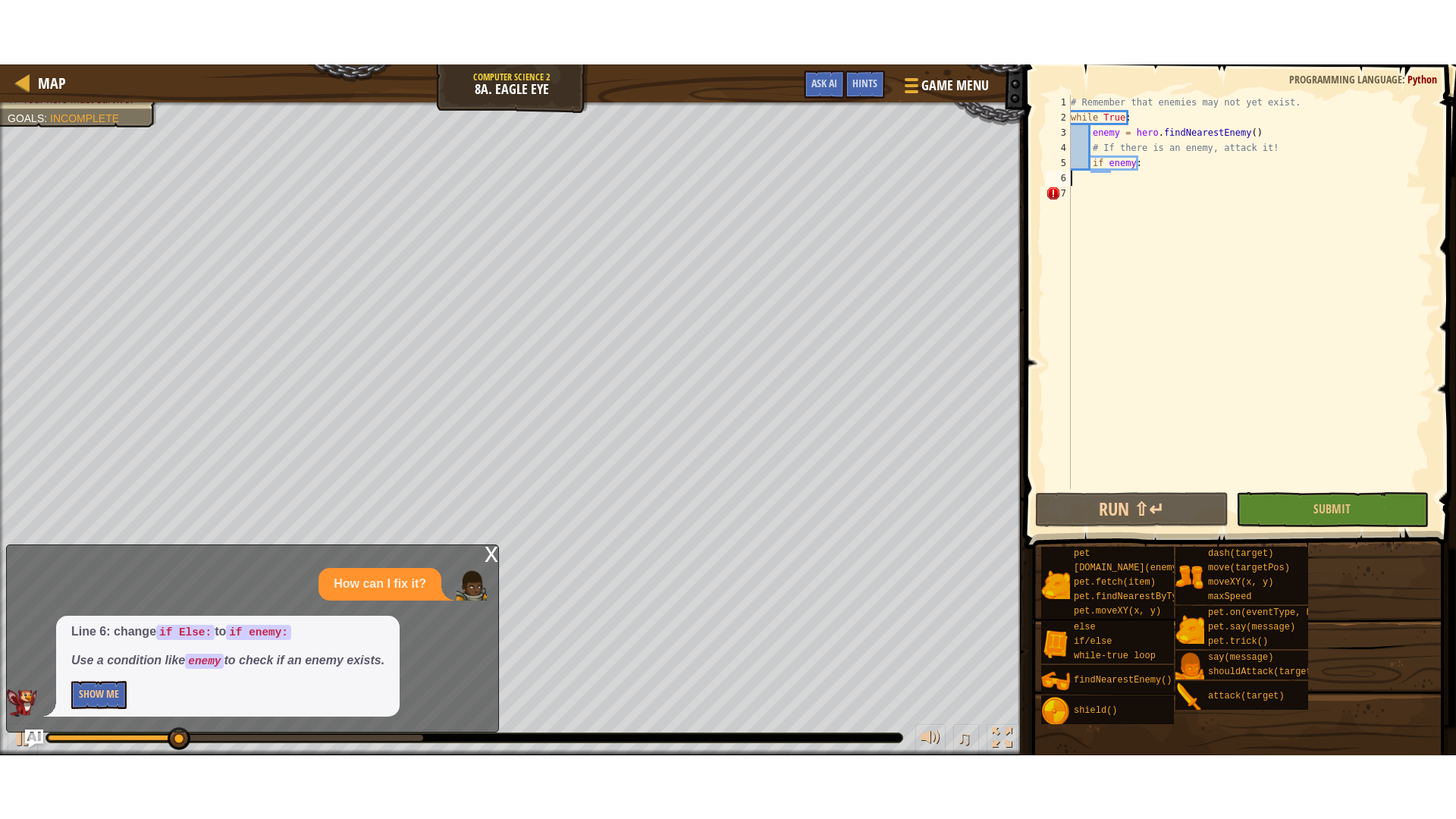
scroll to position [7, 0]
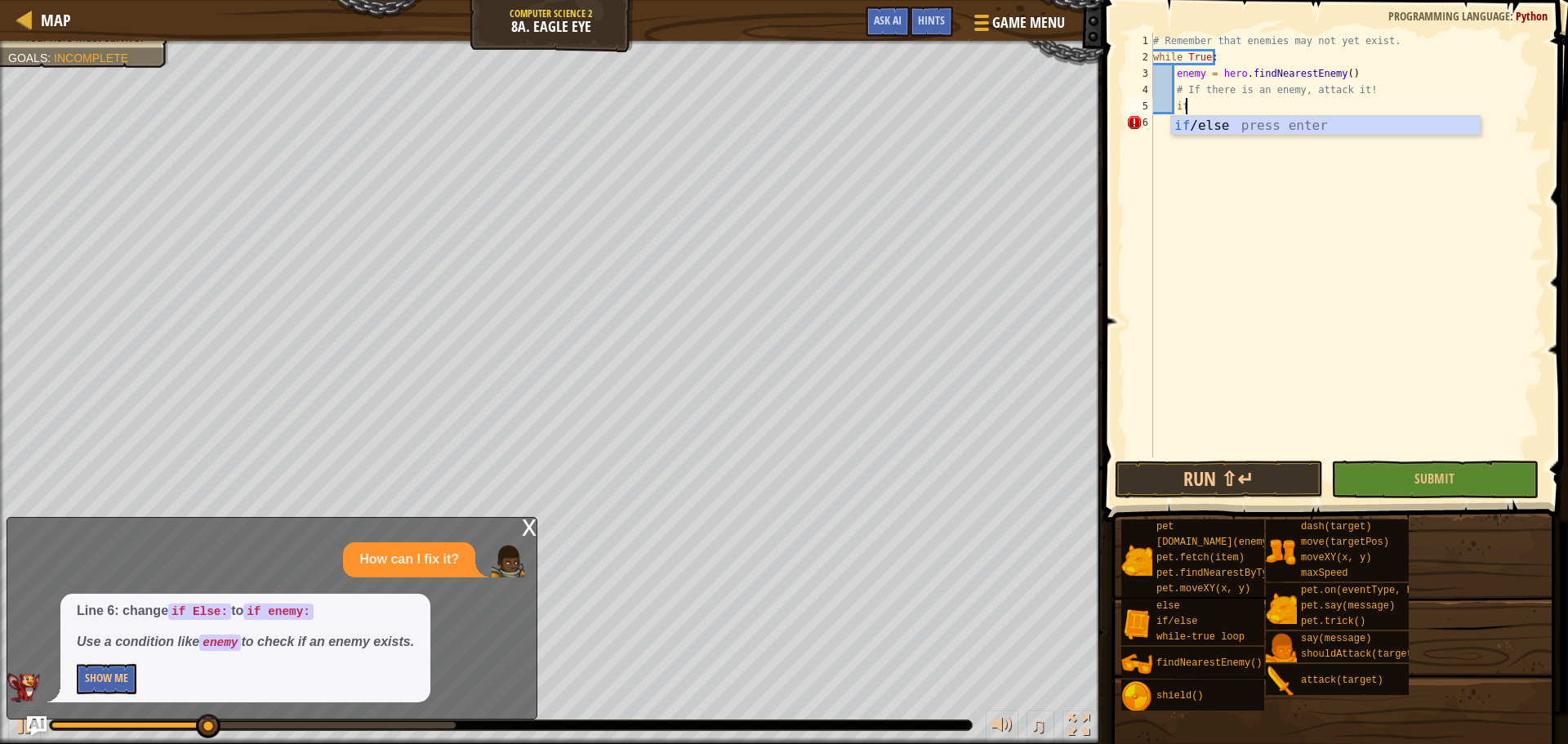
type textarea "i"
type textarea "#"
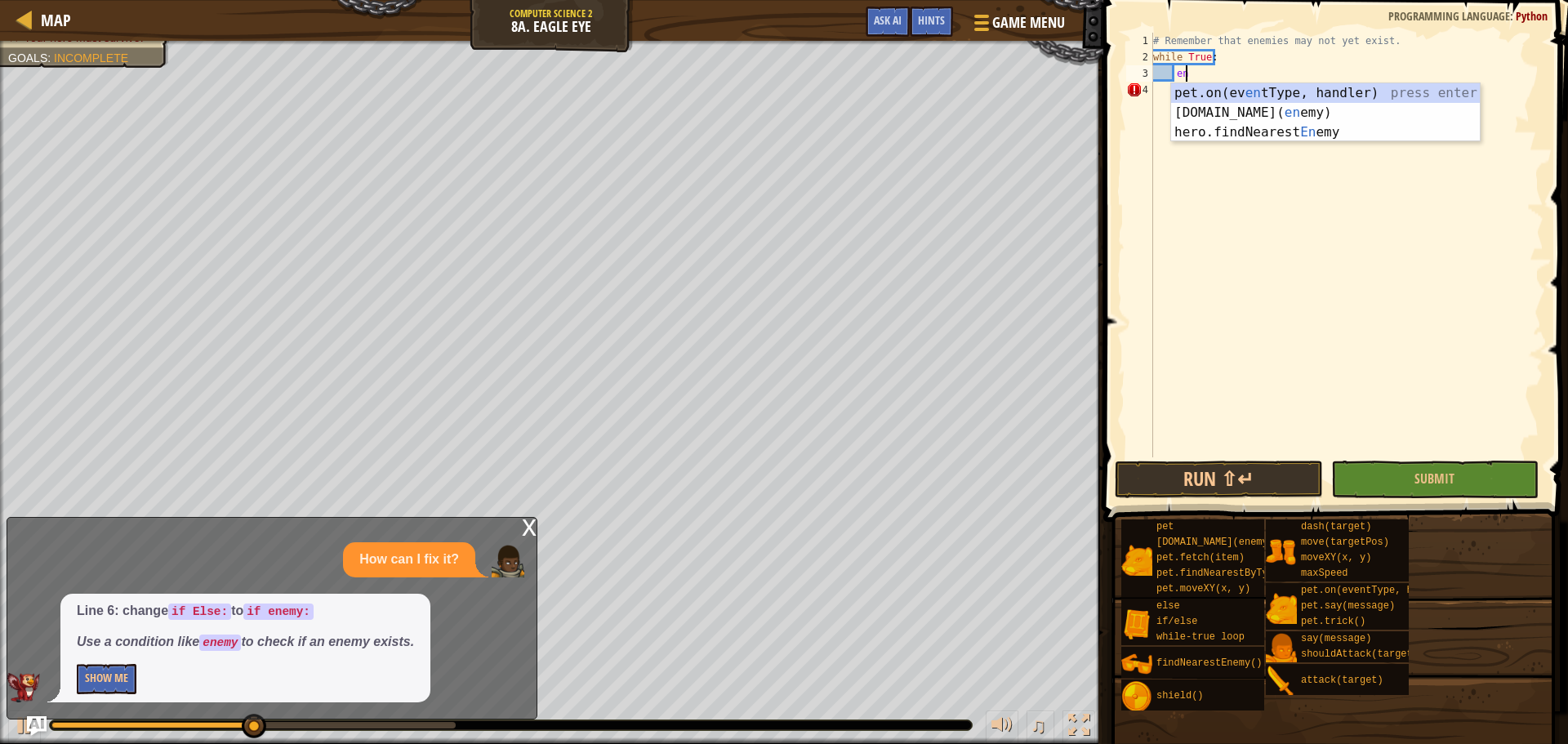
type textarea "e"
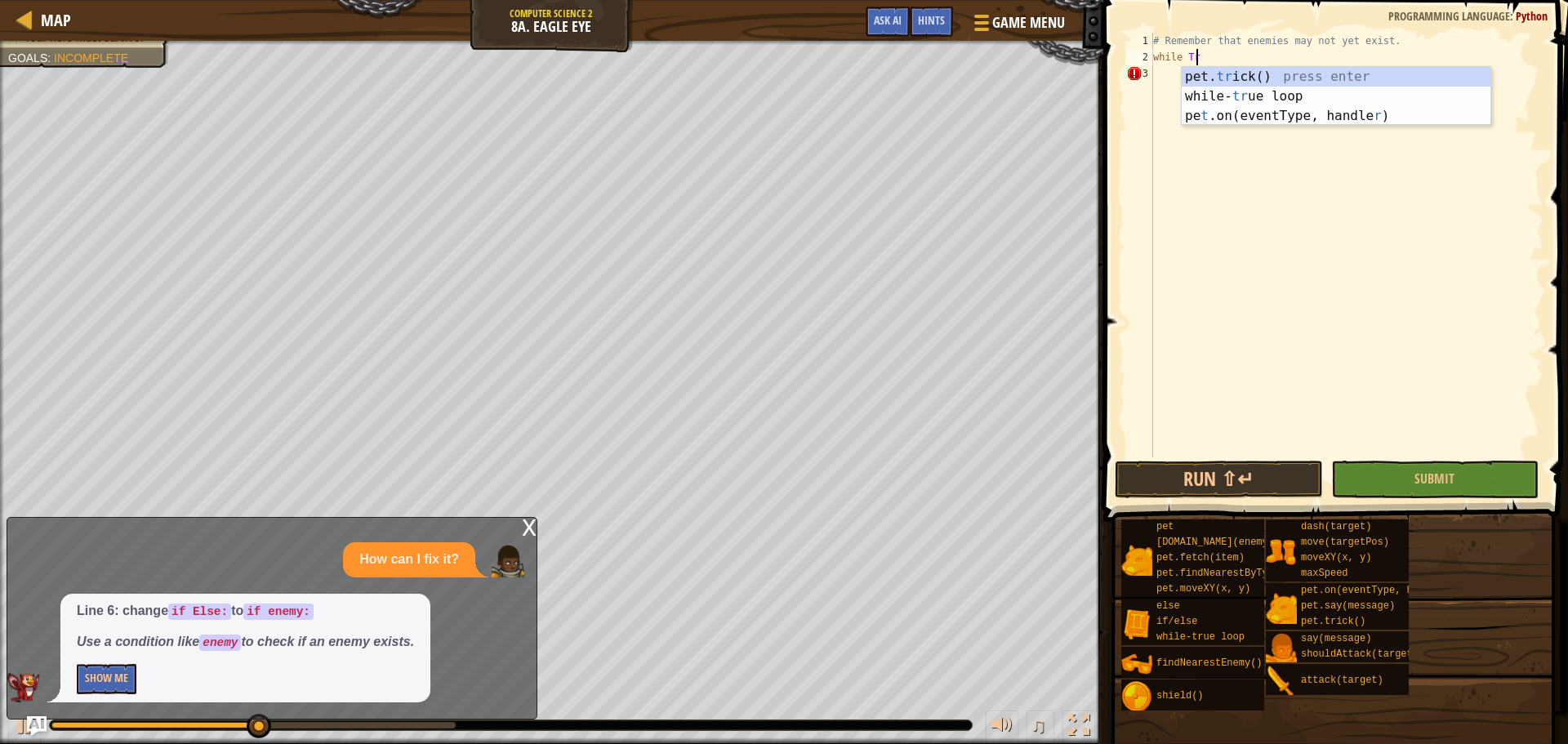
type textarea "w"
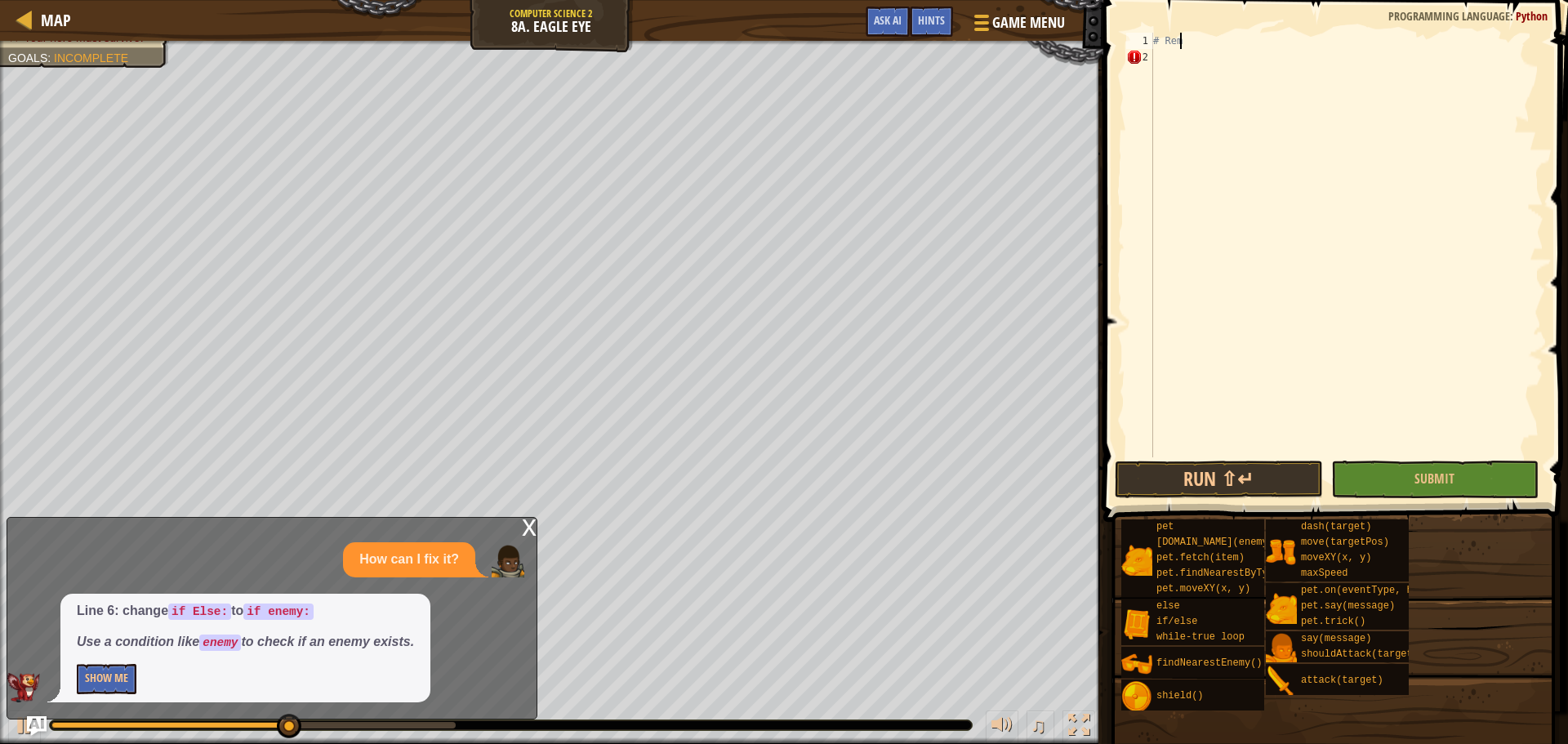
type textarea "#"
drag, startPoint x: 528, startPoint y: 531, endPoint x: 515, endPoint y: 527, distance: 13.6
click at [515, 527] on div "x How can I fix it? Line 6: change if Else: to if enemy: Use a condition like e…" at bounding box center [271, 617] width 530 height 203
click at [541, 516] on div "Map Computer Science 2 8a. Eagle Eye Game Menu Done Hints Ask AI 1 2 3 4 5 6 7 …" at bounding box center [784, 372] width 1568 height 744
click at [535, 523] on div "x" at bounding box center [529, 526] width 15 height 17
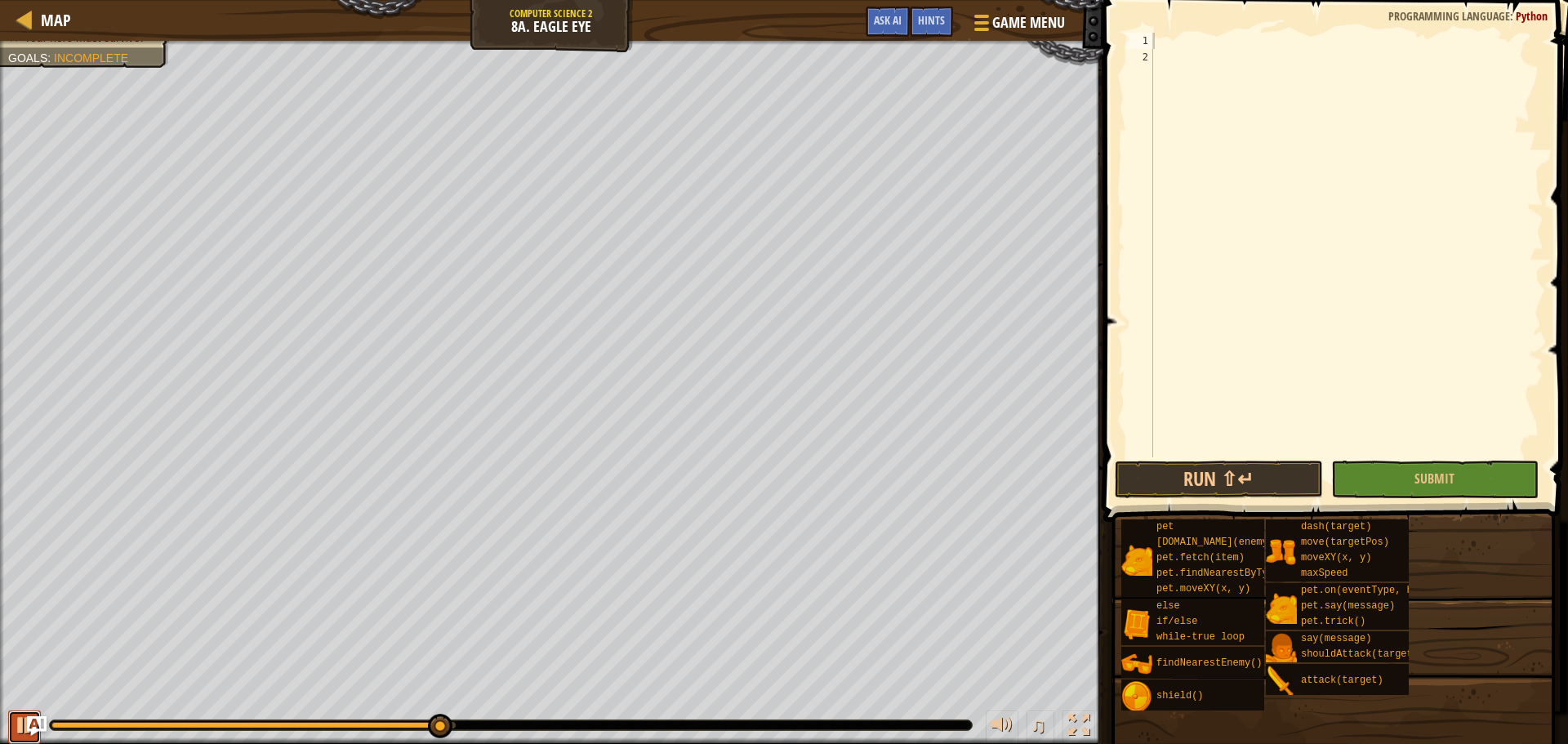
click at [14, 717] on div at bounding box center [24, 725] width 21 height 21
drag, startPoint x: 266, startPoint y: 732, endPoint x: 250, endPoint y: 737, distance: 16.8
click at [250, 737] on div "♫" at bounding box center [552, 721] width 1103 height 49
drag, startPoint x: 246, startPoint y: 719, endPoint x: 0, endPoint y: 723, distance: 246.0
click at [0, 725] on div "♫" at bounding box center [552, 721] width 1103 height 49
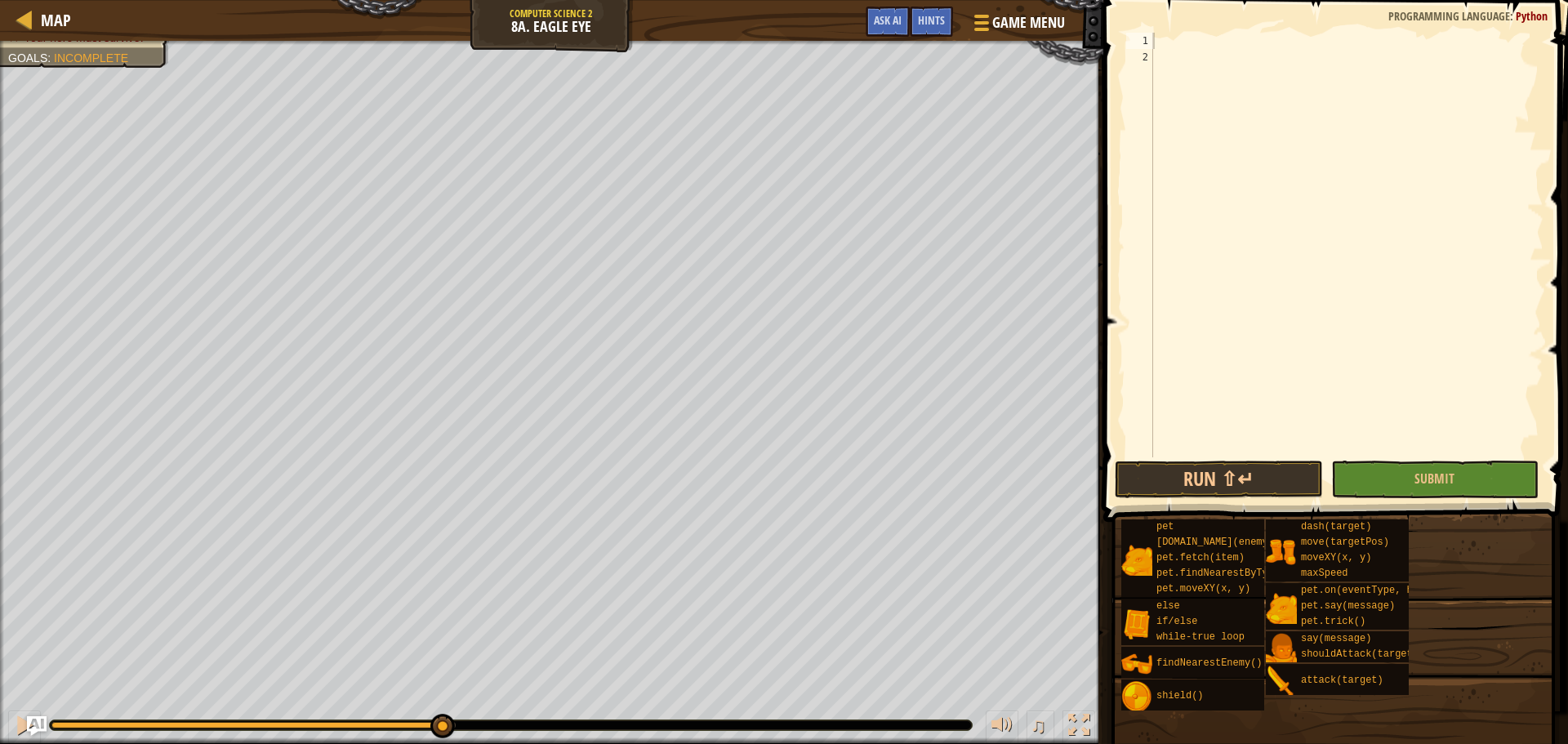
click at [70, 718] on div "♫" at bounding box center [552, 721] width 1103 height 49
click at [70, 723] on div at bounding box center [511, 725] width 922 height 10
click at [16, 723] on div at bounding box center [24, 725] width 21 height 21
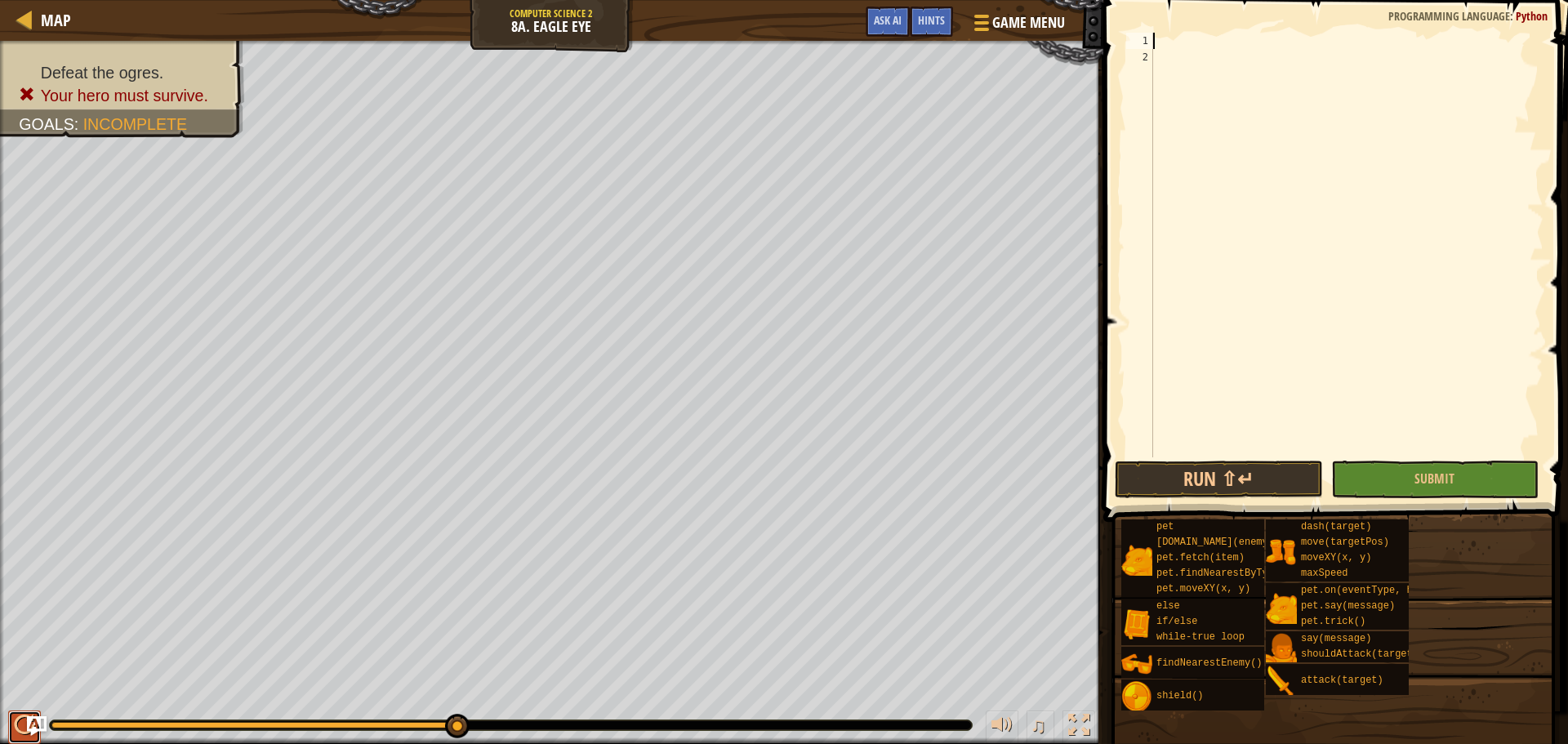
click at [18, 717] on div at bounding box center [24, 725] width 21 height 21
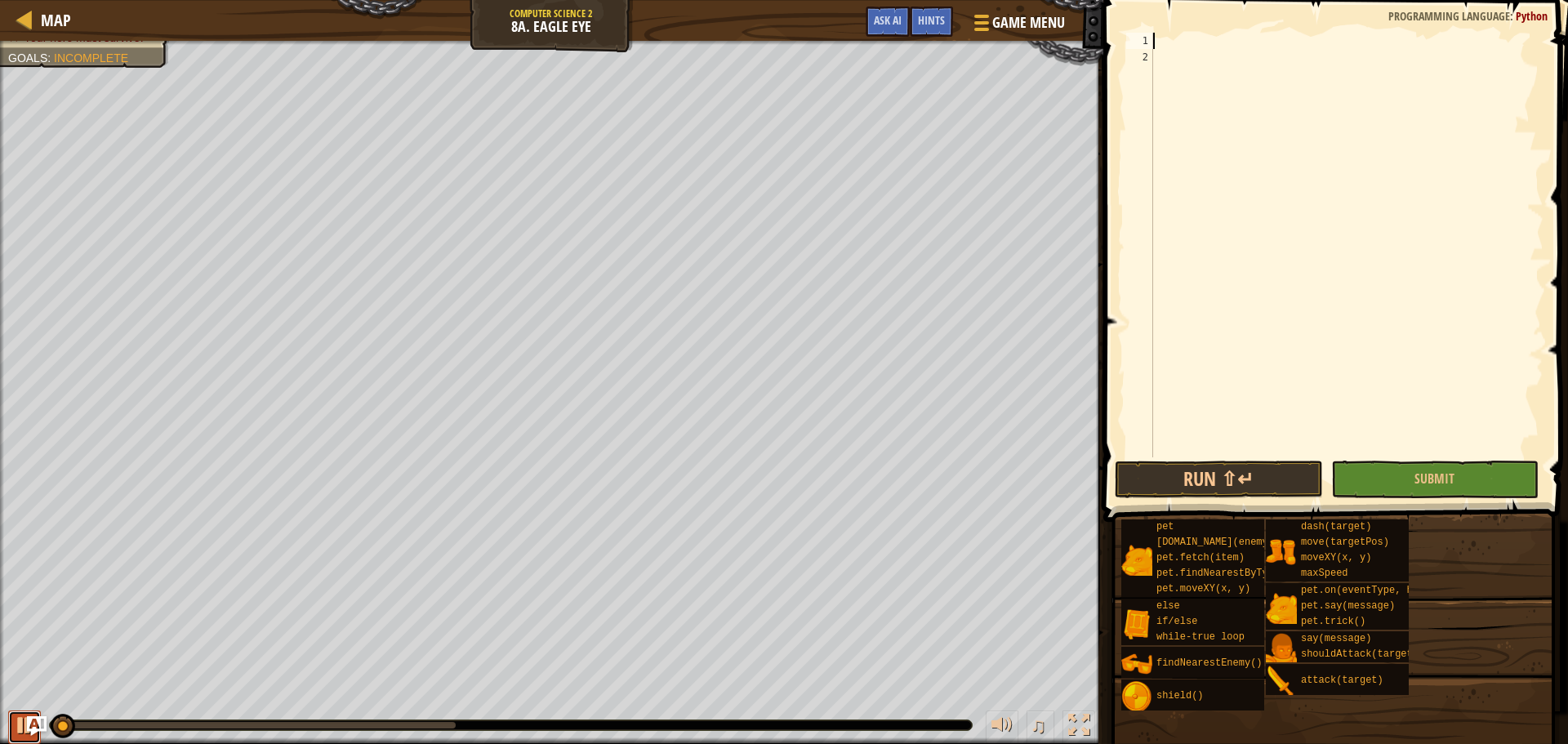
drag, startPoint x: 15, startPoint y: 723, endPoint x: 12, endPoint y: 739, distance: 16.3
click at [13, 723] on button at bounding box center [24, 727] width 32 height 33
drag, startPoint x: 74, startPoint y: 724, endPoint x: 0, endPoint y: 737, distance: 75.1
click at [0, 737] on div "♫" at bounding box center [552, 721] width 1103 height 49
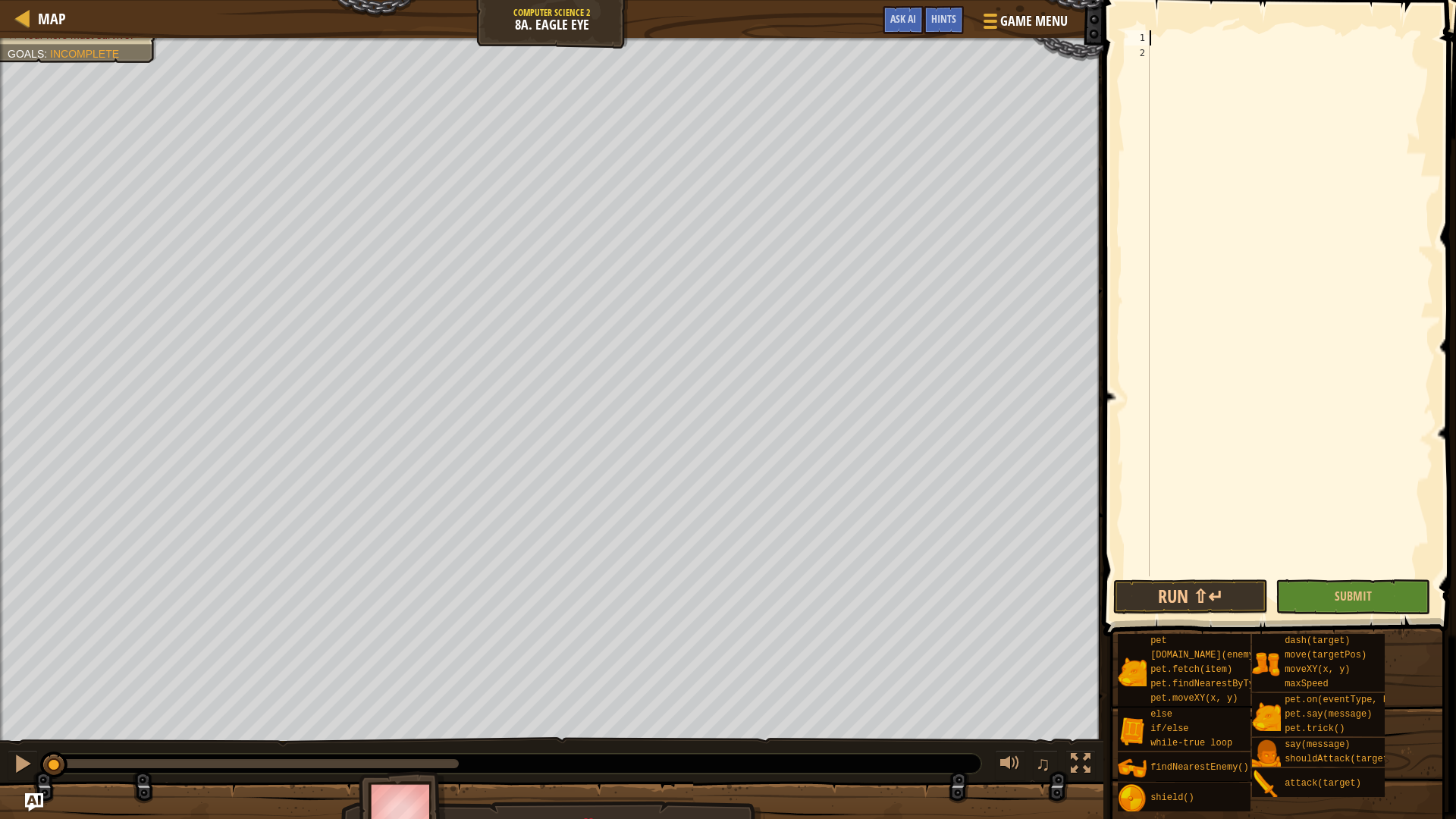
click at [1175, 15] on span at bounding box center [1281, 296] width 364 height 681
click at [17, 15] on div at bounding box center [23, 18] width 19 height 19
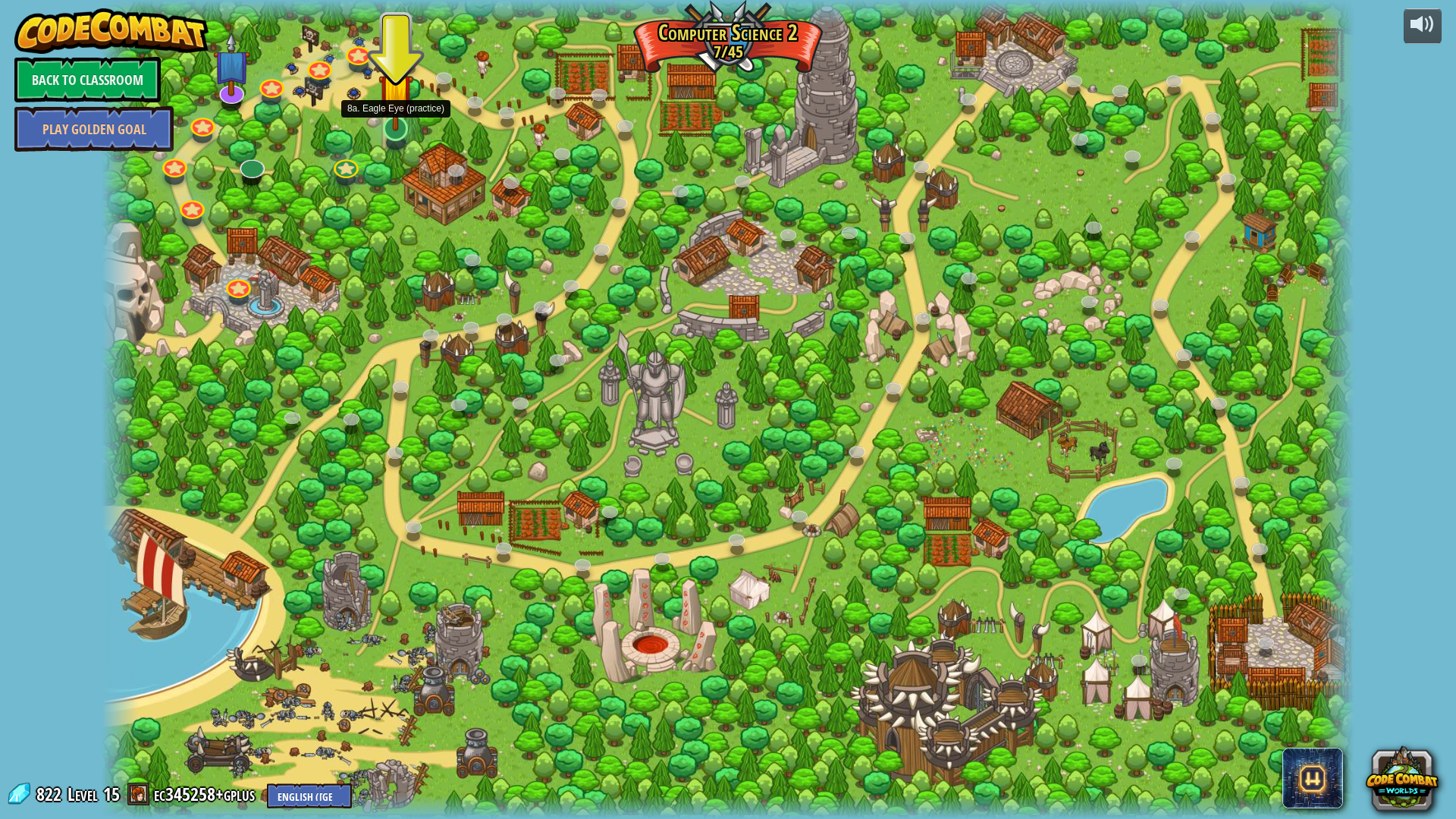
click at [401, 130] on img at bounding box center [395, 90] width 35 height 80
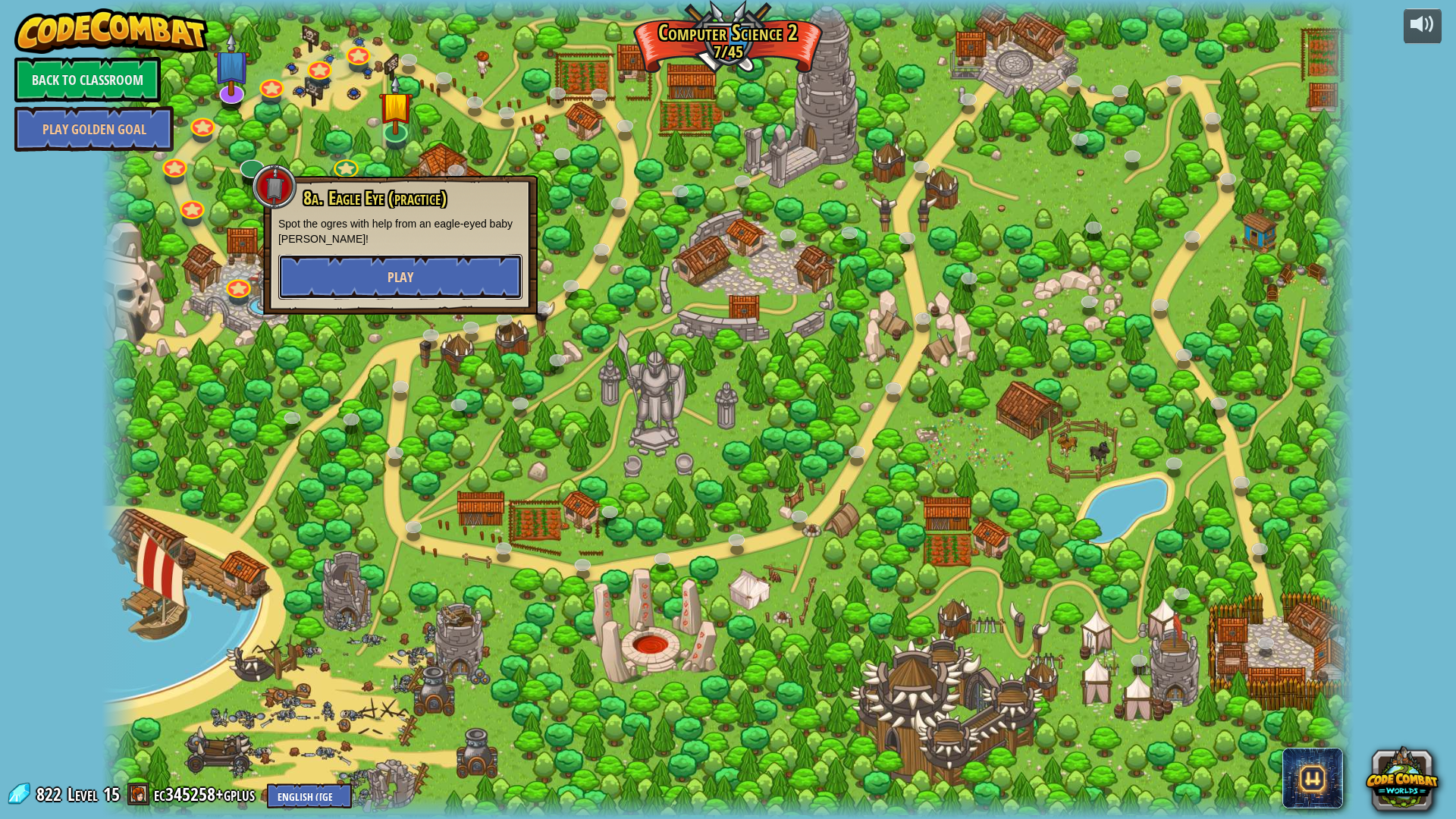
click at [364, 278] on button "Play" at bounding box center [401, 277] width 244 height 46
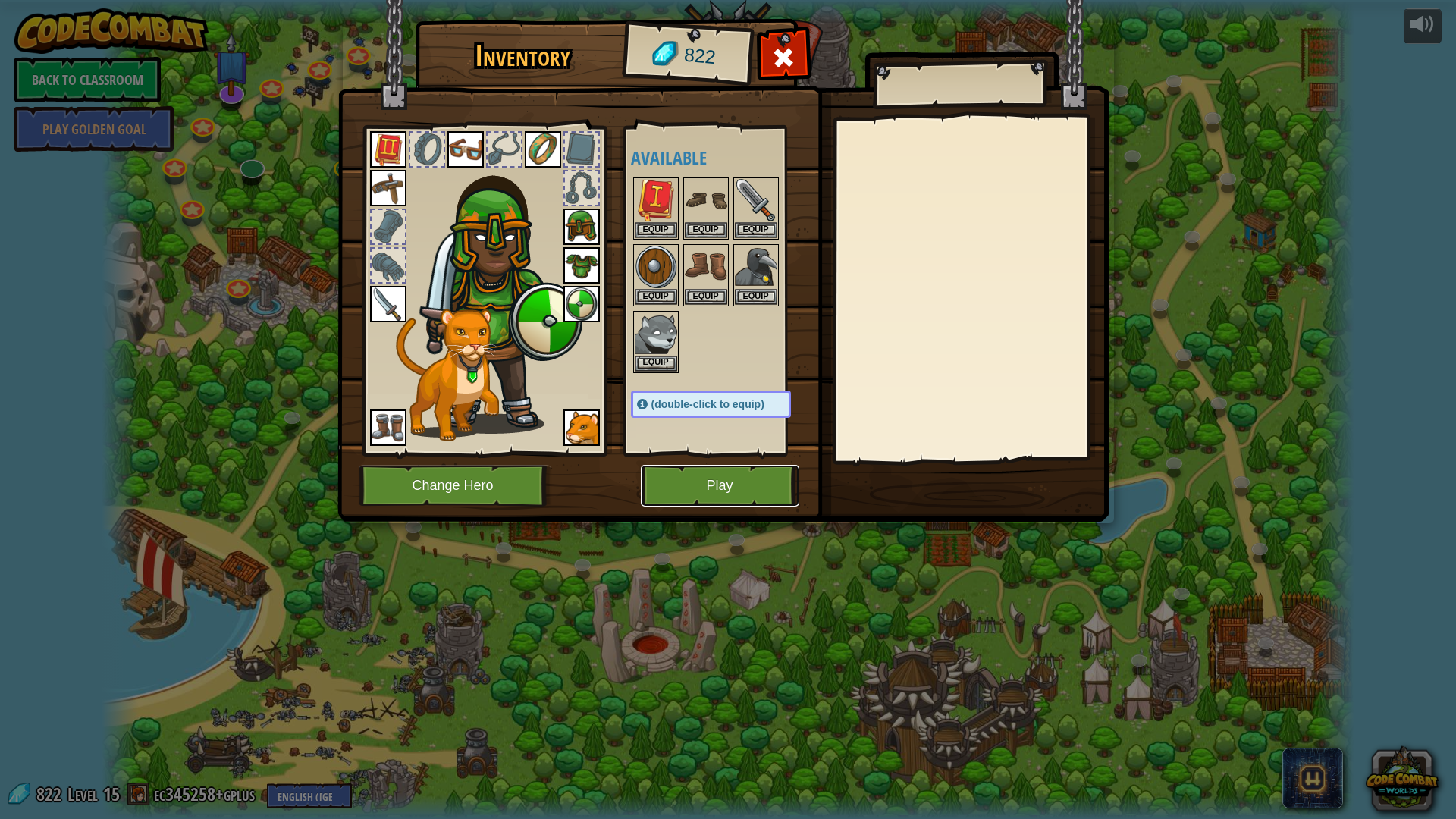
click at [672, 487] on button "Play" at bounding box center [719, 486] width 158 height 42
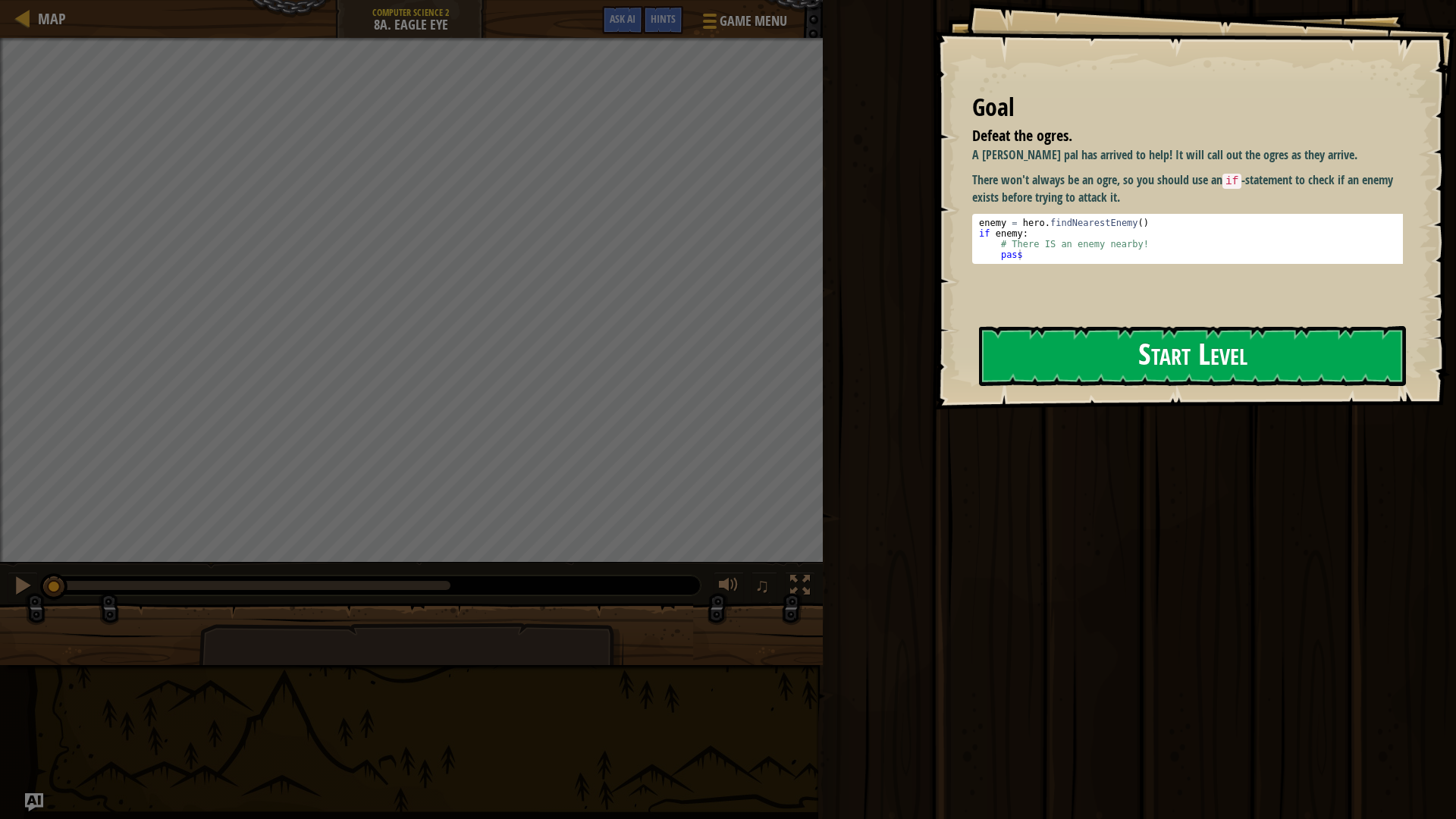
click at [1053, 385] on div "Goal Defeat the ogres. A [PERSON_NAME] pal has arrived to help! It will call ou…" at bounding box center [1195, 205] width 522 height 409
click at [1044, 364] on button "Start Level" at bounding box center [1192, 356] width 427 height 60
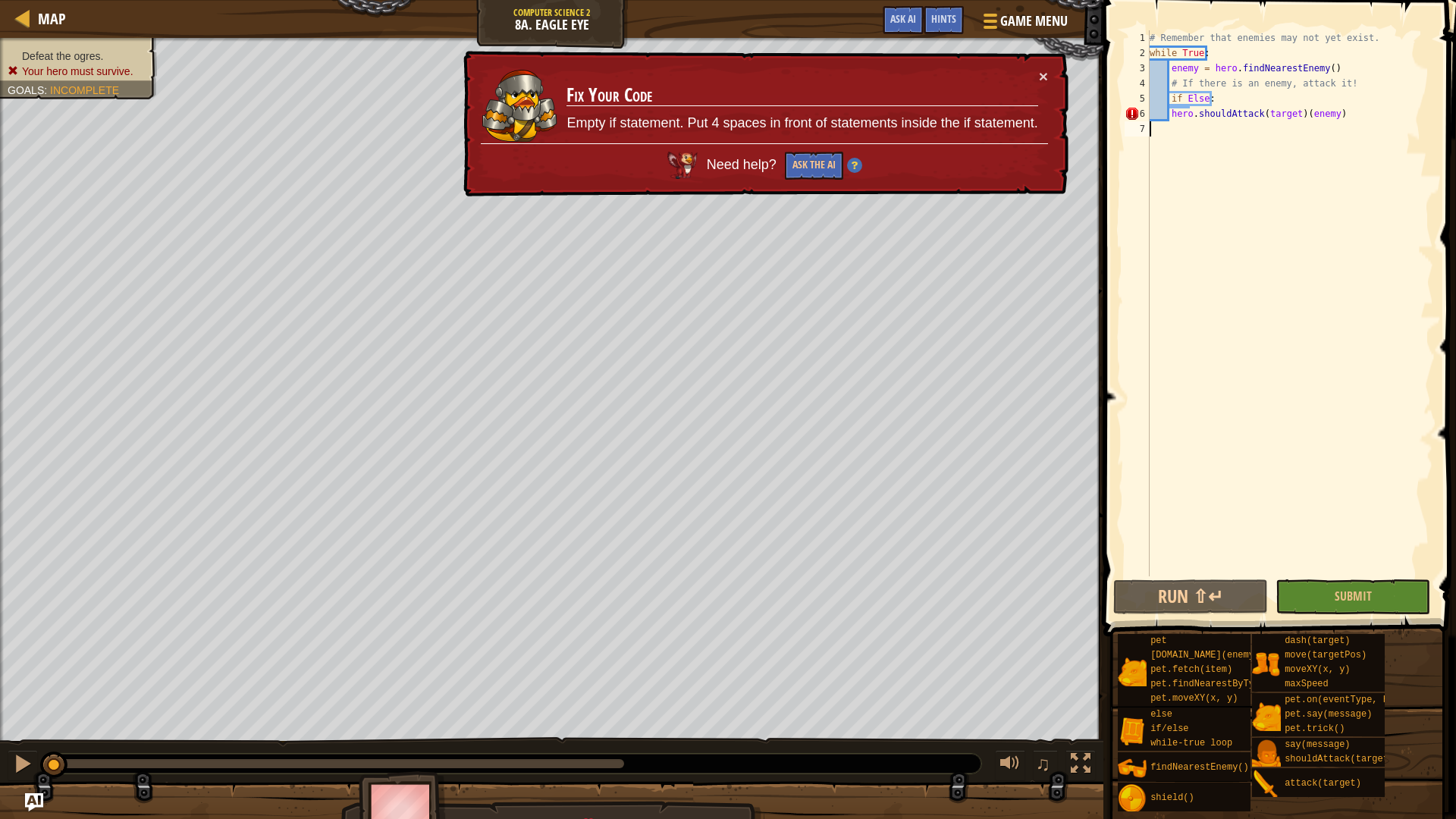
click at [1377, 107] on div "# Remember that enemies may not yet exist. while True : enemy = hero . findNear…" at bounding box center [1289, 318] width 286 height 576
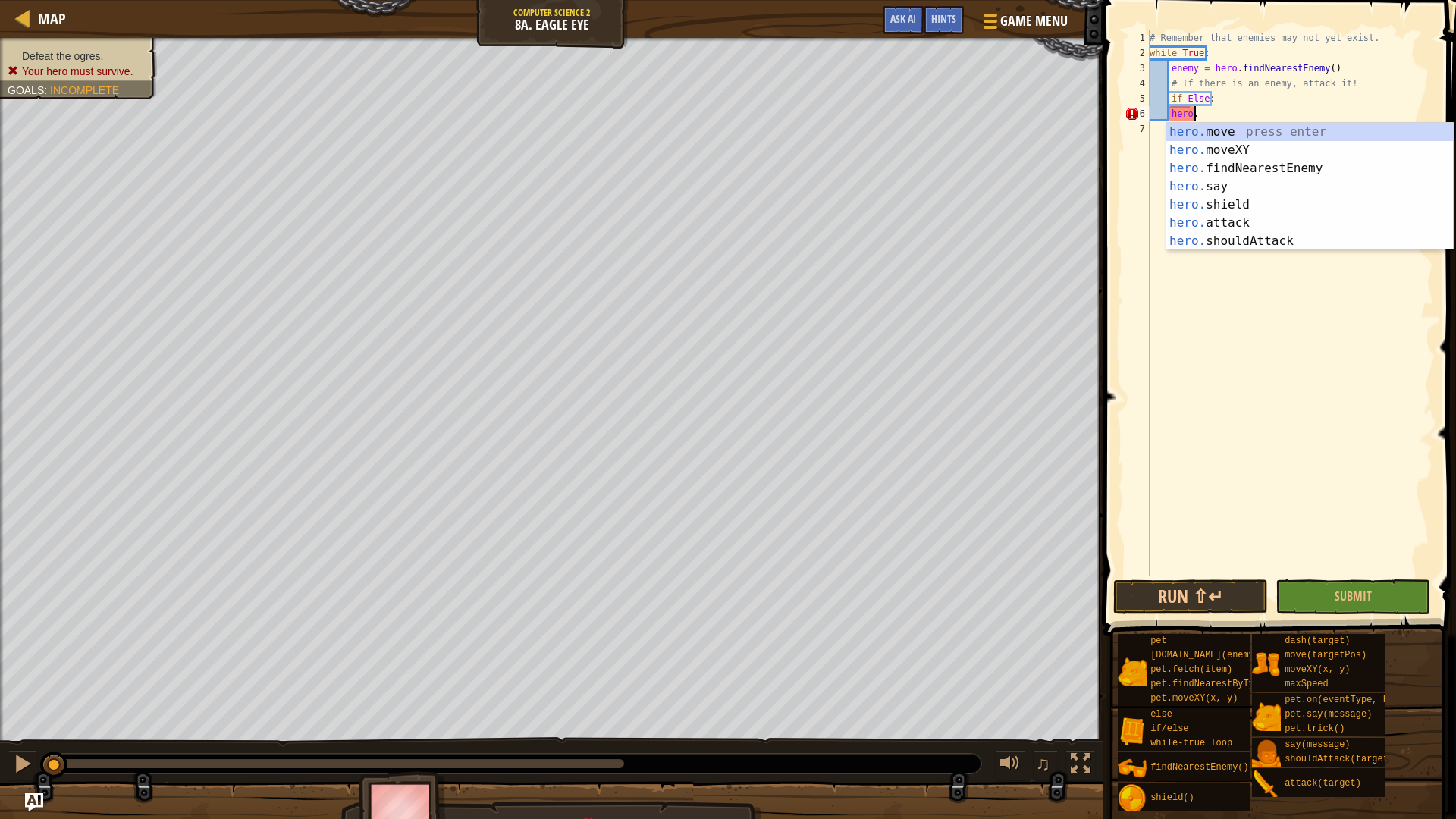
type textarea "h"
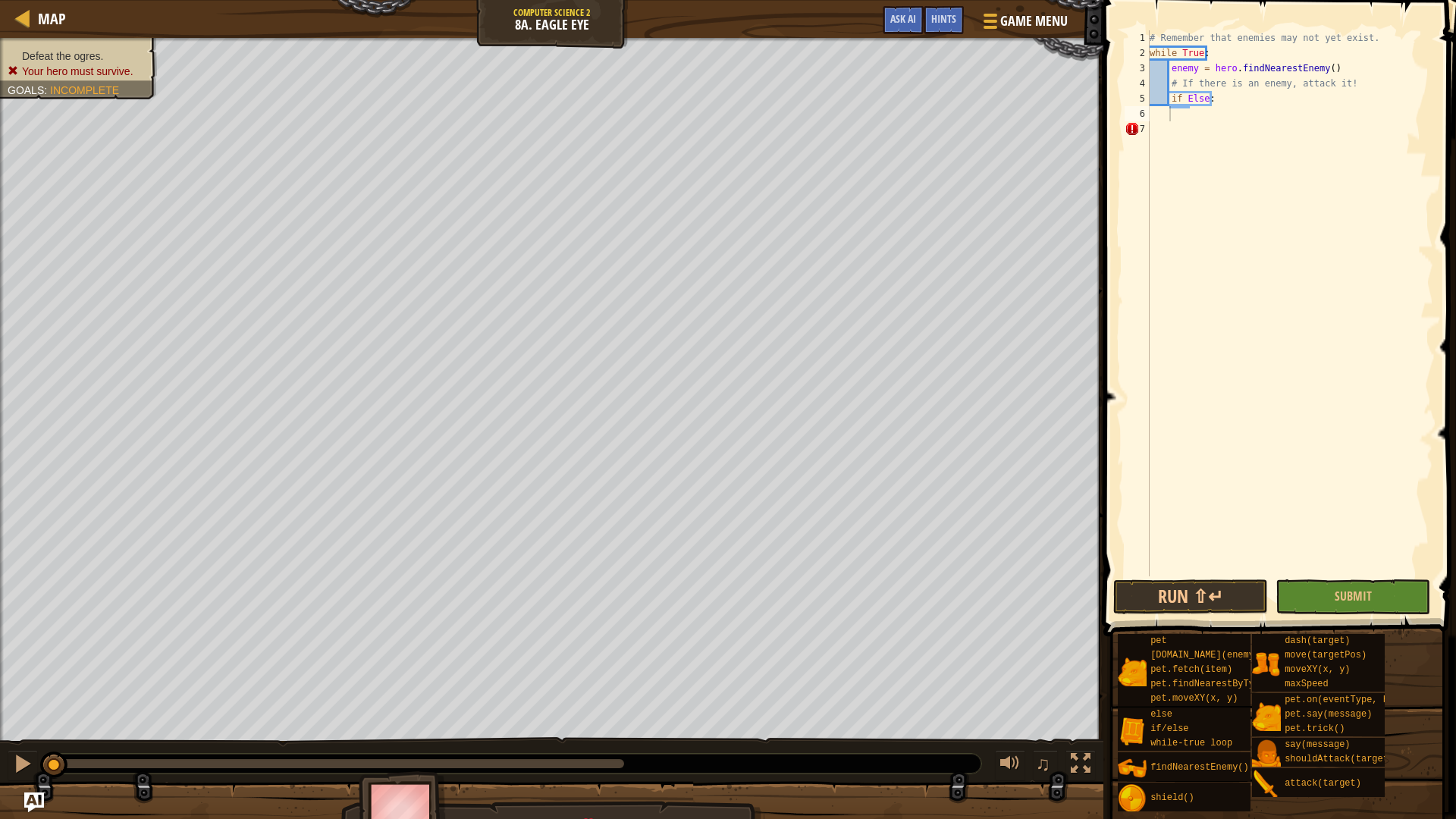
click at [40, 690] on img "Ask AI" at bounding box center [34, 802] width 20 height 20
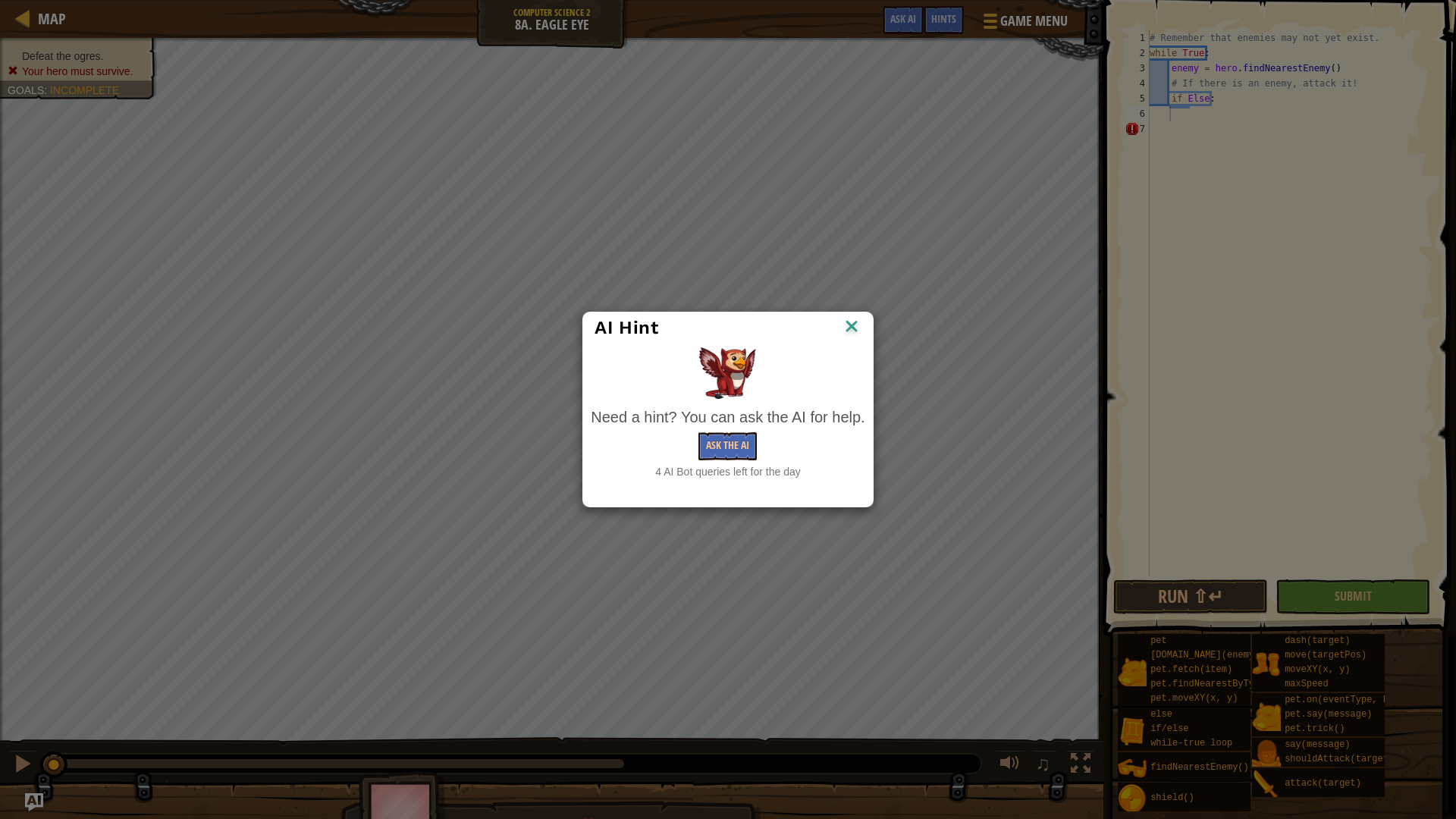
click at [37, 690] on div "AI Hint Need a hint? You can ask the AI for help. Ask the AI 4 AI Bot queries l…" at bounding box center [728, 409] width 1456 height 819
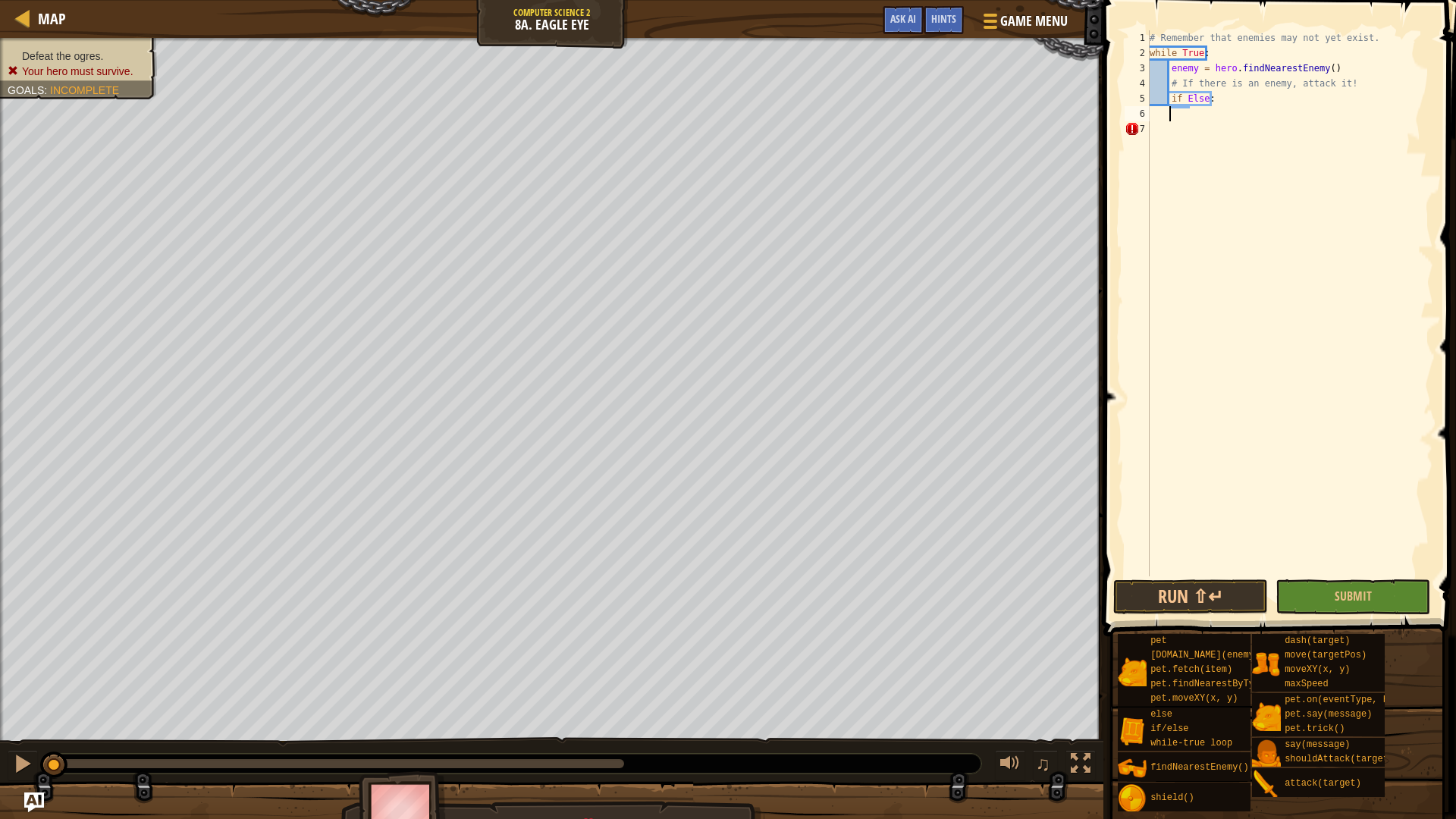
click at [41, 690] on img "Ask AI" at bounding box center [34, 802] width 20 height 20
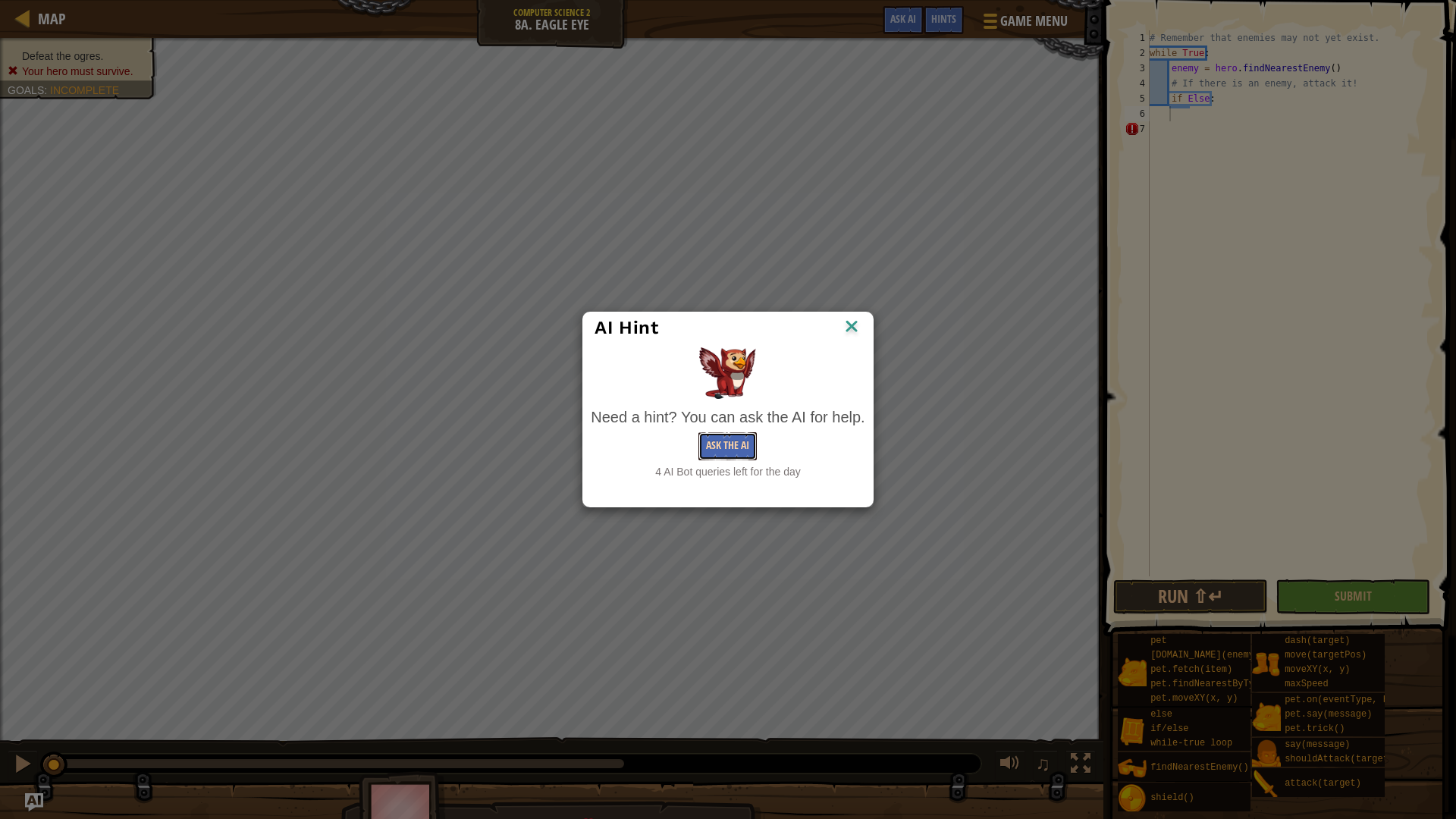
click at [747, 441] on button "Ask the AI" at bounding box center [728, 446] width 58 height 28
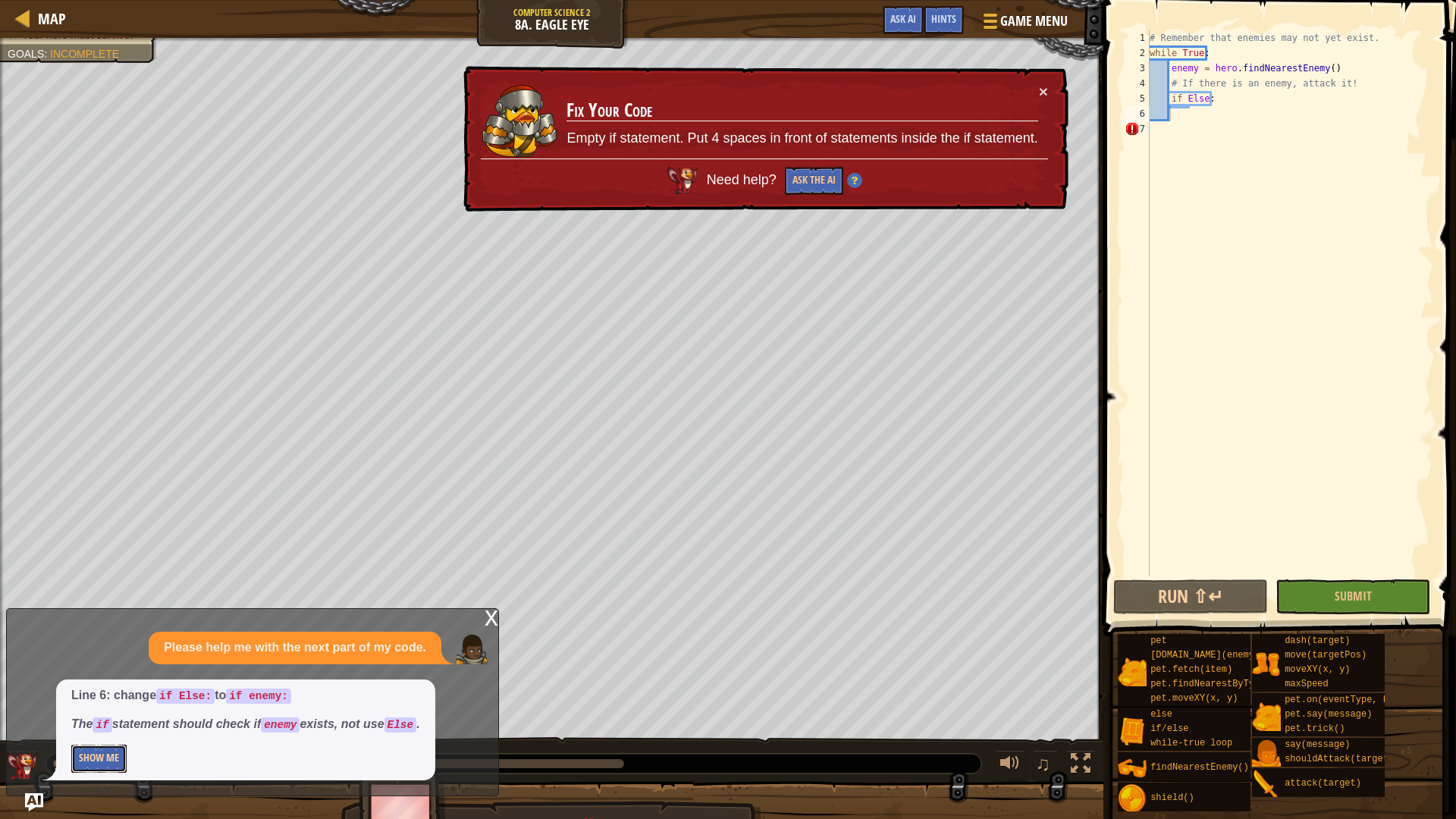
click at [109, 690] on button "Show Me" at bounding box center [99, 758] width 55 height 28
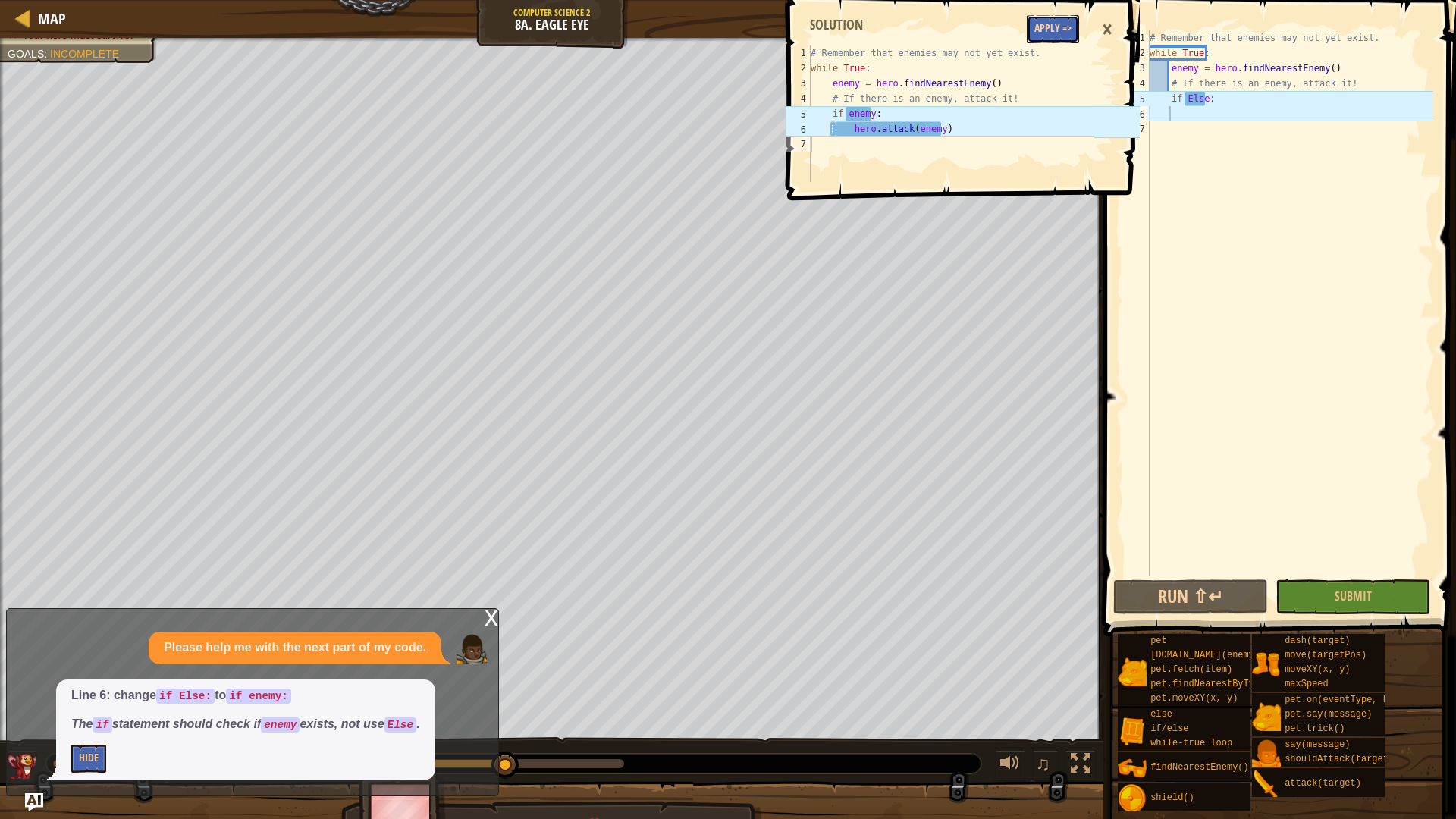
click at [1053, 29] on button "Apply =>" at bounding box center [1053, 29] width 52 height 28
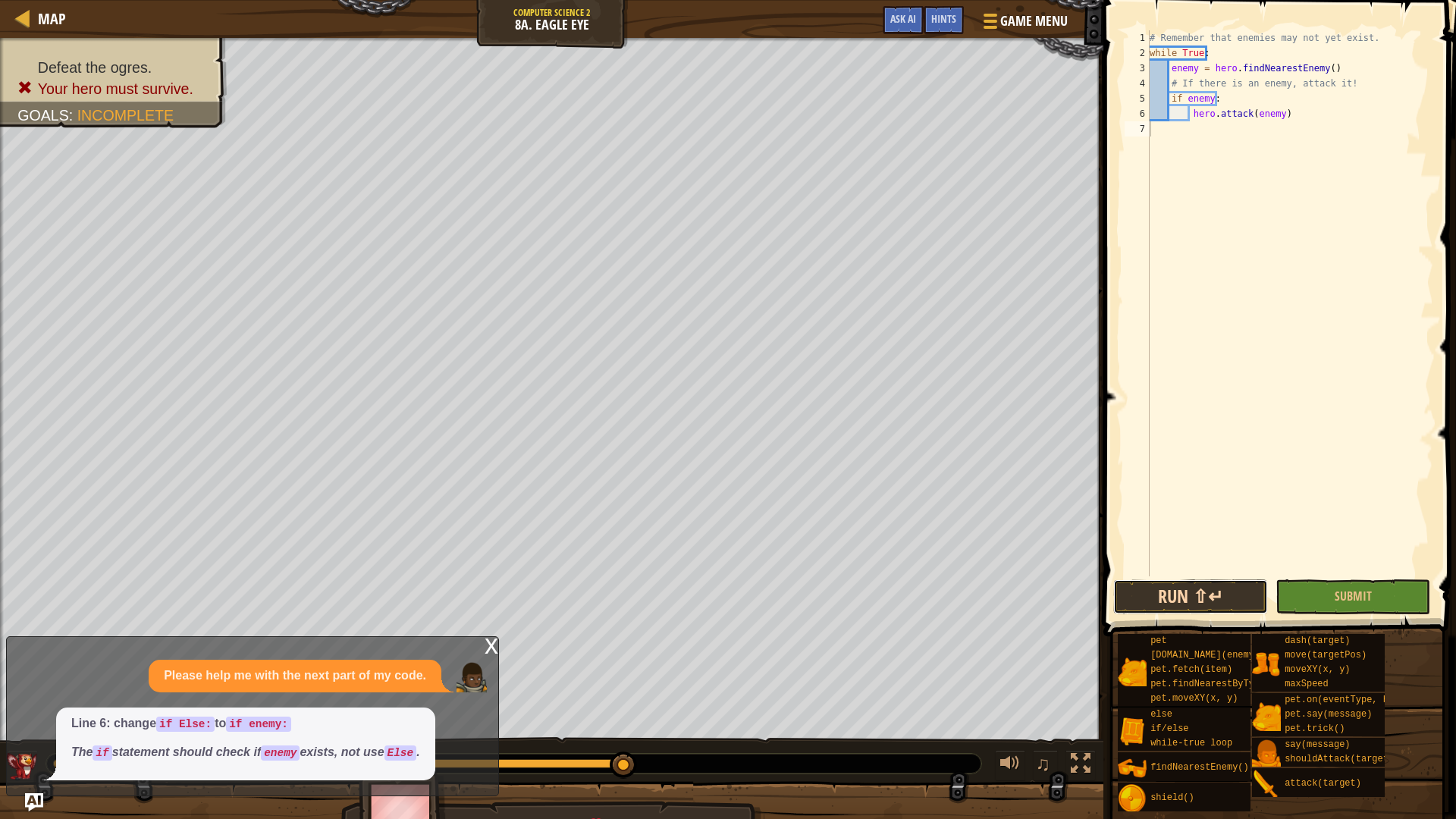
click at [1229, 608] on button "Run ⇧↵" at bounding box center [1190, 596] width 155 height 35
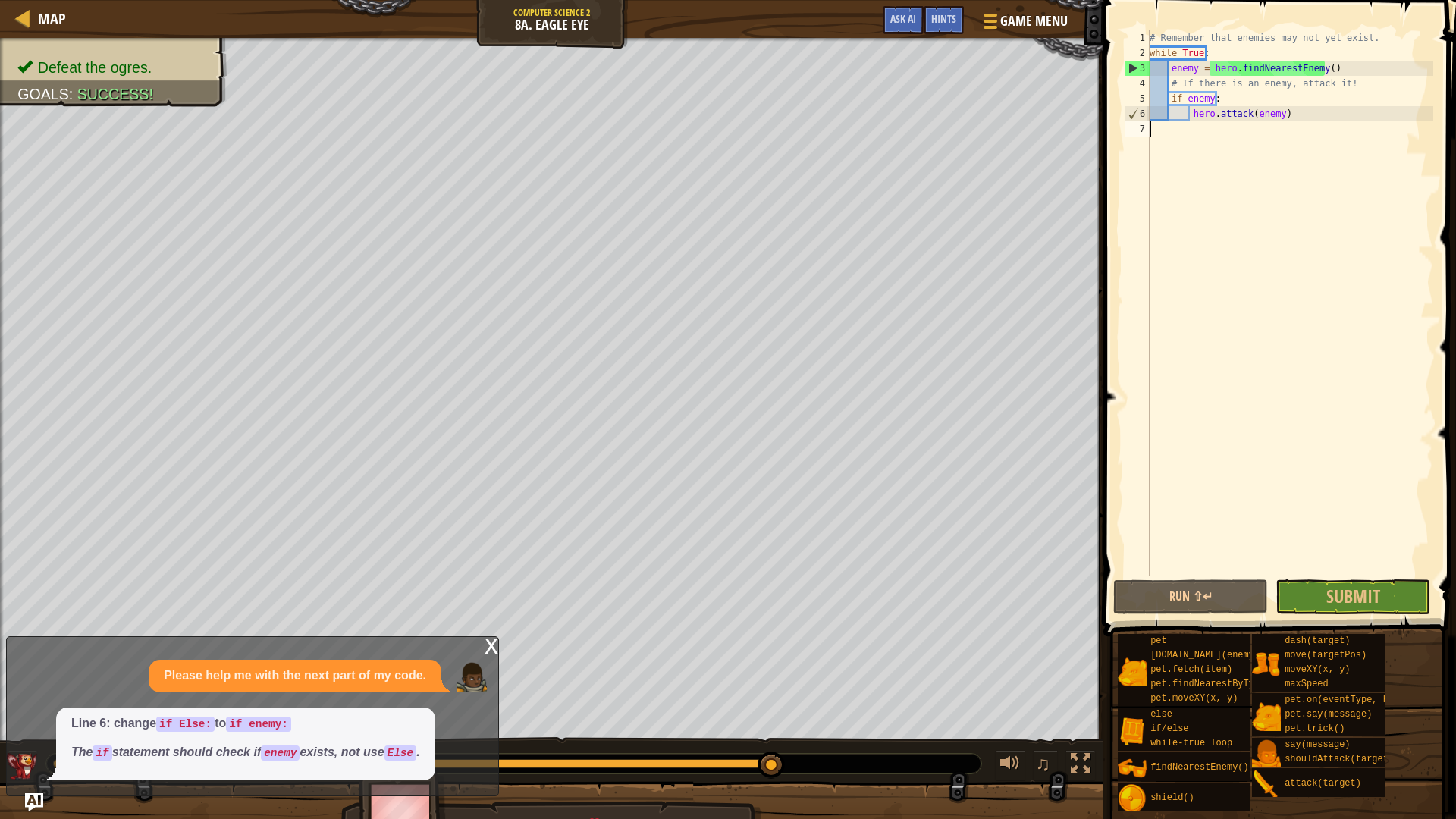
click at [1354, 614] on span at bounding box center [1281, 296] width 364 height 681
click at [1353, 604] on span "Submit" at bounding box center [1353, 596] width 54 height 24
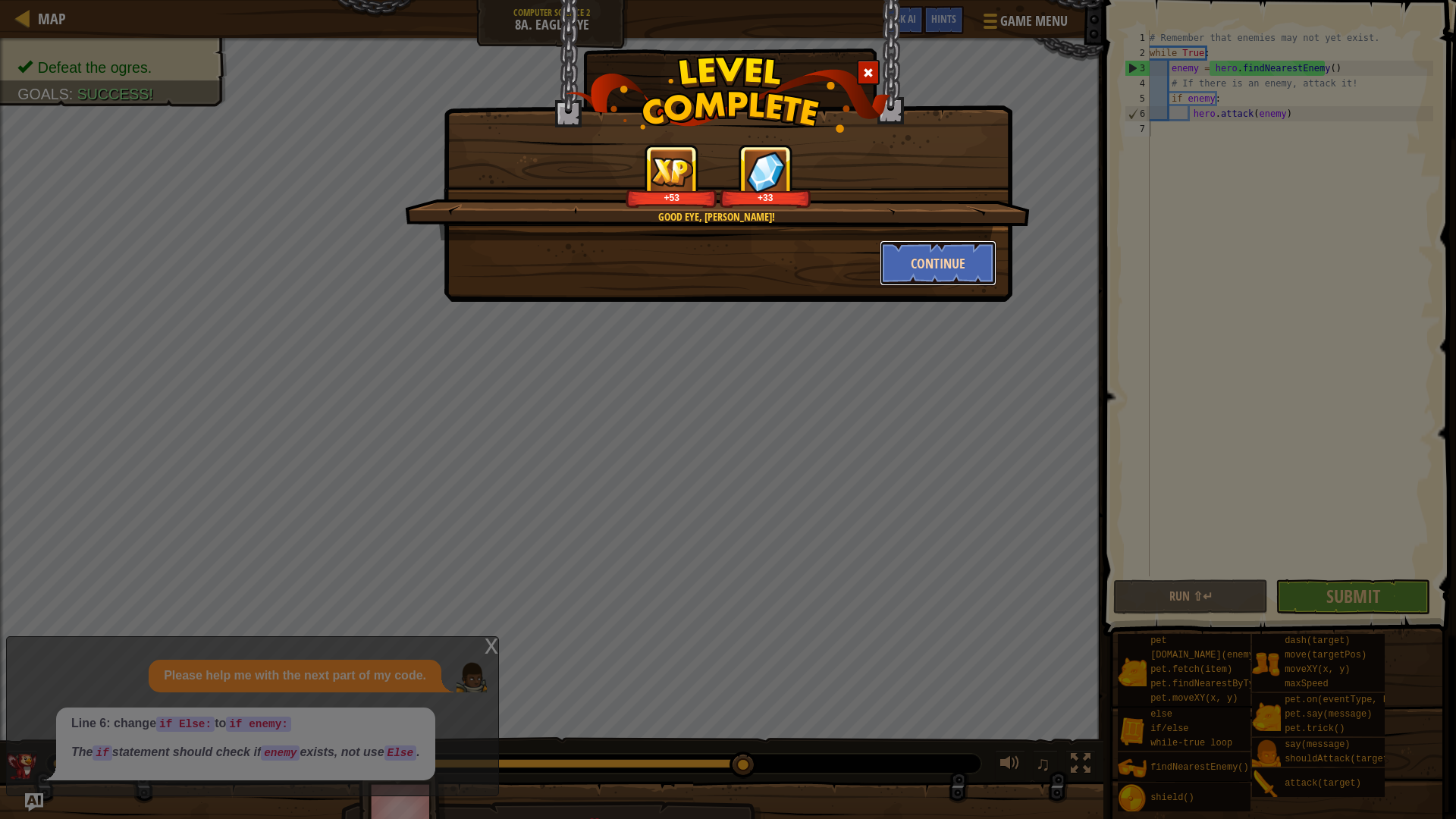
click at [933, 266] on button "Continue" at bounding box center [938, 263] width 118 height 46
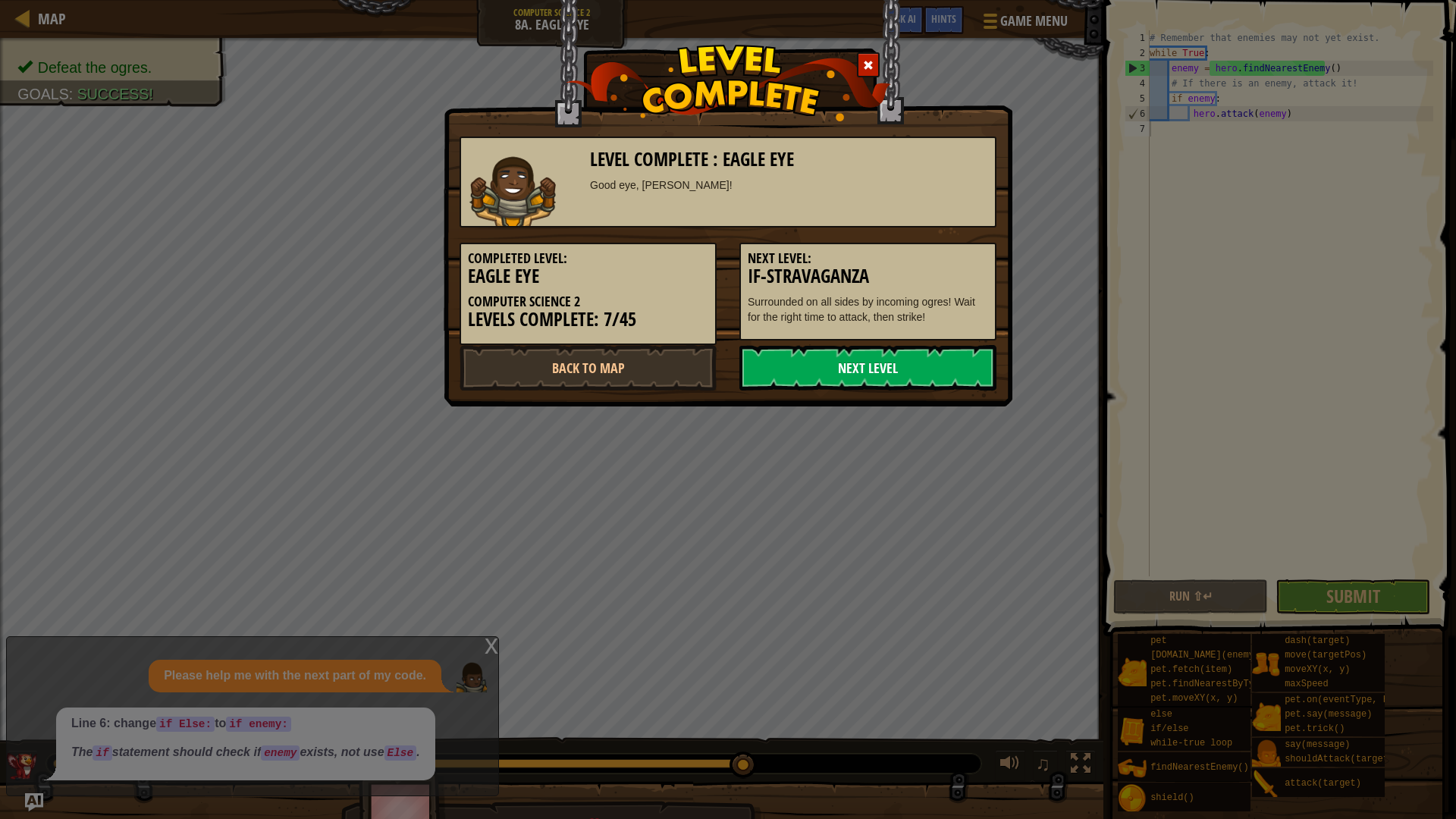
click at [890, 358] on link "Next Level" at bounding box center [867, 367] width 257 height 46
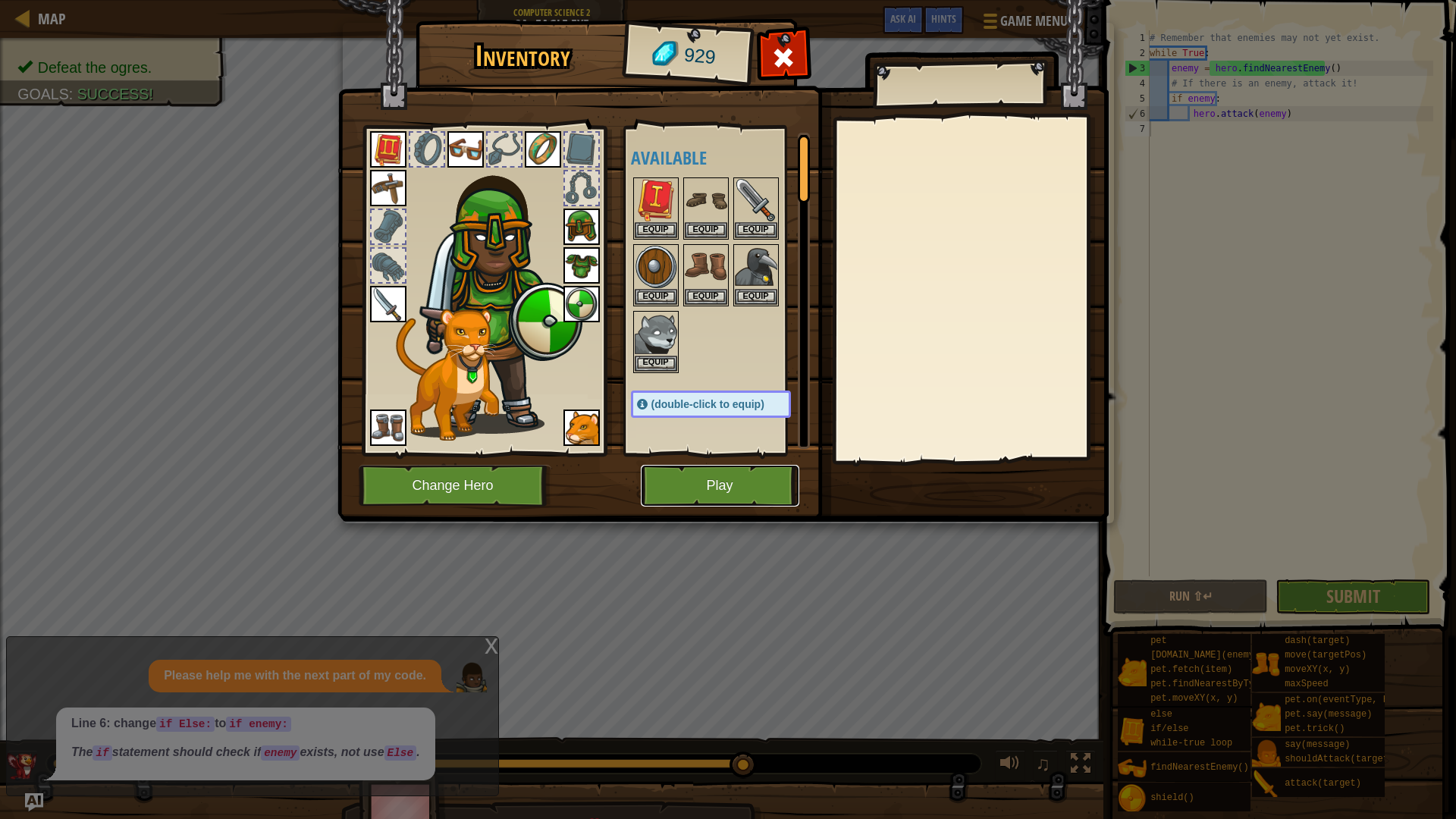
click at [773, 502] on button "Play" at bounding box center [719, 486] width 158 height 42
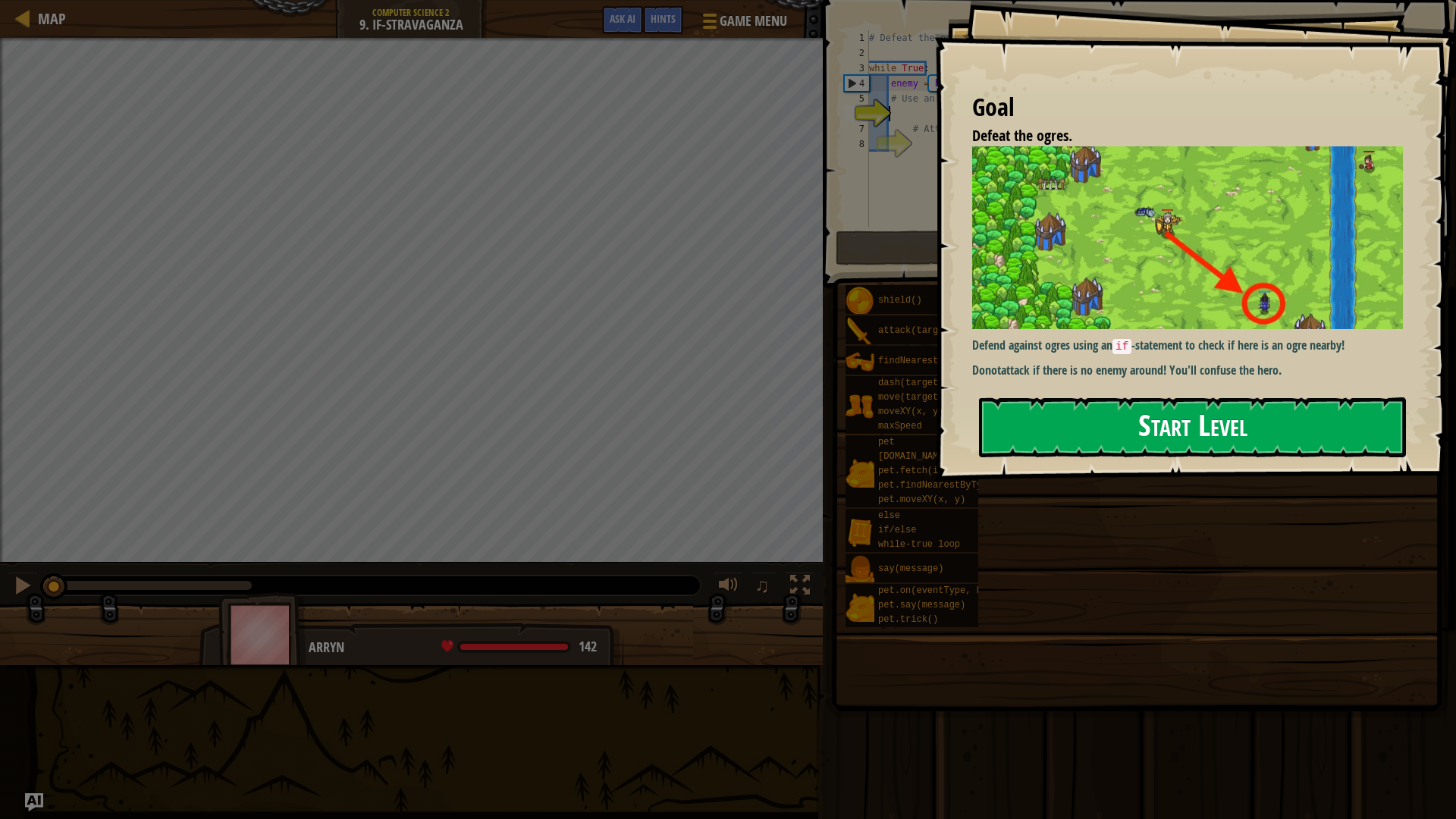
click at [1258, 448] on button "Start Level" at bounding box center [1192, 427] width 427 height 60
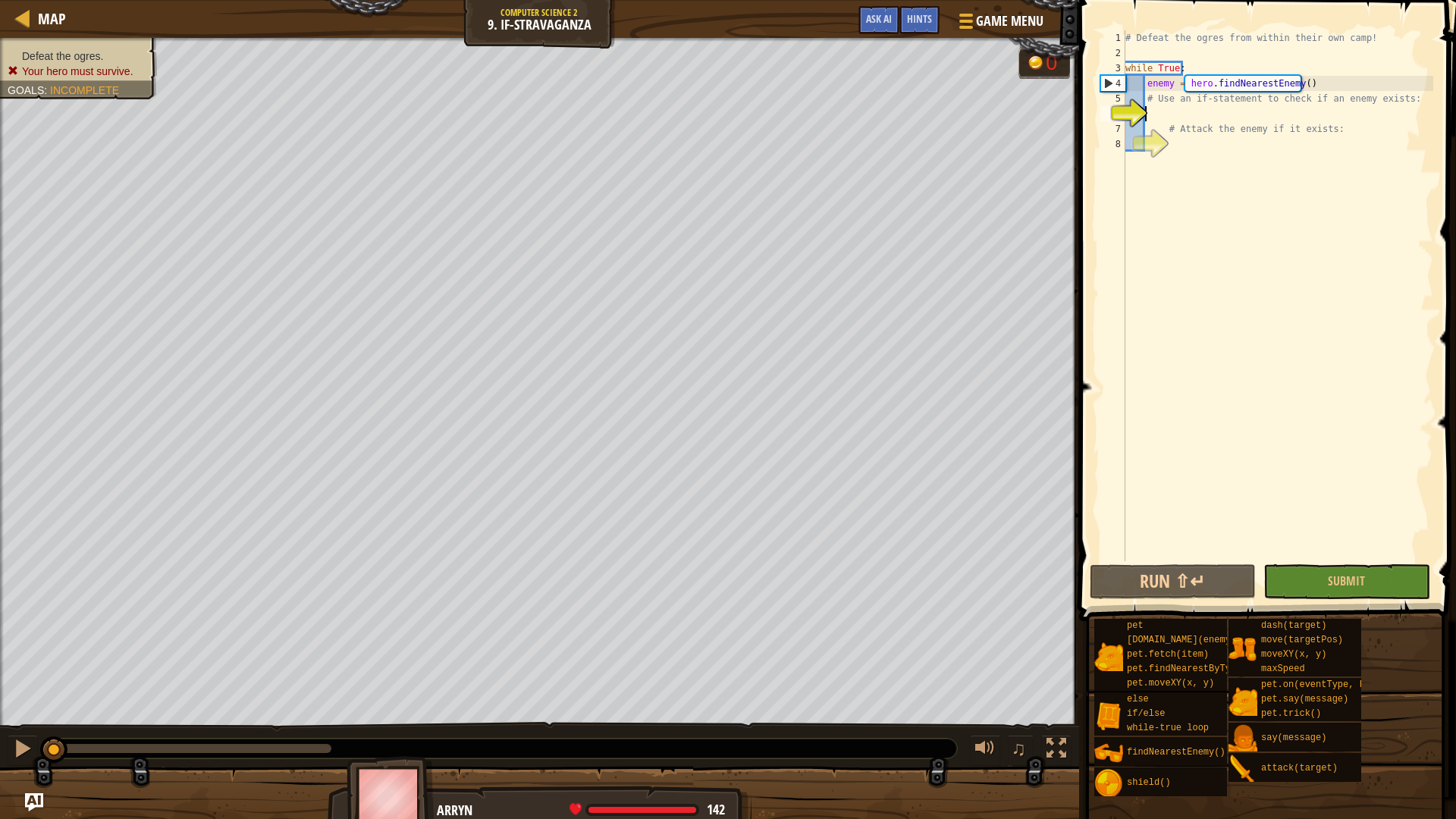
type textarea "i"
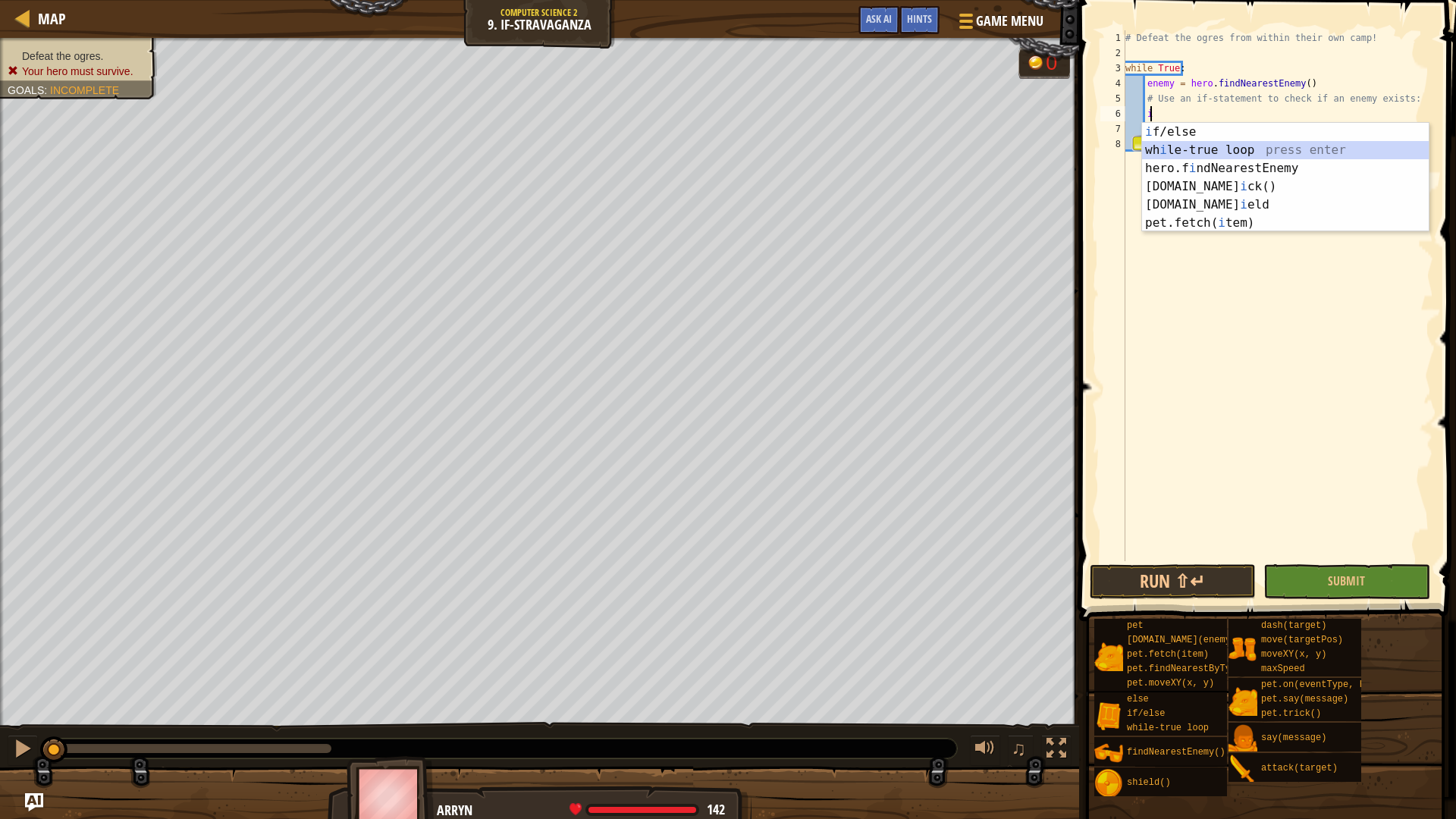
click at [1214, 148] on div "i f/else press enter wh i le-true loop press enter hero.f i ndNearestEnemy pres…" at bounding box center [1285, 195] width 286 height 145
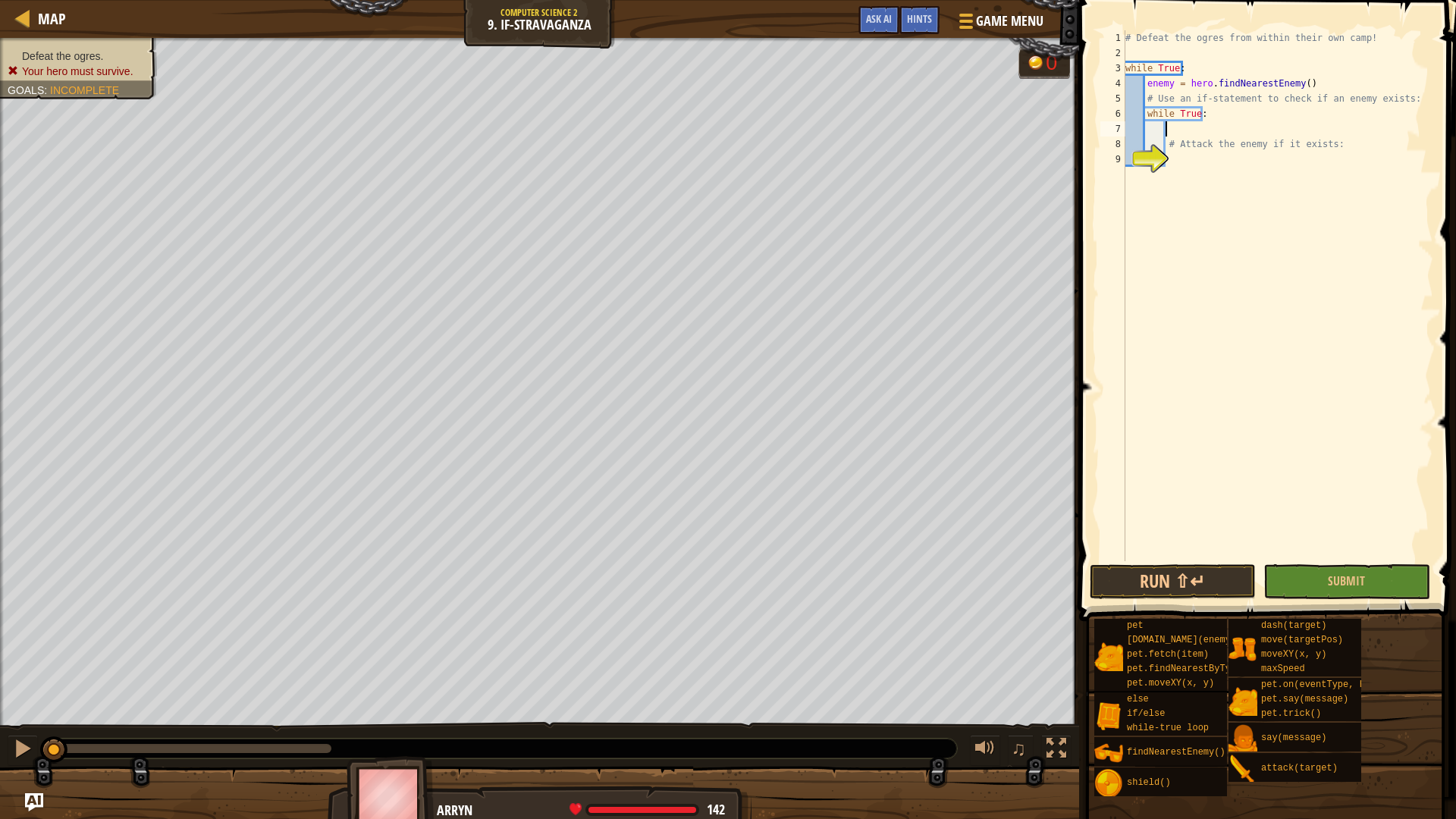
click at [1201, 102] on div "# Defeat the ogres from within their own camp! while True : enemy = hero . find…" at bounding box center [1278, 310] width 311 height 561
drag, startPoint x: 1212, startPoint y: 108, endPoint x: 1205, endPoint y: 117, distance: 11.4
click at [1212, 109] on div "# Defeat the ogres from within their own camp! while True : enemy = hero . find…" at bounding box center [1278, 310] width 311 height 561
type textarea "w"
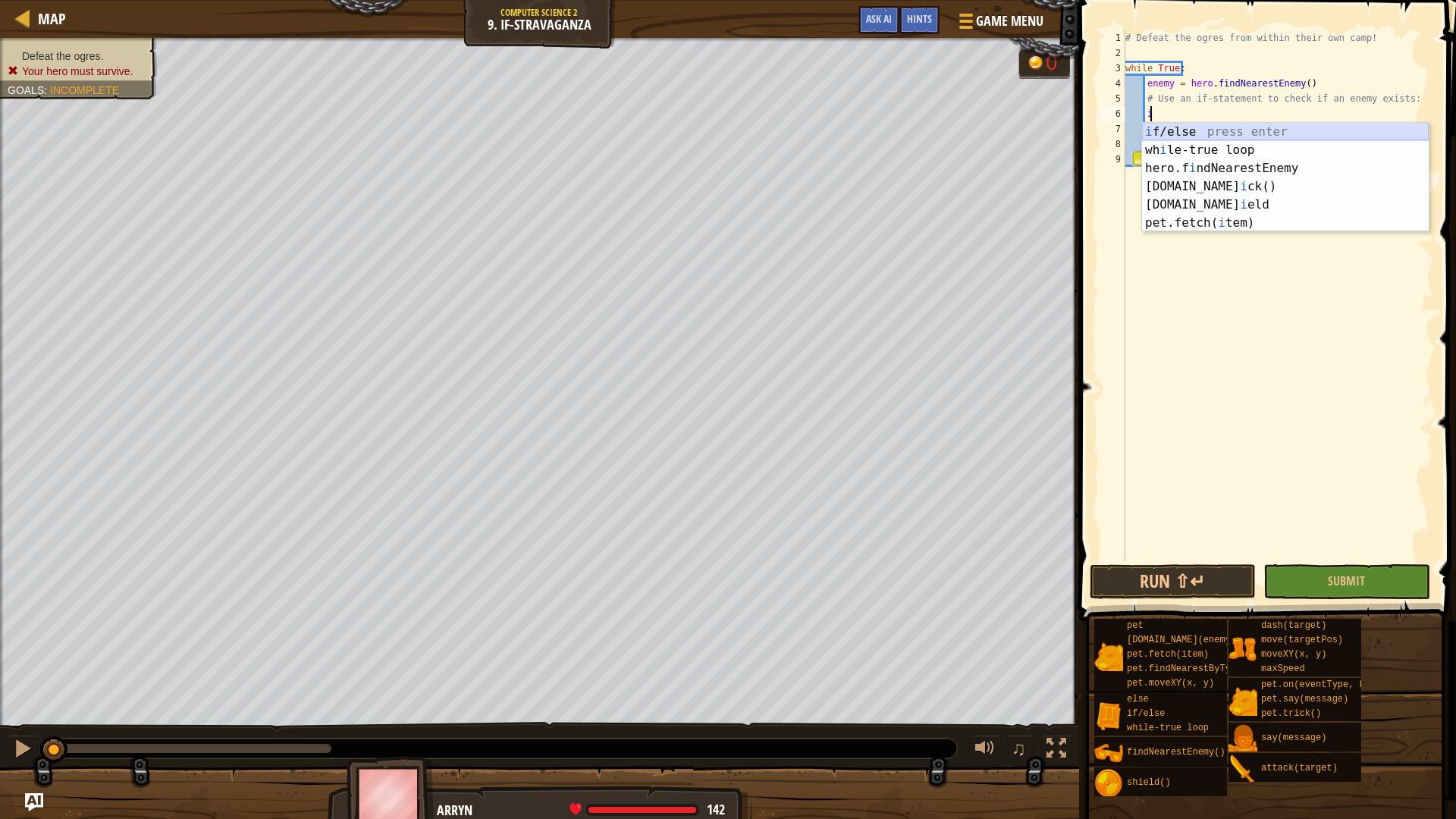
click at [1172, 139] on div "i f/else press enter wh i le-true loop press enter hero.f i ndNearestEnemy pres…" at bounding box center [1285, 195] width 286 height 145
type textarea "if enemy:"
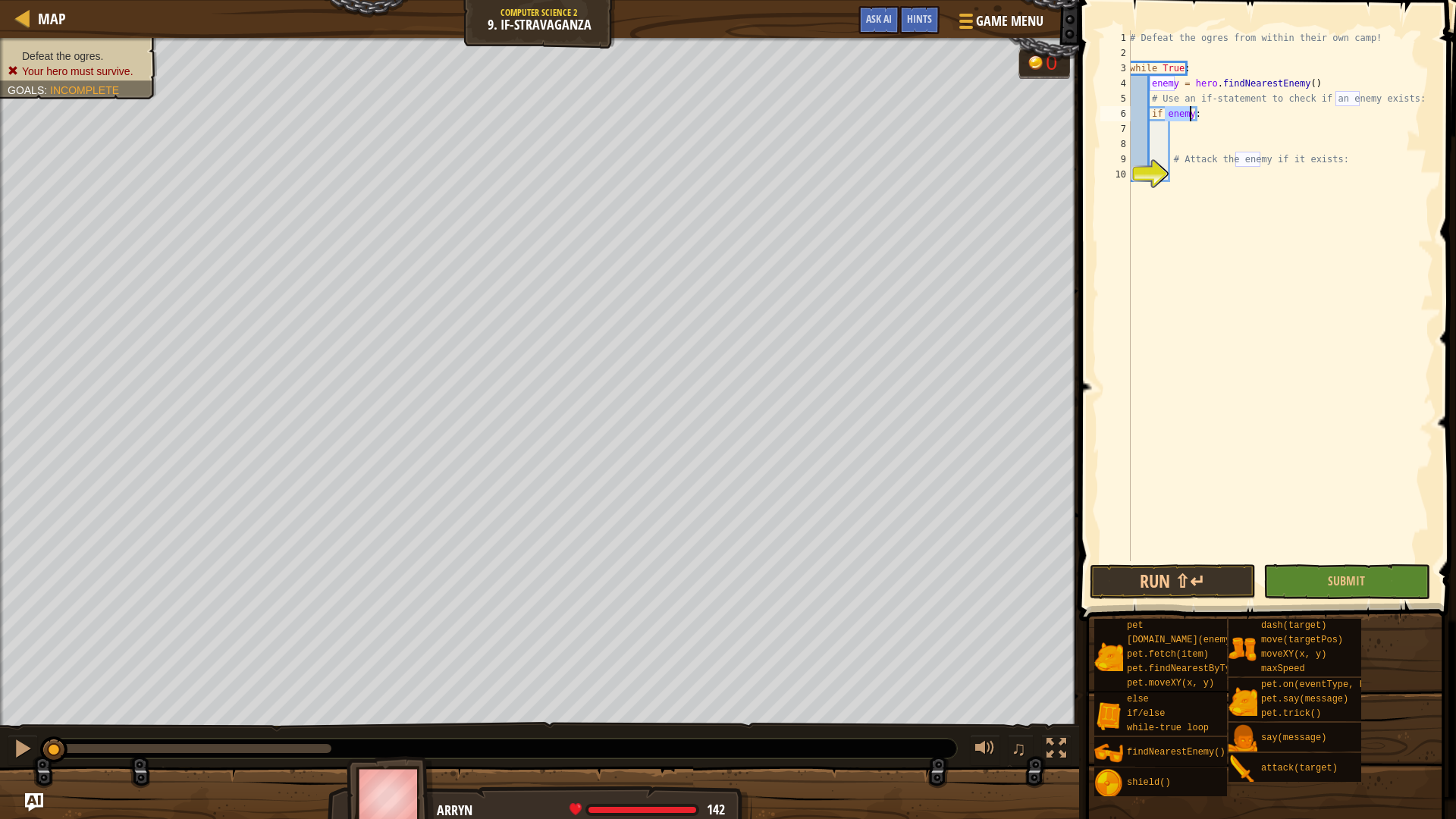
click at [1184, 143] on div "# Defeat the ogres from within their own camp! while True : enemy = hero . find…" at bounding box center [1280, 310] width 306 height 561
click at [1165, 122] on div "# Defeat the ogres from within their own camp! while True : enemy = hero . find…" at bounding box center [1280, 310] width 306 height 561
click at [1175, 129] on div "# Defeat the ogres from within their own camp! while True : enemy = hero . find…" at bounding box center [1280, 310] width 306 height 561
click at [1188, 180] on div "# Defeat the ogres from within their own camp! while True : enemy = hero . find…" at bounding box center [1280, 310] width 306 height 561
click at [1337, 568] on button "Submit" at bounding box center [1346, 581] width 166 height 35
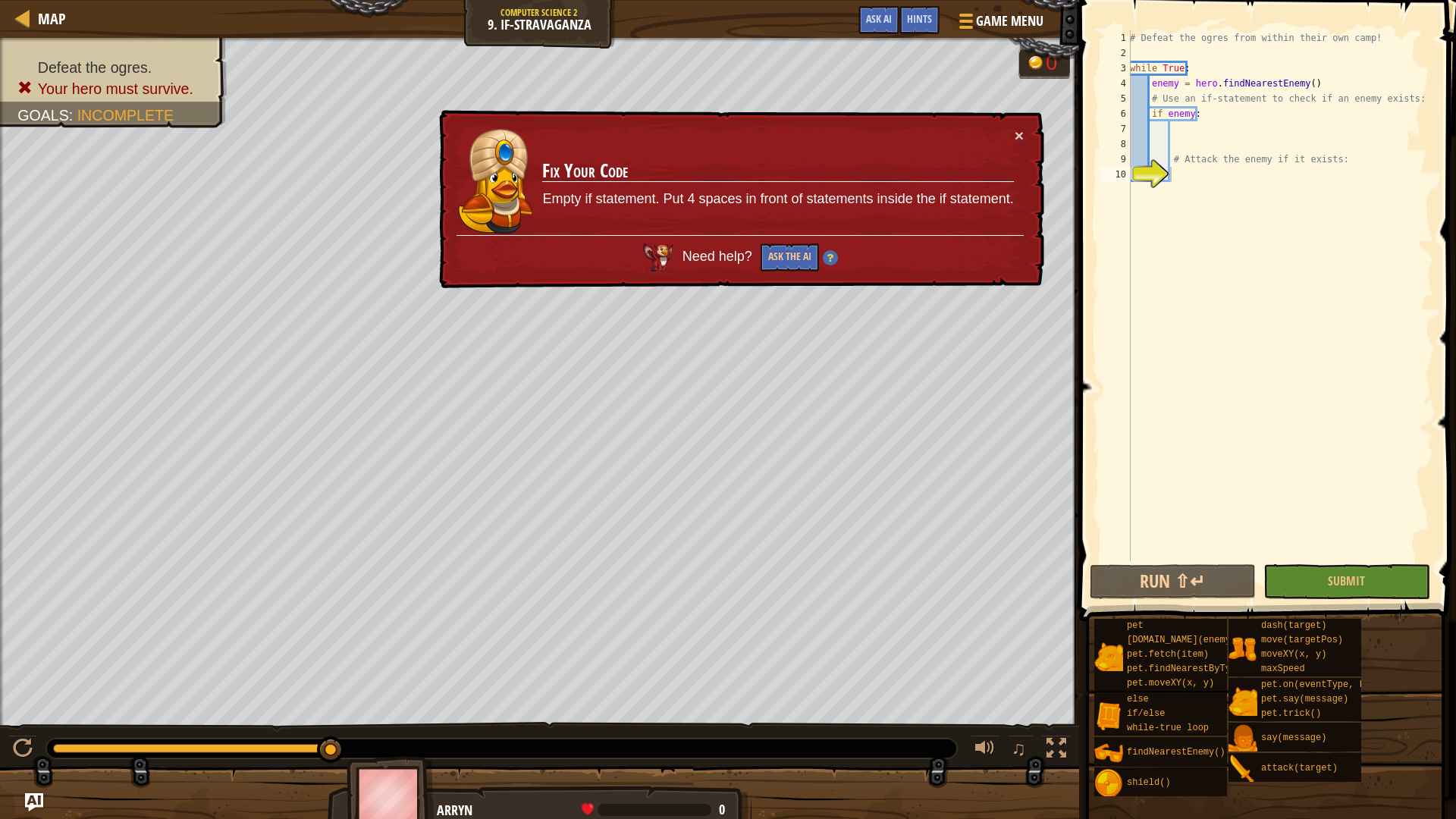
click at [1020, 124] on div "× Fix Your Code Empty if statement. Put 4 spaces in front of statements inside …" at bounding box center [740, 199] width 609 height 180
click at [1020, 127] on button "×" at bounding box center [1019, 135] width 9 height 16
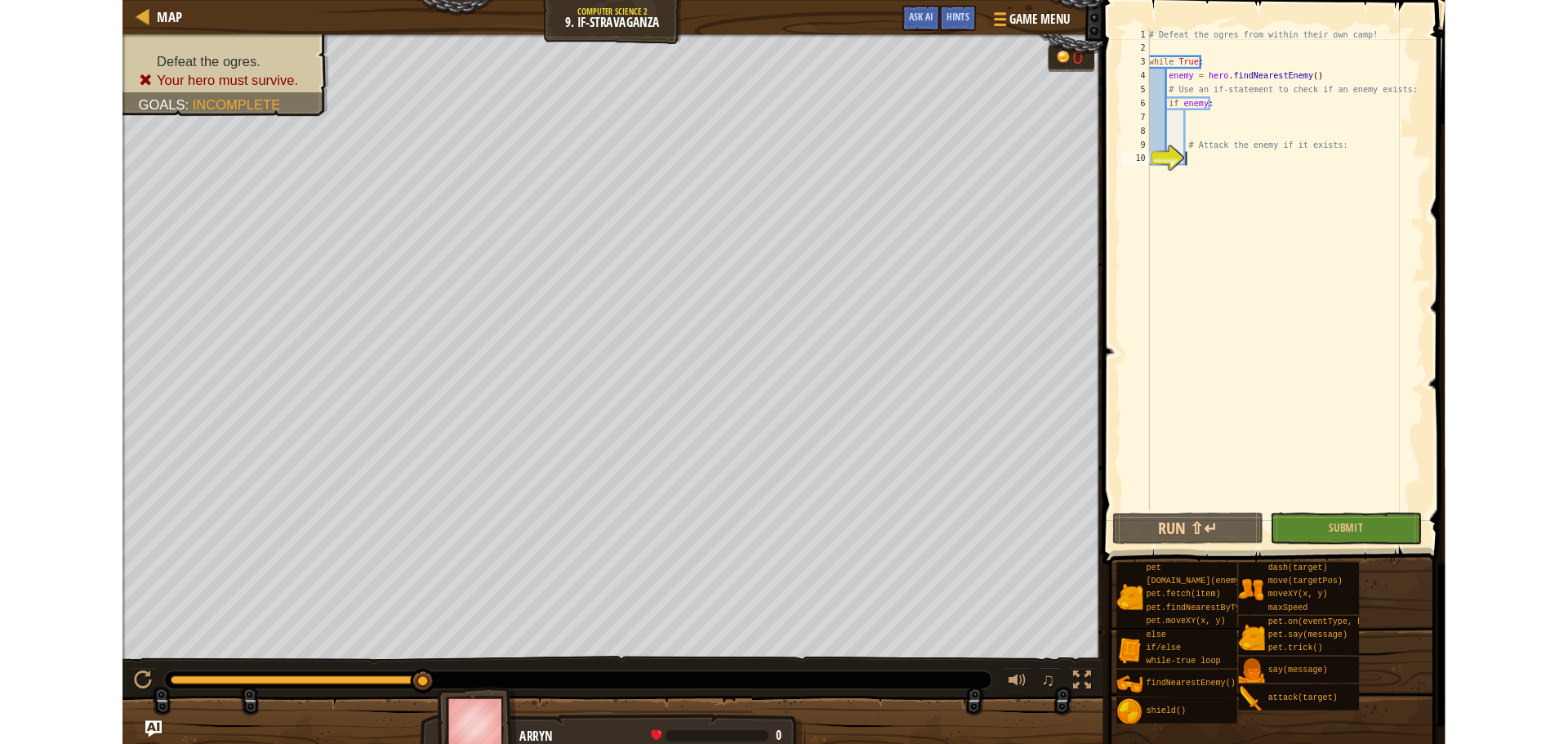
scroll to position [7, 3]
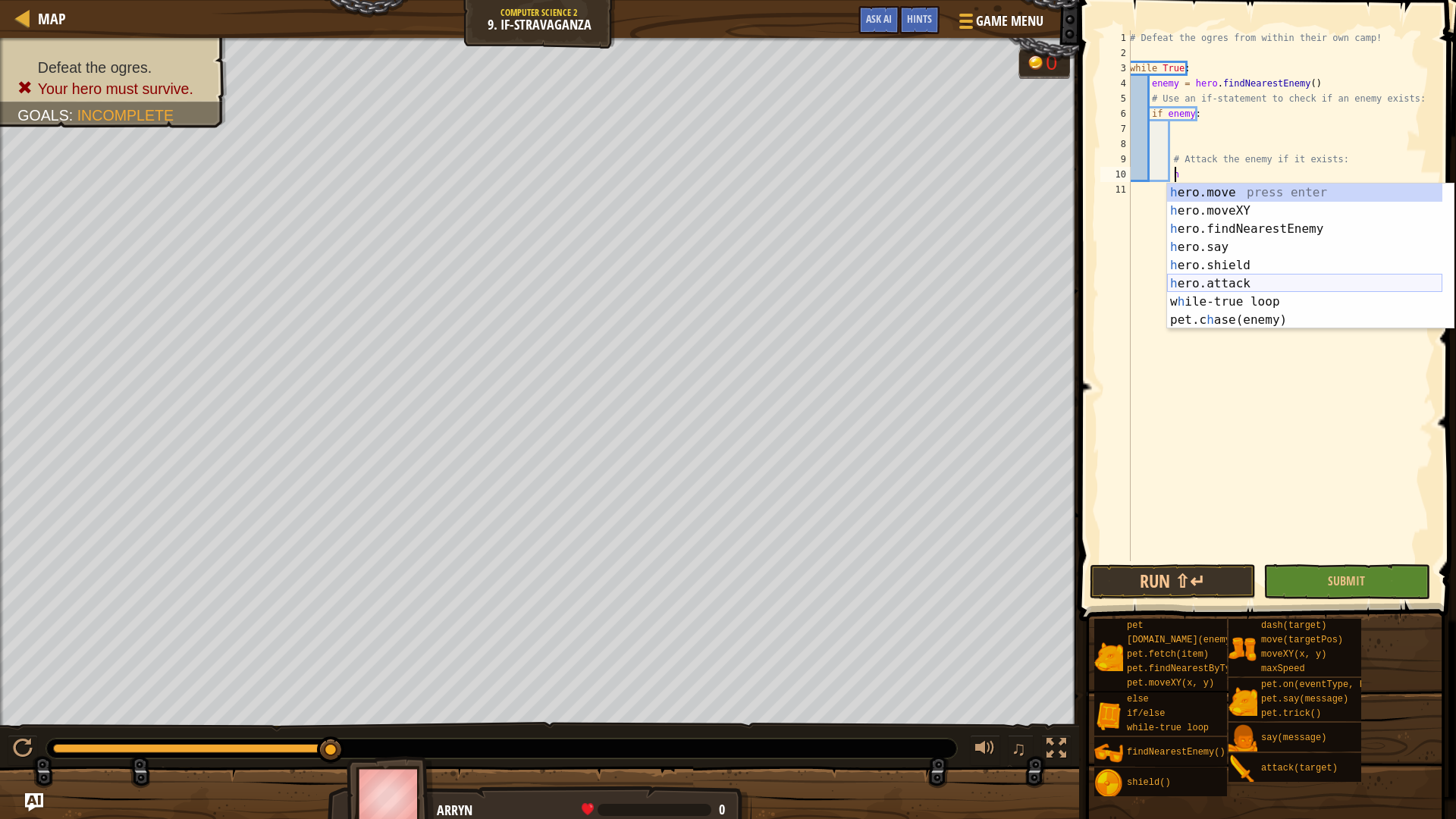
click at [1291, 283] on div "h ero.move press enter h ero.moveXY press enter h ero.findNearestEnemy press en…" at bounding box center [1305, 274] width 275 height 182
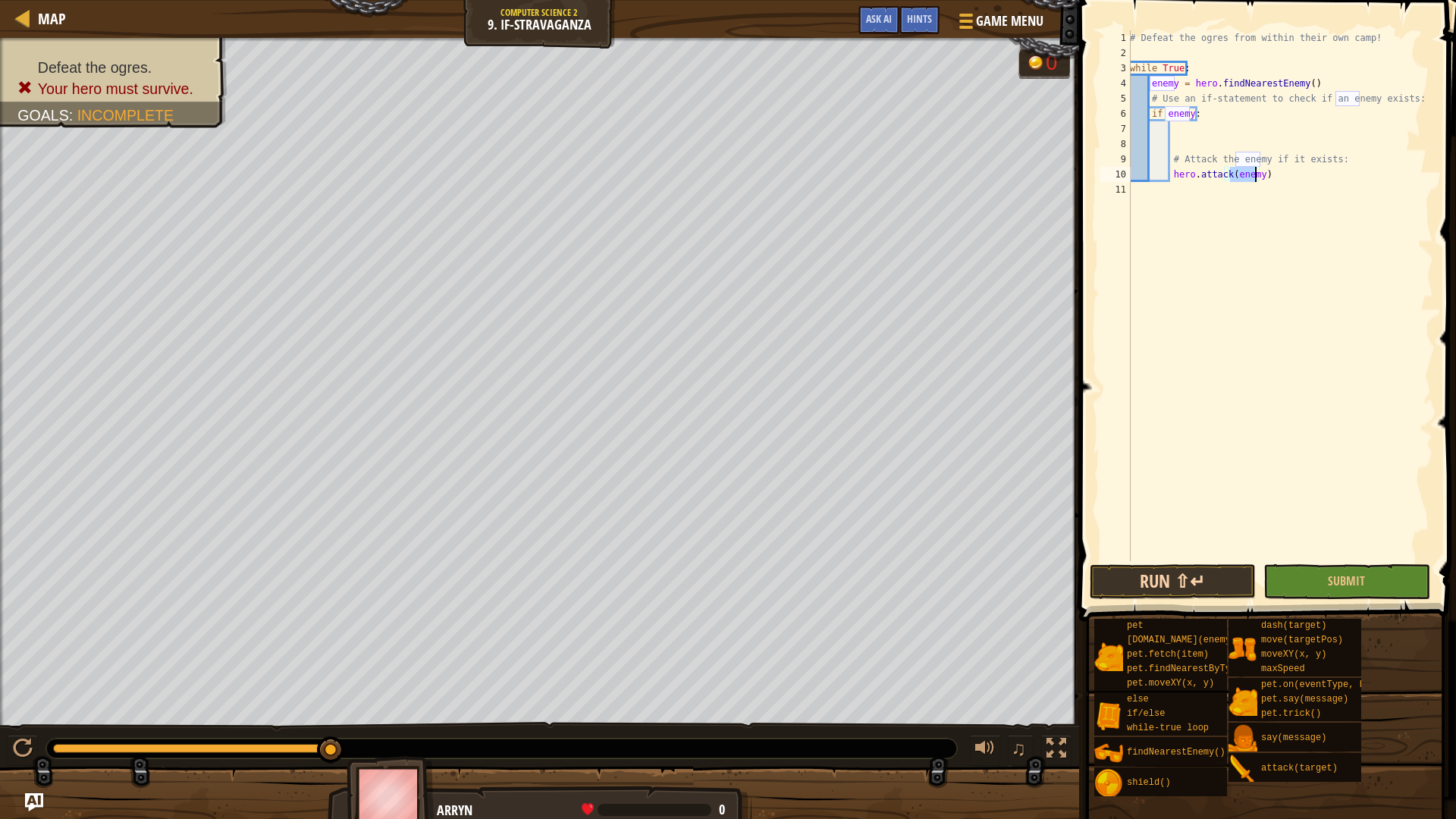
type textarea "hero.attack(enemy)"
click at [1196, 578] on button "Run ⇧↵" at bounding box center [1172, 581] width 166 height 35
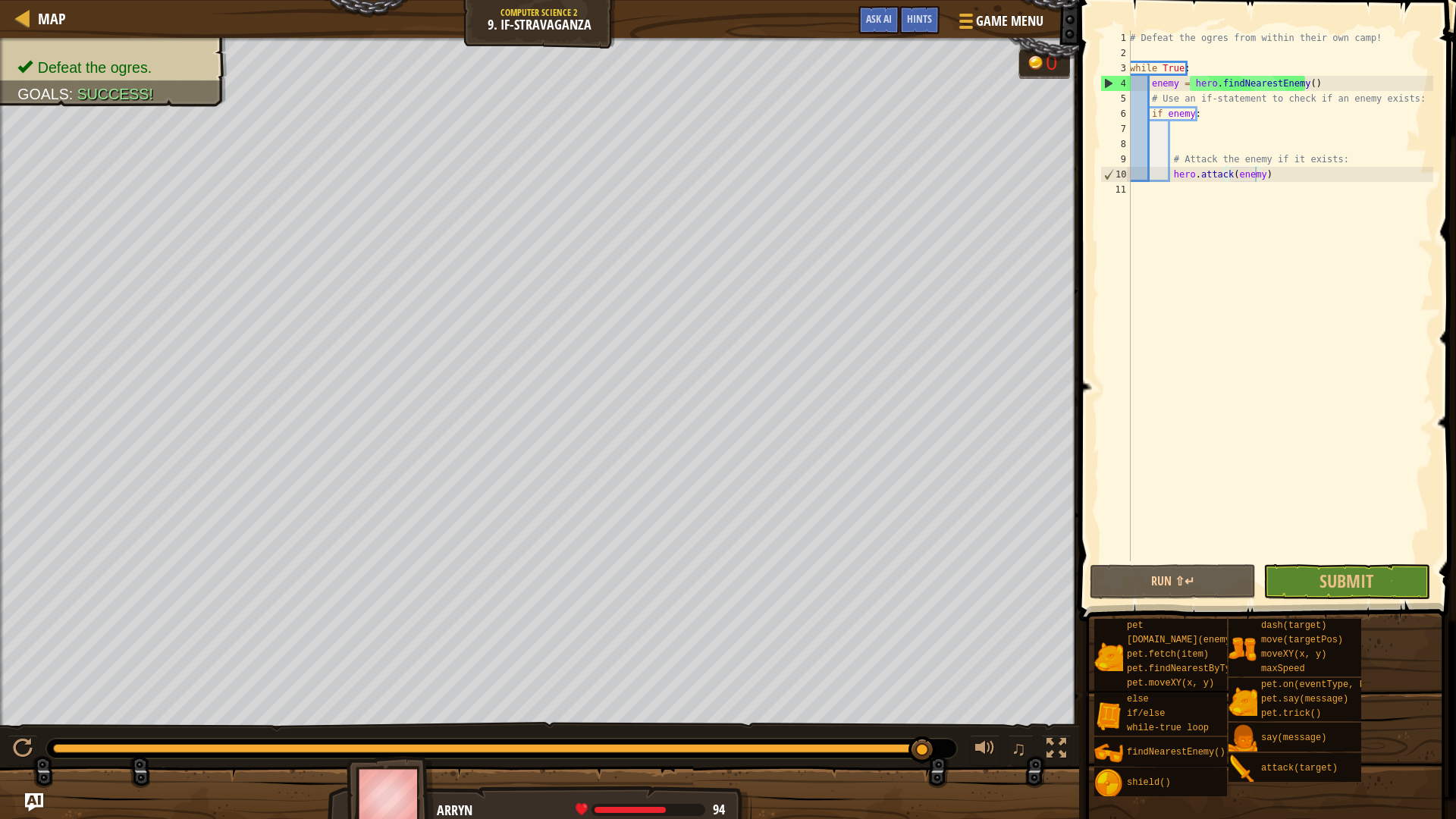
drag, startPoint x: 1455, startPoint y: 818, endPoint x: 1455, endPoint y: 797, distance: 21.0
click at [1444, 690] on div "Hints hero.attack(enemy) 1 2 3 4 5 6 7 8 9 10 11 # Defeat the ogres from within…" at bounding box center [1265, 409] width 382 height 819
